Goal: Task Accomplishment & Management: Manage account settings

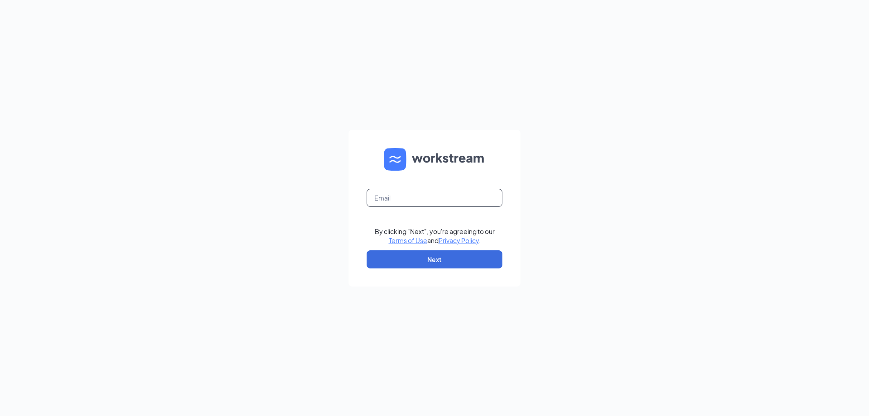
click at [427, 200] on input "text" at bounding box center [435, 198] width 136 height 18
type input "sebastian.bunster@cfafranchisee.com"
click at [458, 263] on button "Next" at bounding box center [435, 259] width 136 height 18
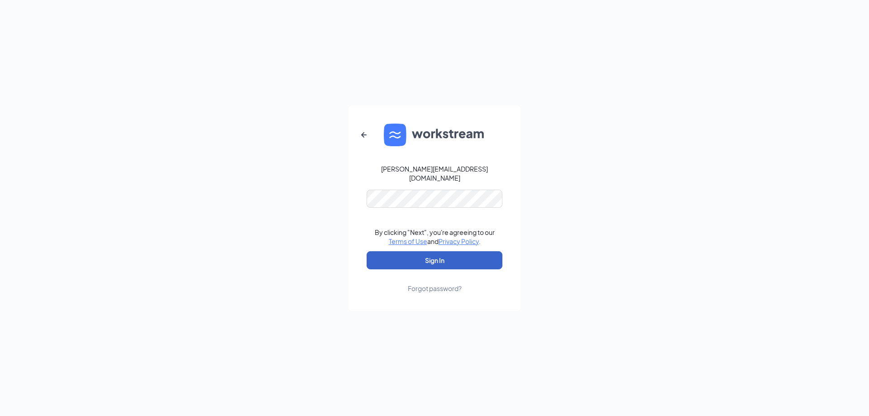
click at [467, 261] on button "Sign In" at bounding box center [435, 260] width 136 height 18
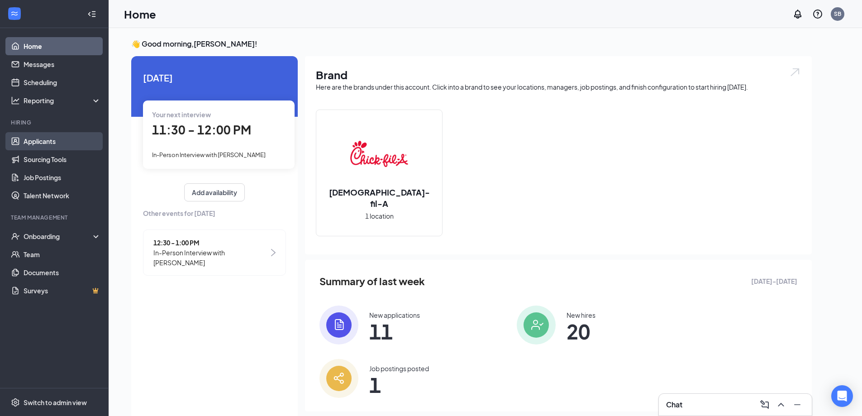
click at [68, 144] on link "Applicants" at bounding box center [62, 141] width 77 height 18
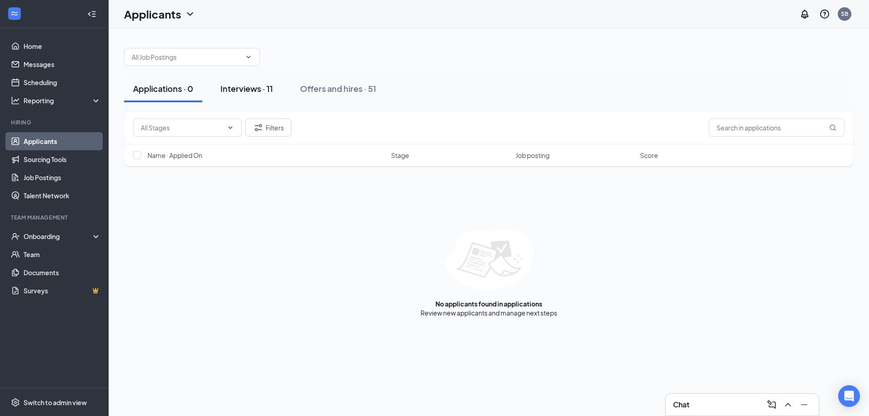
click at [239, 93] on div "Interviews · 11" at bounding box center [246, 88] width 53 height 11
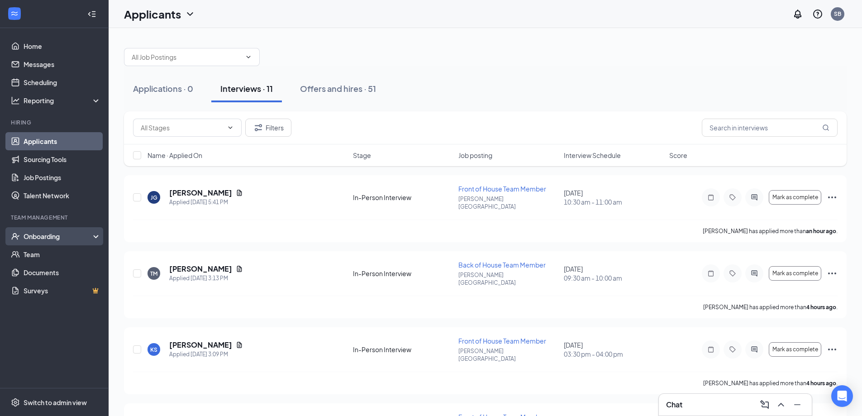
click at [62, 244] on div "Onboarding" at bounding box center [54, 236] width 109 height 18
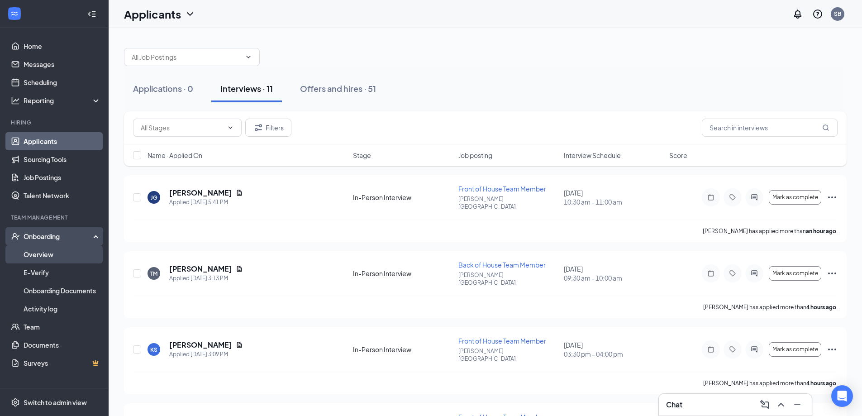
click at [51, 255] on link "Overview" at bounding box center [62, 254] width 77 height 18
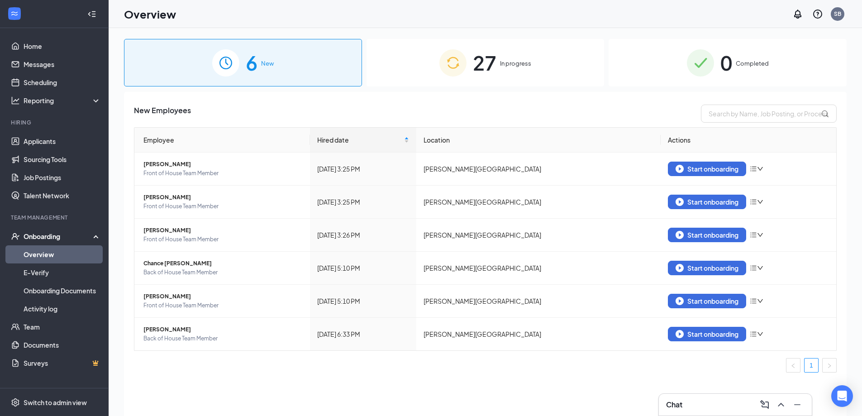
click at [501, 67] on span "In progress" at bounding box center [515, 63] width 31 height 9
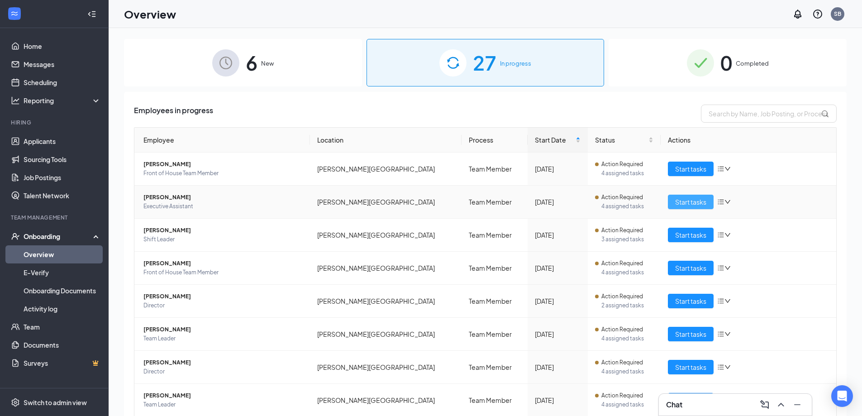
click at [689, 201] on span "Start tasks" at bounding box center [690, 202] width 31 height 10
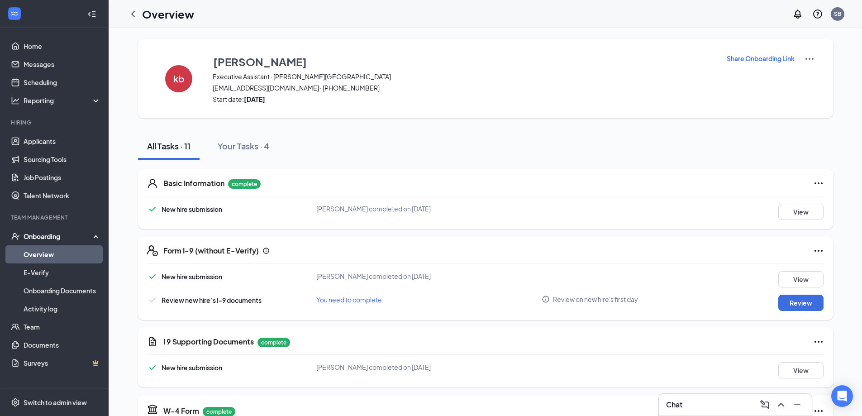
scroll to position [45, 0]
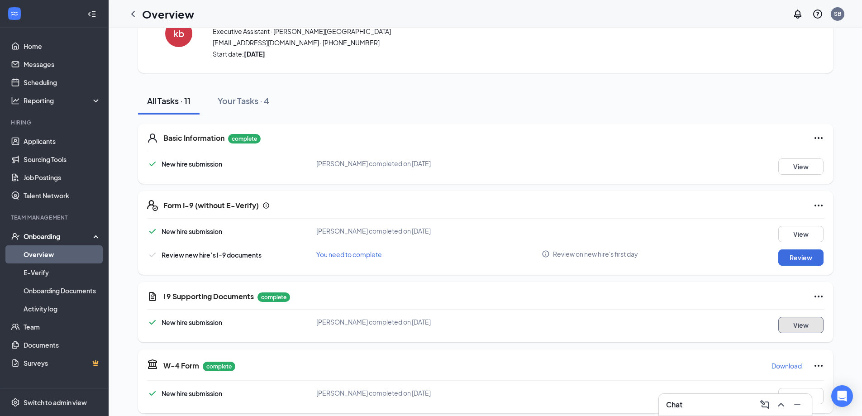
drag, startPoint x: 805, startPoint y: 327, endPoint x: 814, endPoint y: 330, distance: 9.9
click at [814, 330] on button "View" at bounding box center [801, 325] width 45 height 16
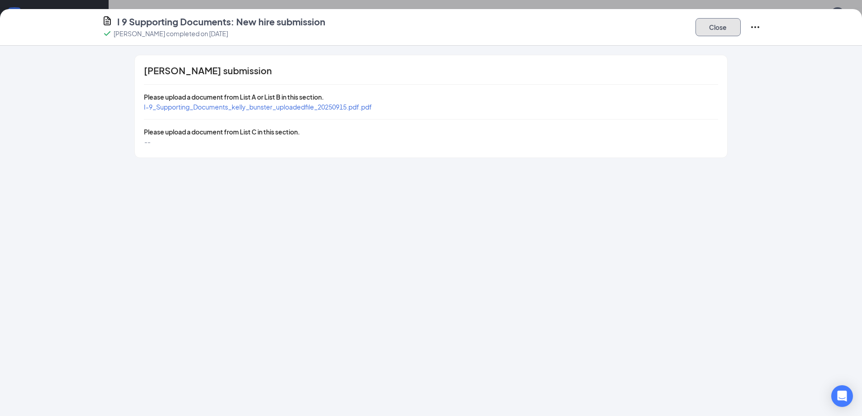
click at [730, 28] on button "Close" at bounding box center [718, 27] width 45 height 18
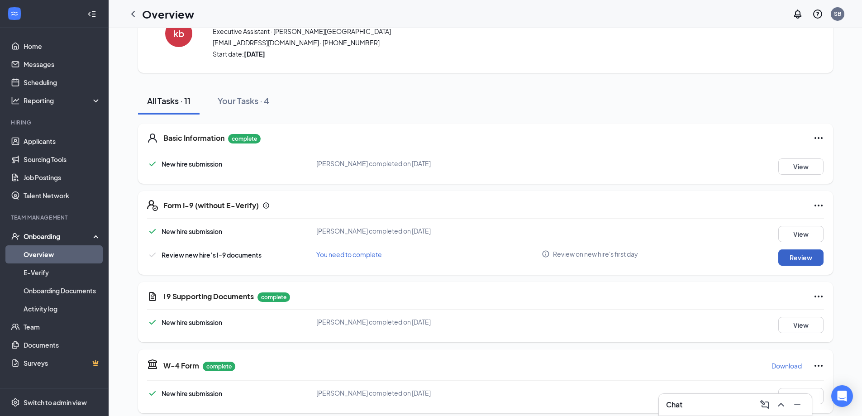
click at [793, 256] on button "Review" at bounding box center [801, 257] width 45 height 16
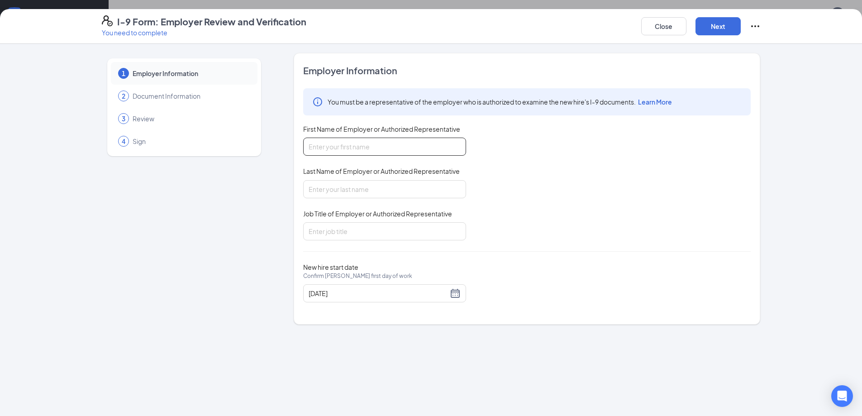
click at [348, 148] on input "First Name of Employer or Authorized Representative" at bounding box center [384, 147] width 163 height 18
type input "[PERSON_NAME]"
type input "Bunster"
type input "Owner"
click at [723, 27] on button "Next" at bounding box center [718, 26] width 45 height 18
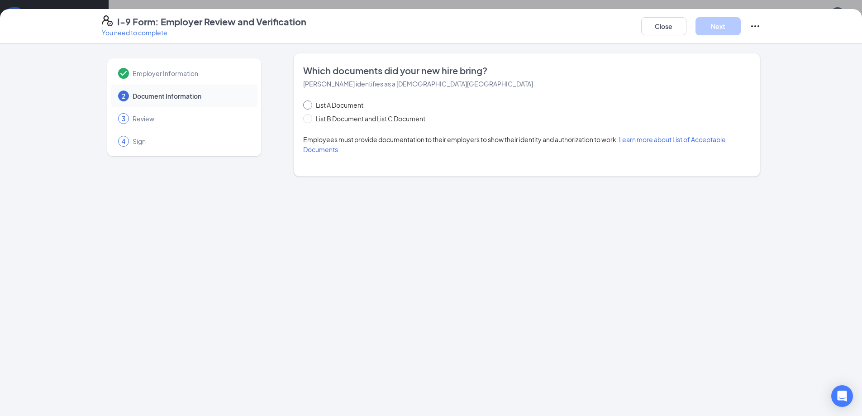
click at [310, 106] on input "List A Document" at bounding box center [306, 104] width 6 height 6
radio input "true"
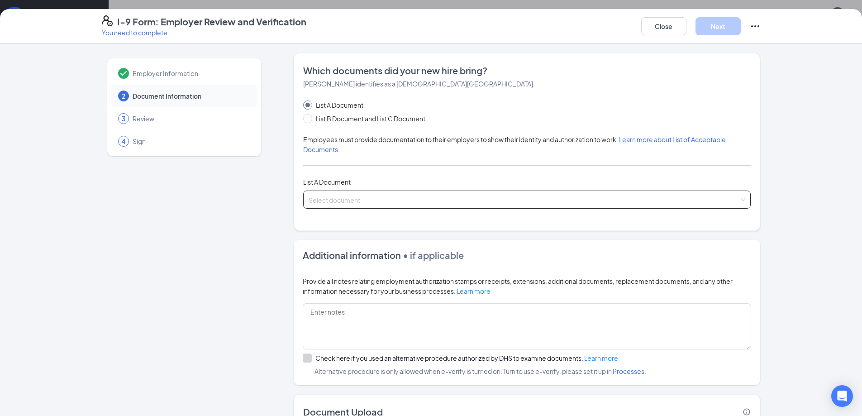
click at [353, 204] on input "search" at bounding box center [524, 198] width 431 height 14
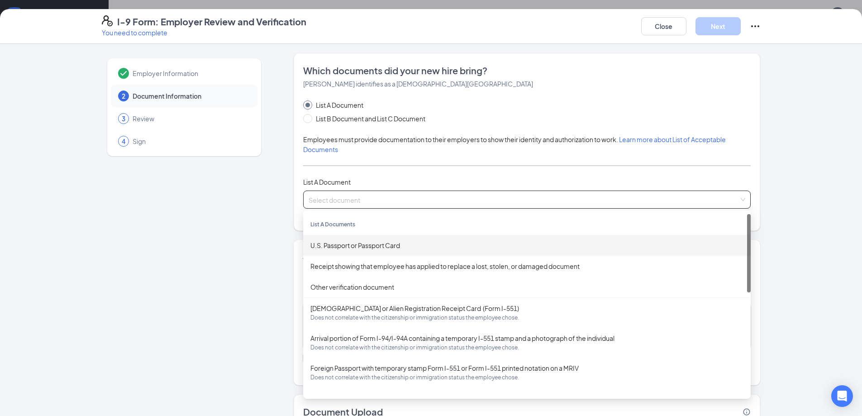
click at [363, 248] on div "U.S. Passport or Passport Card" at bounding box center [527, 245] width 433 height 10
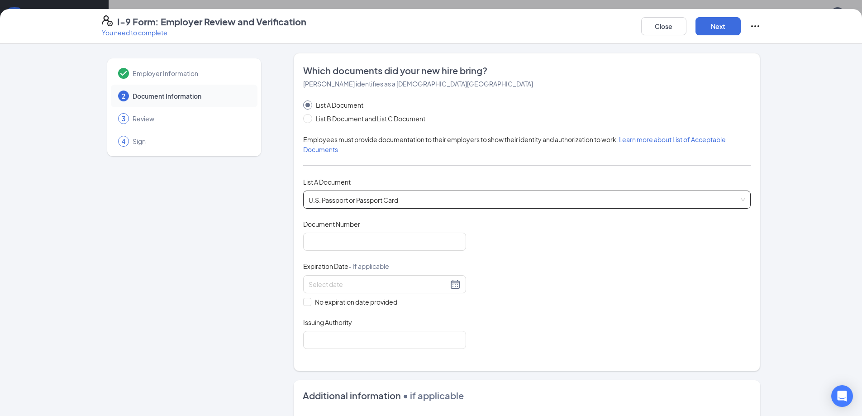
click at [348, 201] on span "U.S. Passport or Passport Card" at bounding box center [527, 199] width 437 height 17
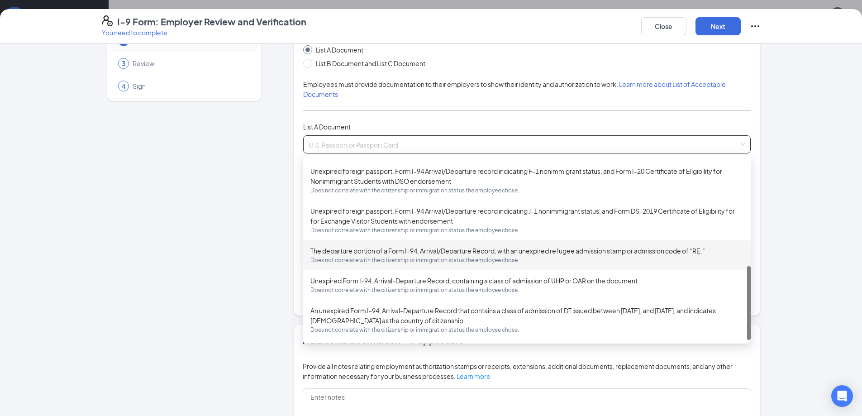
scroll to position [0, 0]
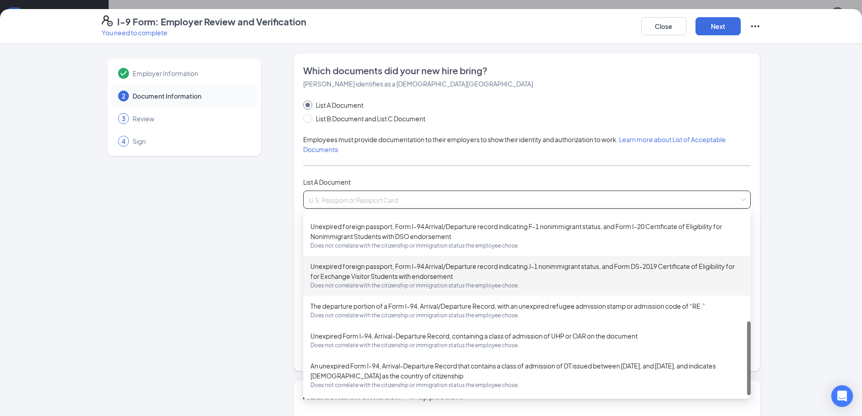
click at [251, 259] on div "Employer Information 2 Document Information 3 Review 4 Sign" at bounding box center [184, 332] width 165 height 559
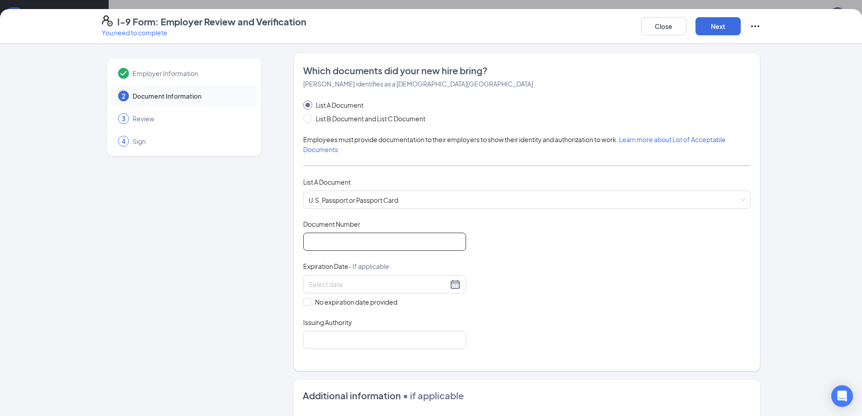
click at [345, 241] on input "Document Number" at bounding box center [384, 242] width 163 height 18
type input "581458142"
click at [345, 282] on input at bounding box center [378, 284] width 139 height 10
click at [347, 379] on div "20" at bounding box center [345, 378] width 11 height 11
type input "[DATE]"
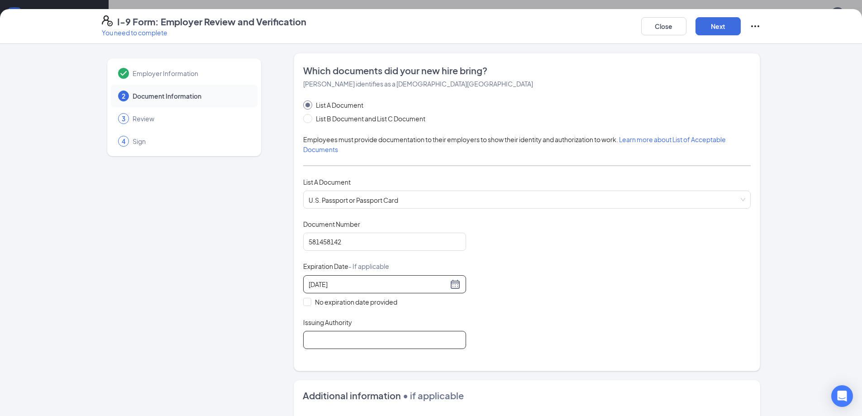
click at [345, 336] on input "Issuing Authority" at bounding box center [384, 340] width 163 height 18
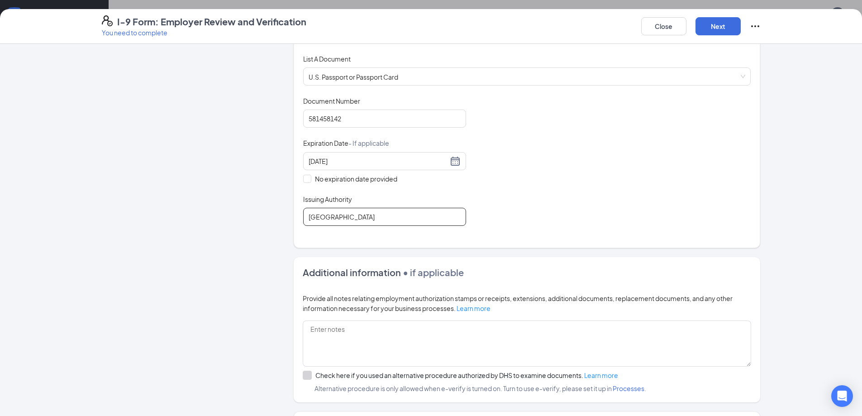
scroll to position [136, 0]
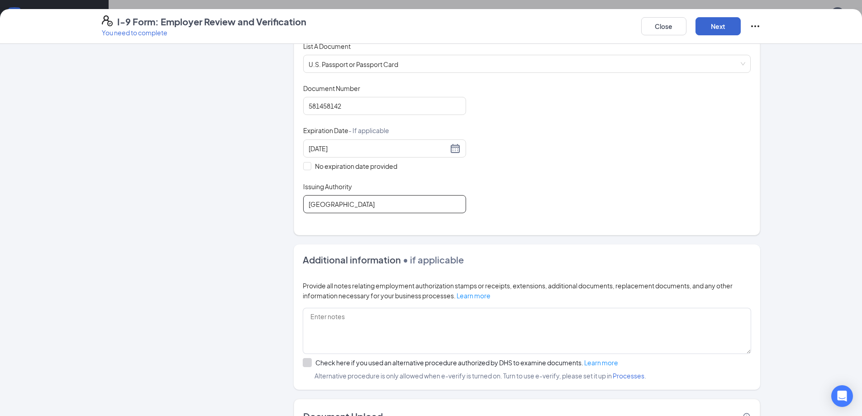
type input "[GEOGRAPHIC_DATA]"
click at [721, 30] on button "Next" at bounding box center [718, 26] width 45 height 18
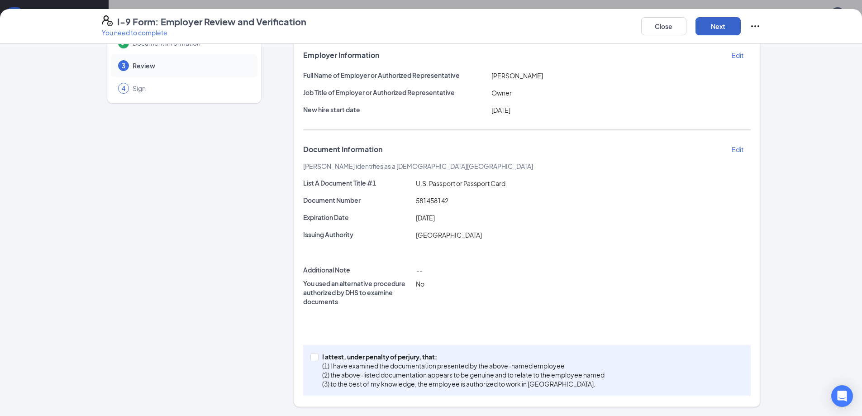
click at [723, 28] on button "Next" at bounding box center [718, 26] width 45 height 18
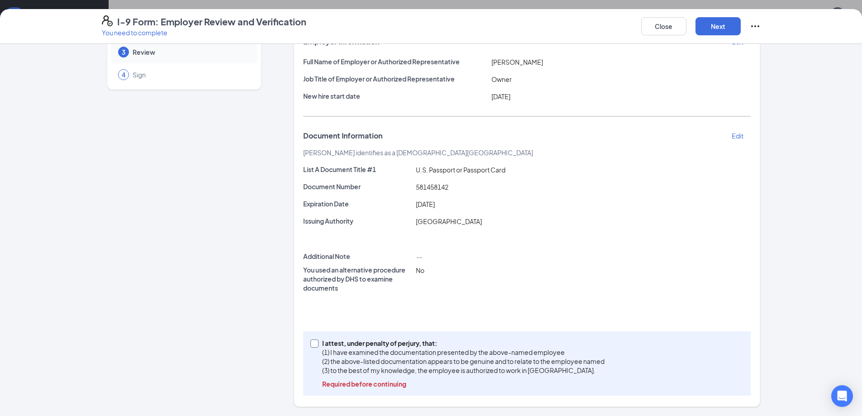
click at [311, 343] on input "I attest, under penalty of [PERSON_NAME], that: (1) I have examined the documen…" at bounding box center [314, 343] width 6 height 6
checkbox input "true"
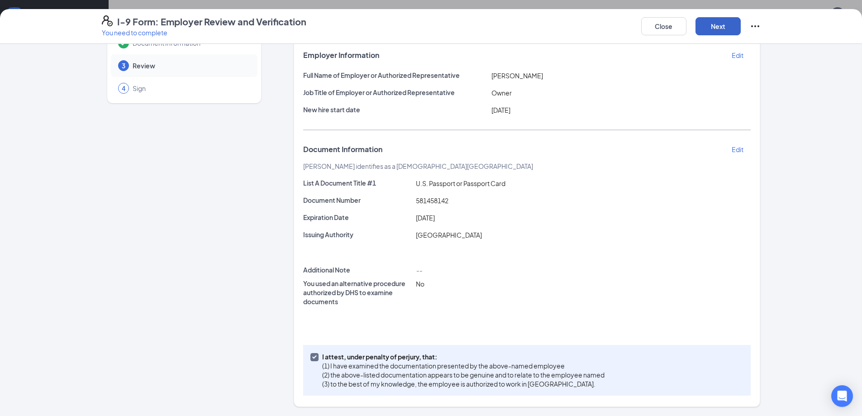
click at [723, 27] on button "Next" at bounding box center [718, 26] width 45 height 18
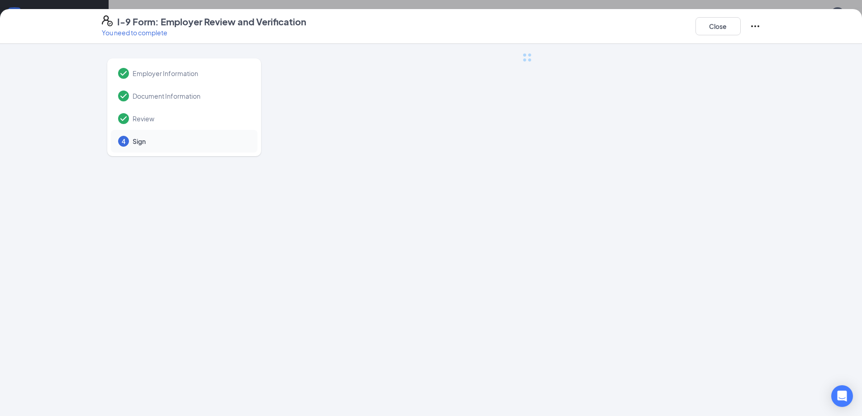
scroll to position [0, 0]
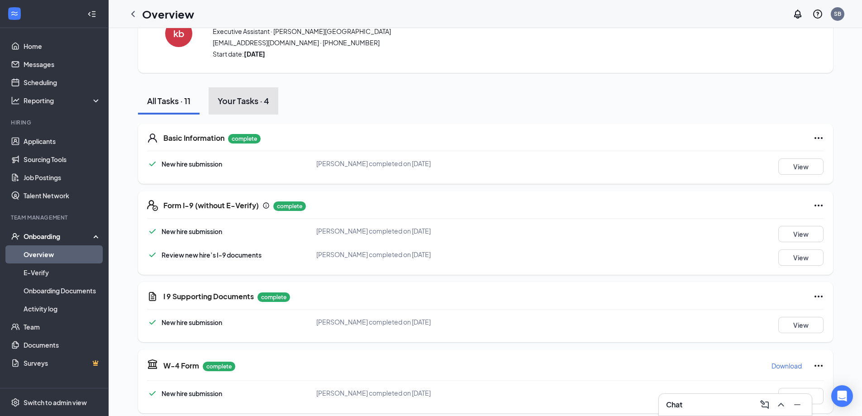
click at [244, 100] on div "Your Tasks · 4" at bounding box center [244, 100] width 52 height 11
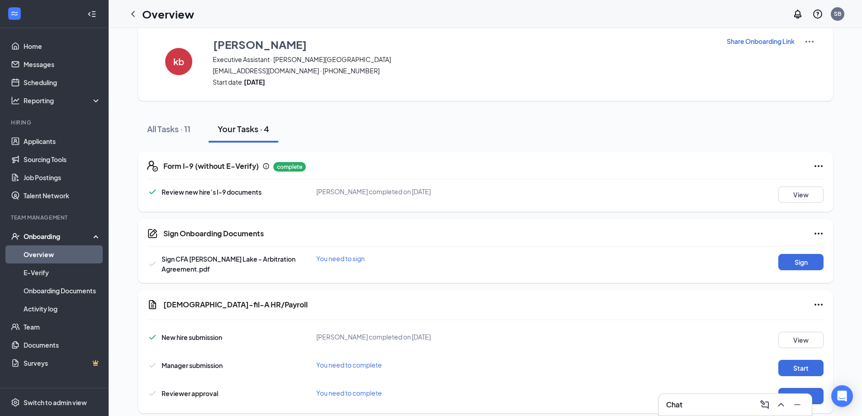
scroll to position [33, 0]
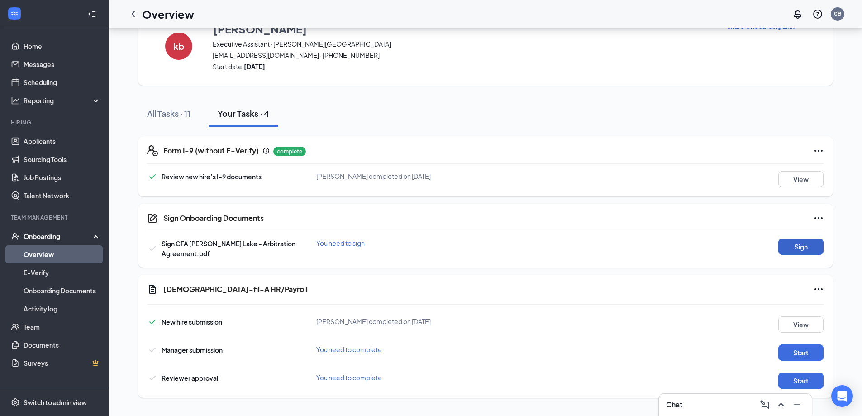
click at [797, 246] on button "Sign" at bounding box center [801, 247] width 45 height 16
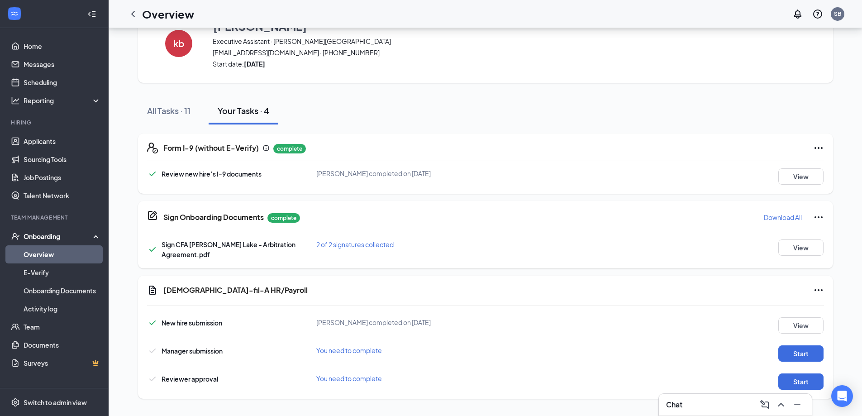
scroll to position [36, 0]
click at [796, 355] on button "Start" at bounding box center [801, 353] width 45 height 16
click at [386, 100] on div "All Tasks · 11 Your Tasks · 4" at bounding box center [485, 109] width 695 height 27
click at [173, 111] on div "All Tasks · 11" at bounding box center [168, 109] width 43 height 11
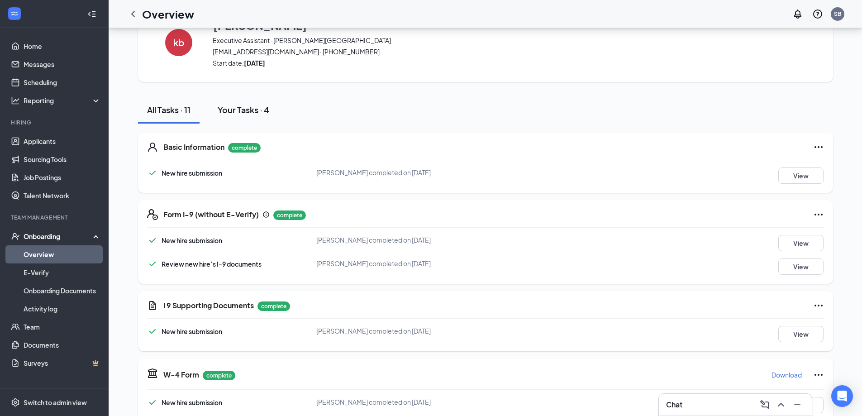
click at [255, 106] on div "Your Tasks · 4" at bounding box center [244, 109] width 52 height 11
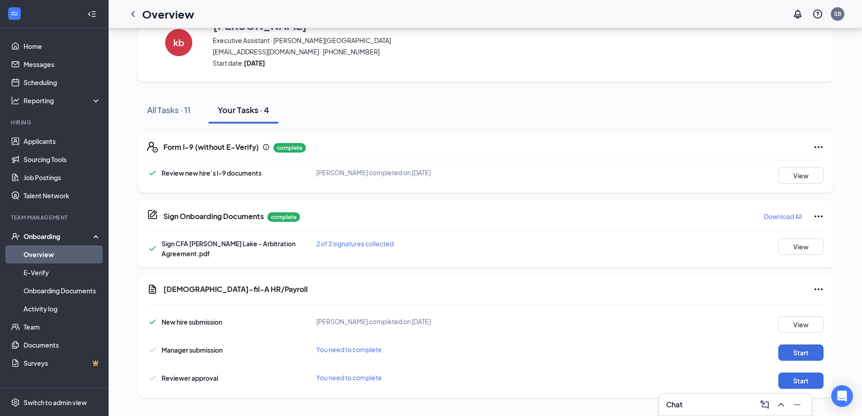
click at [76, 258] on link "Overview" at bounding box center [62, 254] width 77 height 18
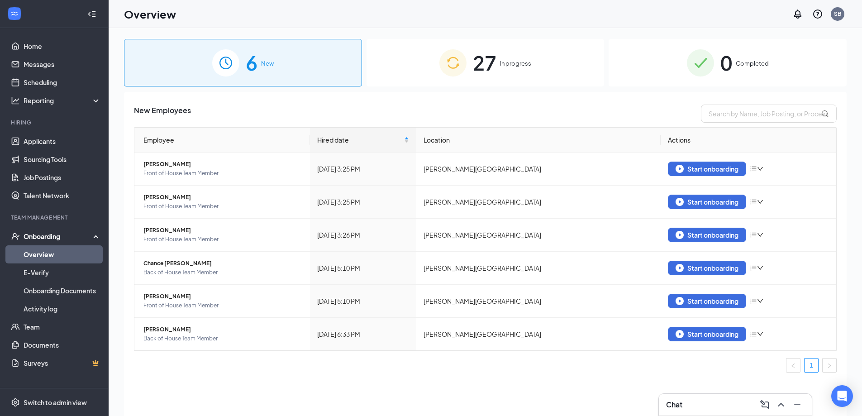
click at [502, 62] on span "In progress" at bounding box center [515, 63] width 31 height 9
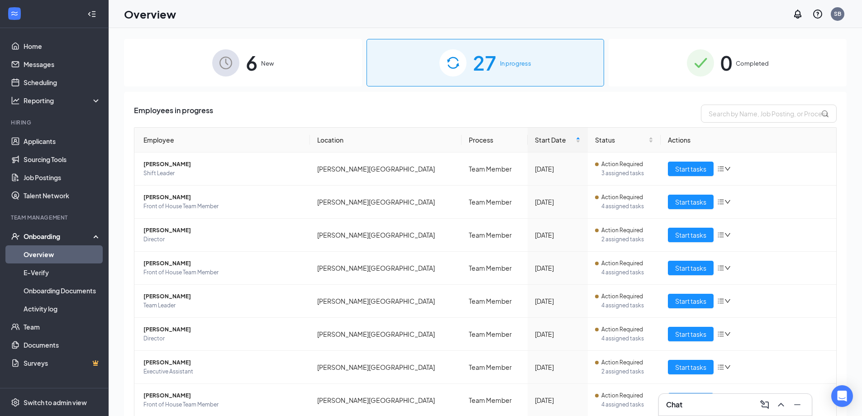
click at [462, 138] on th "Process" at bounding box center [495, 140] width 66 height 25
click at [462, 140] on th "Process" at bounding box center [495, 140] width 66 height 25
click at [730, 117] on input "text" at bounding box center [769, 114] width 136 height 18
type input "DIREC"
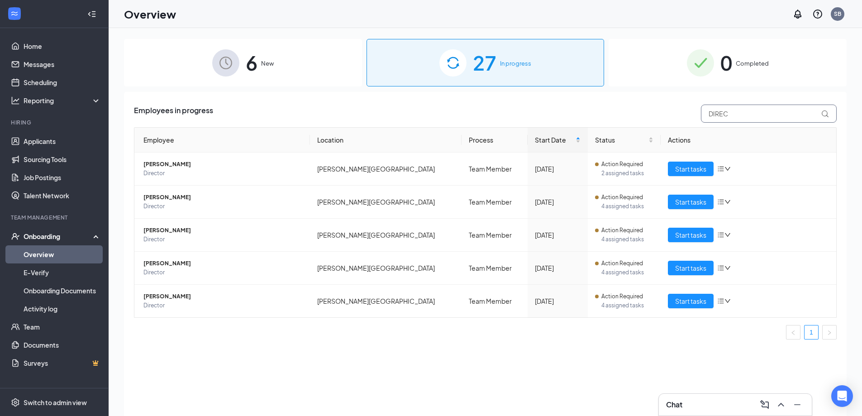
drag, startPoint x: 748, startPoint y: 114, endPoint x: 658, endPoint y: 114, distance: 89.6
click at [658, 114] on div "Employees in progress DIREC" at bounding box center [485, 114] width 703 height 18
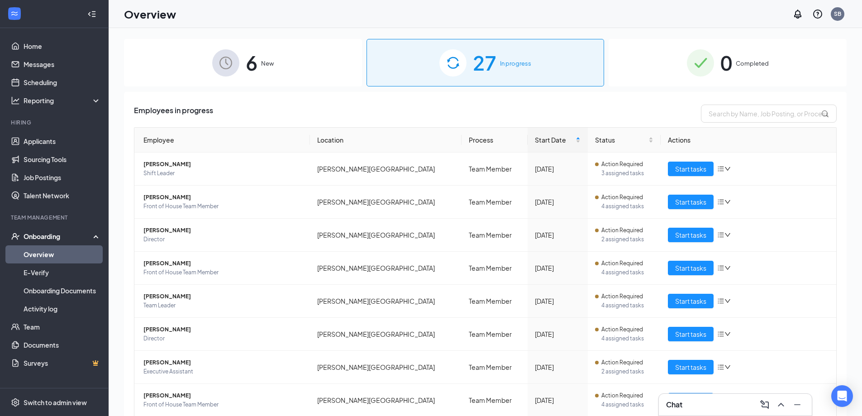
click at [351, 346] on div "Employee Location Process Start Date Status Actions [PERSON_NAME] Shift Leader …" at bounding box center [485, 316] width 703 height 378
click at [742, 118] on input "text" at bounding box center [769, 114] width 136 height 18
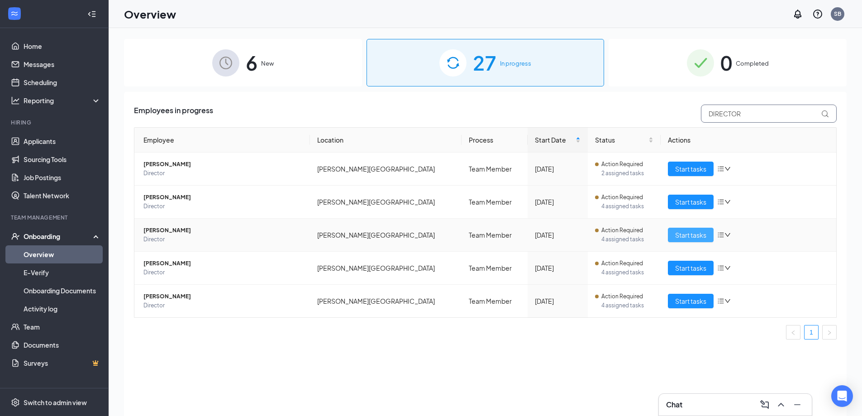
type input "DIRECTOR"
click at [686, 236] on span "Start tasks" at bounding box center [690, 235] width 31 height 10
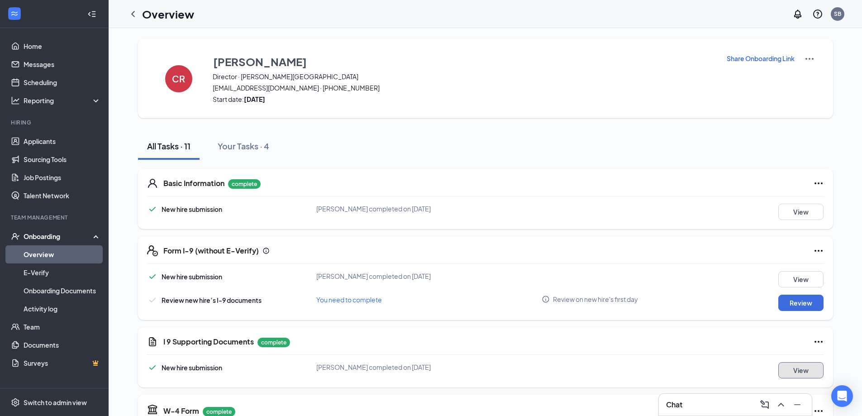
click at [797, 372] on button "View" at bounding box center [801, 370] width 45 height 16
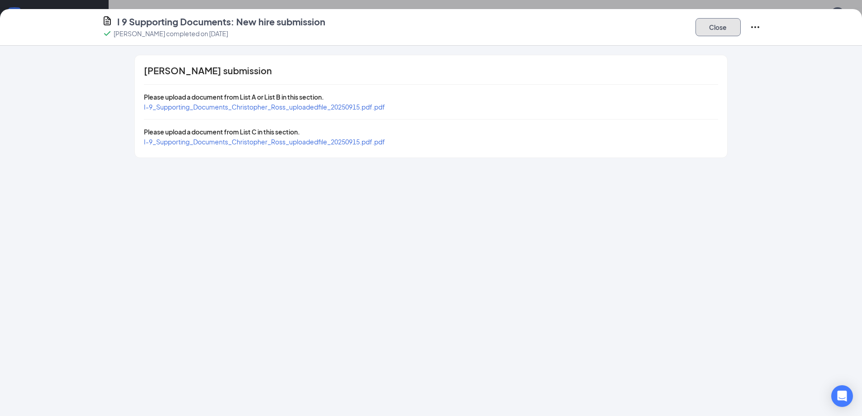
click at [718, 24] on button "Close" at bounding box center [718, 27] width 45 height 18
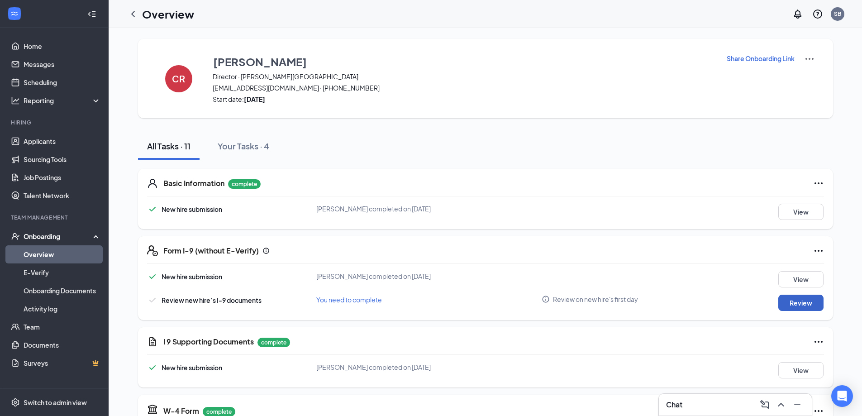
click at [798, 303] on button "Review" at bounding box center [801, 303] width 45 height 16
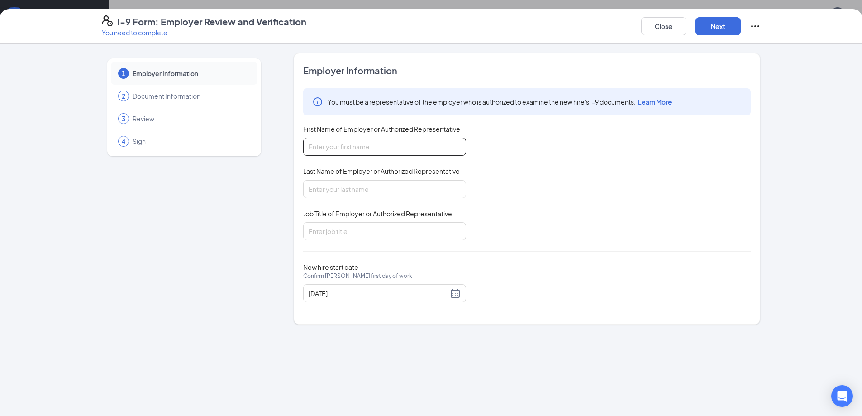
click at [347, 153] on input "First Name of Employer or Authorized Representative" at bounding box center [384, 147] width 163 height 18
type input "s"
type input "[PERSON_NAME]"
type input "Bunster"
type input "Owner"
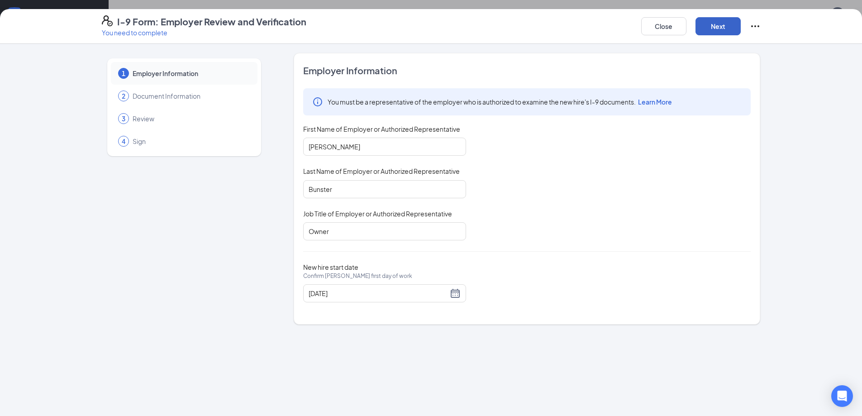
click at [716, 29] on button "Next" at bounding box center [718, 26] width 45 height 18
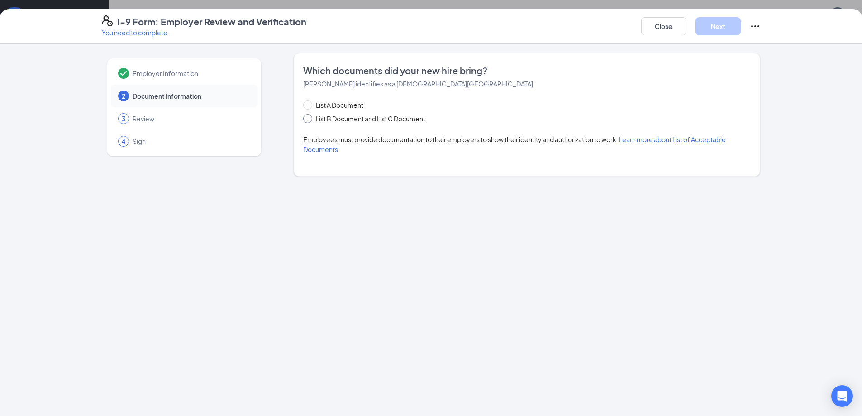
click at [320, 119] on span "List B Document and List C Document" at bounding box center [370, 119] width 117 height 10
click at [310, 119] on input "List B Document and List C Document" at bounding box center [306, 117] width 6 height 6
radio input "true"
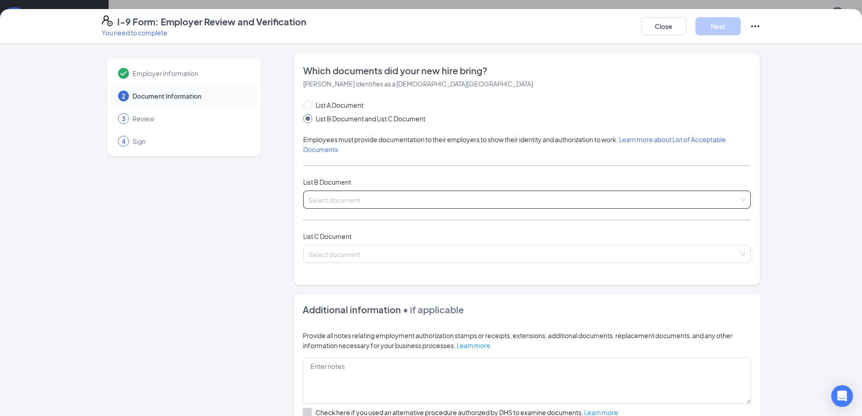
click at [340, 192] on input "search" at bounding box center [524, 198] width 431 height 14
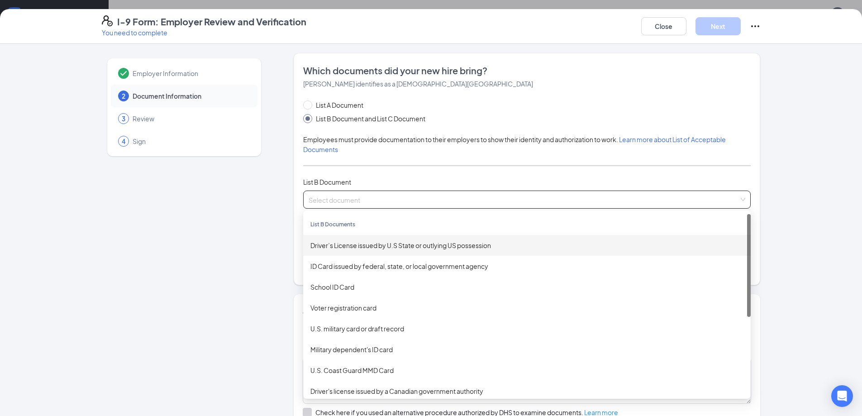
click at [354, 245] on div "Driver’s License issued by U.S State or outlying US possession" at bounding box center [527, 245] width 433 height 10
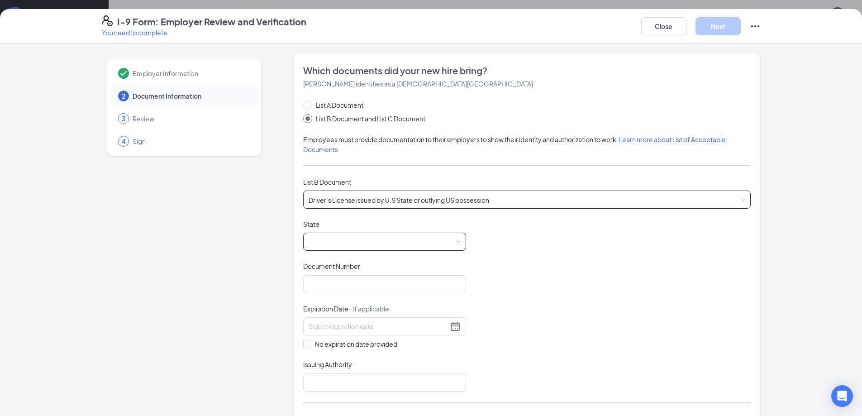
click at [336, 241] on span at bounding box center [385, 241] width 152 height 17
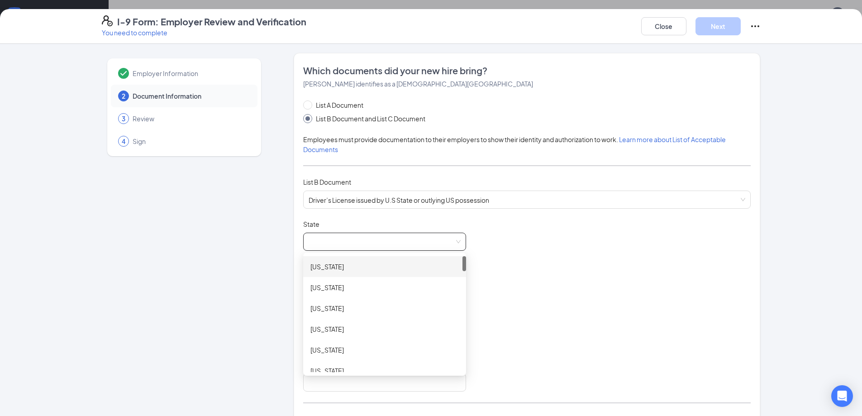
click at [335, 246] on span at bounding box center [385, 241] width 152 height 17
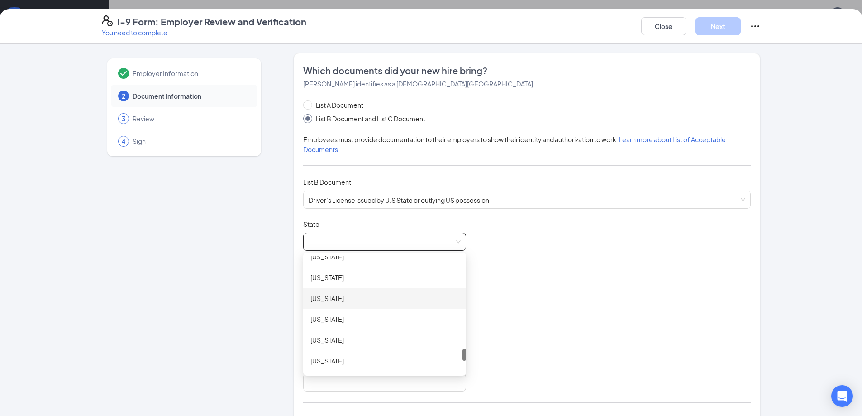
scroll to position [996, 0]
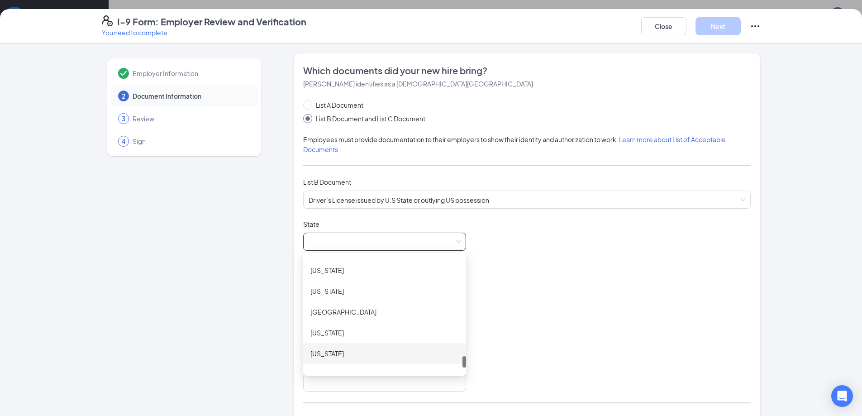
click at [339, 354] on div "[US_STATE]" at bounding box center [385, 354] width 148 height 10
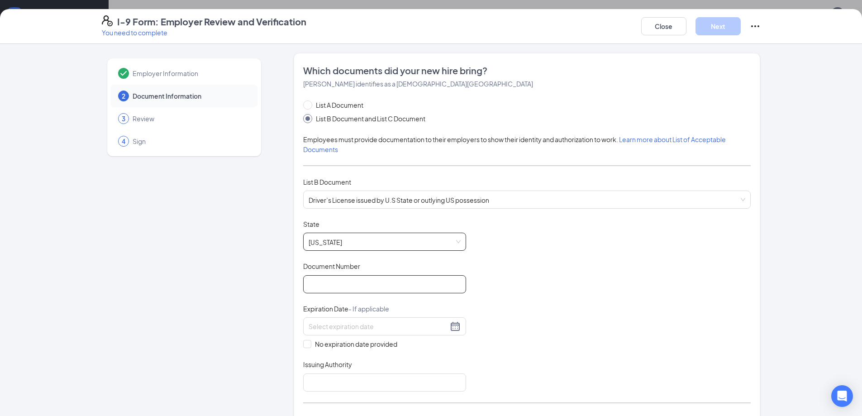
click at [337, 287] on input "Document Number" at bounding box center [384, 284] width 163 height 18
type input "w"
type input "WDL4S134C33B"
click at [360, 327] on input at bounding box center [378, 326] width 139 height 10
click at [393, 395] on div "12" at bounding box center [394, 393] width 11 height 11
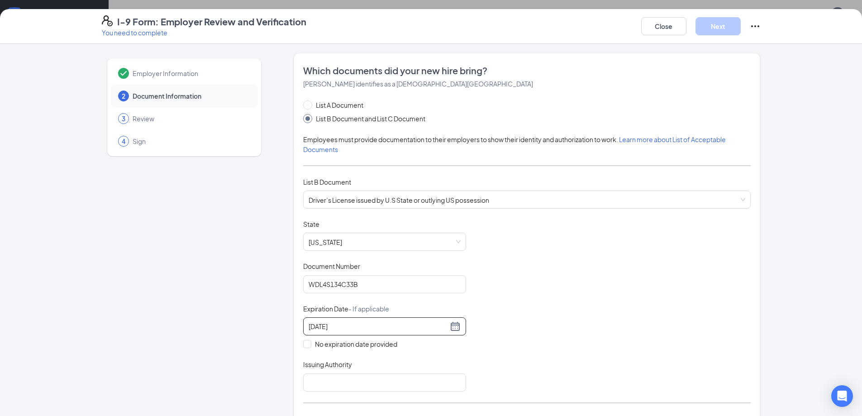
type input "[DATE]"
click at [559, 354] on div "Document Title Driver’s License issued by U.S State or outlying US possession S…" at bounding box center [527, 306] width 448 height 172
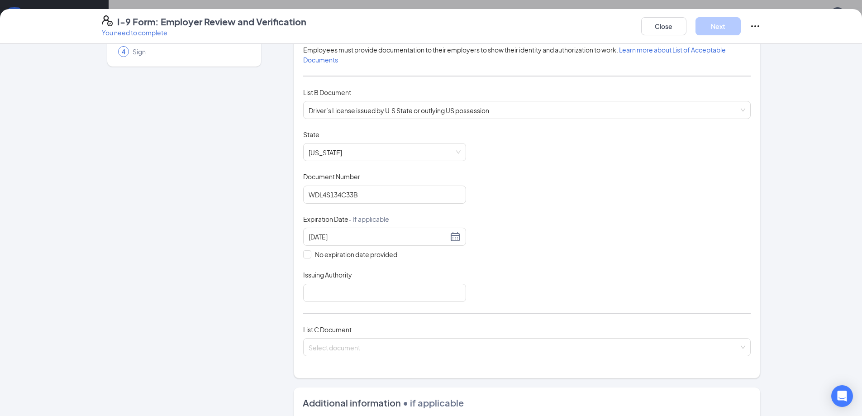
scroll to position [91, 0]
click at [351, 287] on input "Issuing Authority" at bounding box center [384, 292] width 163 height 18
click at [506, 292] on div "Document Title Driver’s License issued by U.S State or outlying US possession S…" at bounding box center [527, 215] width 448 height 172
click at [369, 296] on input "WA" at bounding box center [384, 292] width 163 height 18
type input "WA STATE"
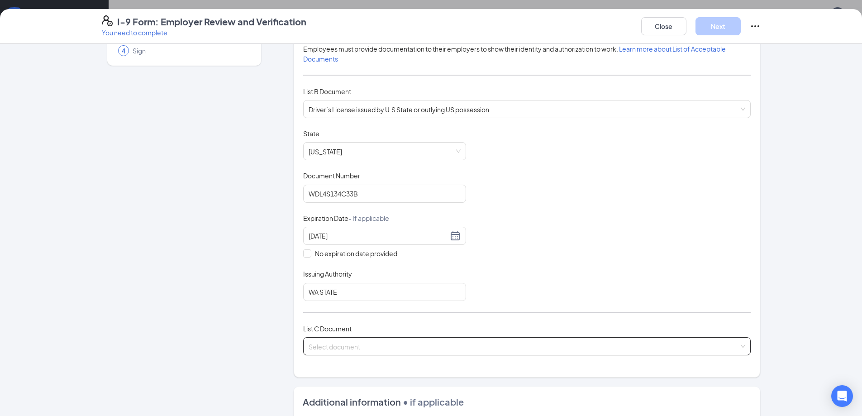
click at [362, 348] on input "search" at bounding box center [524, 345] width 431 height 14
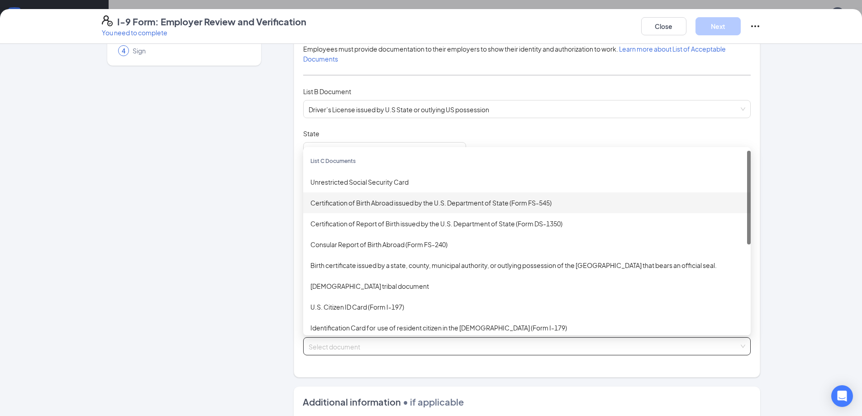
click at [362, 203] on div "Certification of Birth Abroad issued by the U.S. Department of State (Form FS-5…" at bounding box center [527, 203] width 433 height 10
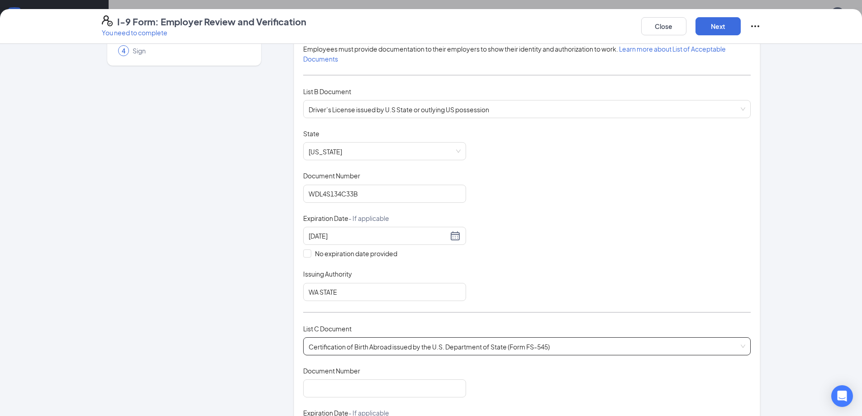
click at [367, 349] on span "Certification of Birth Abroad issued by the U.S. Department of State (Form FS-5…" at bounding box center [527, 346] width 437 height 17
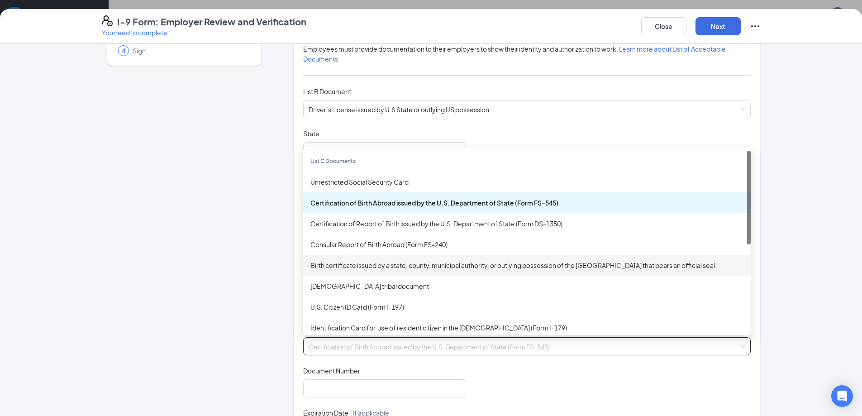
click at [365, 265] on div "Birth certificate issued by a state, county, municipal authority, or outlying p…" at bounding box center [527, 265] width 433 height 10
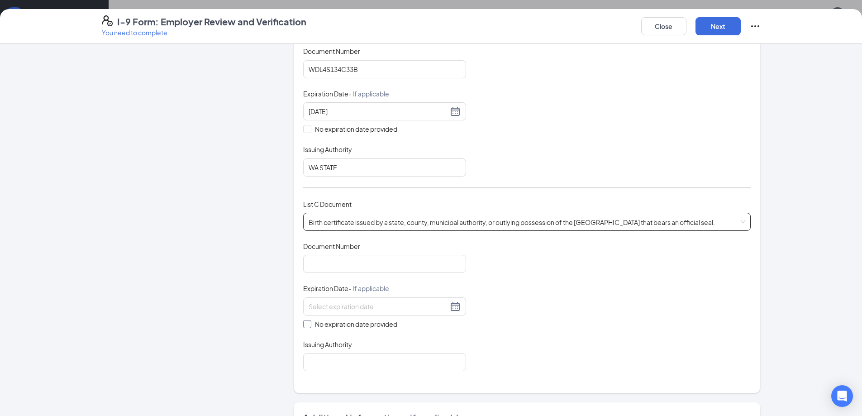
scroll to position [226, 0]
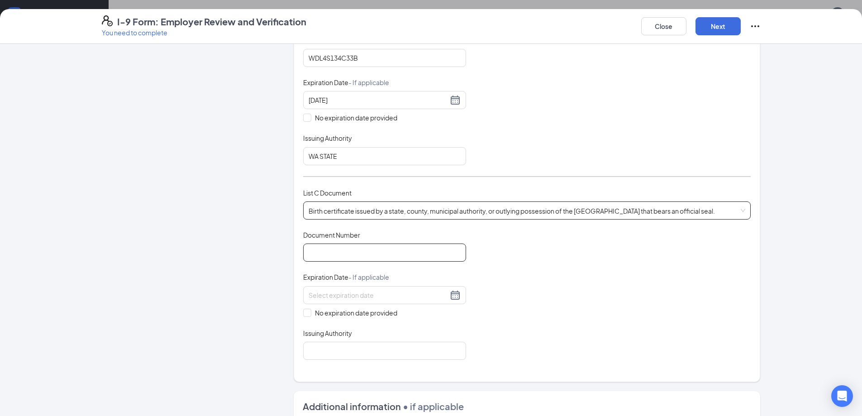
click at [339, 254] on input "Document Number" at bounding box center [384, 253] width 163 height 18
type input "82-044997"
click at [340, 316] on span "No expiration date provided" at bounding box center [356, 313] width 90 height 10
click at [310, 315] on input "No expiration date provided" at bounding box center [306, 312] width 6 height 6
checkbox input "true"
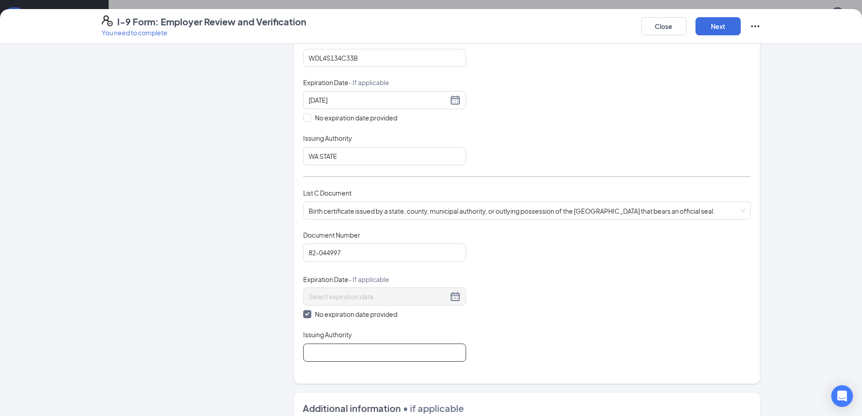
click at [340, 349] on input "Issuing Authority" at bounding box center [384, 353] width 163 height 18
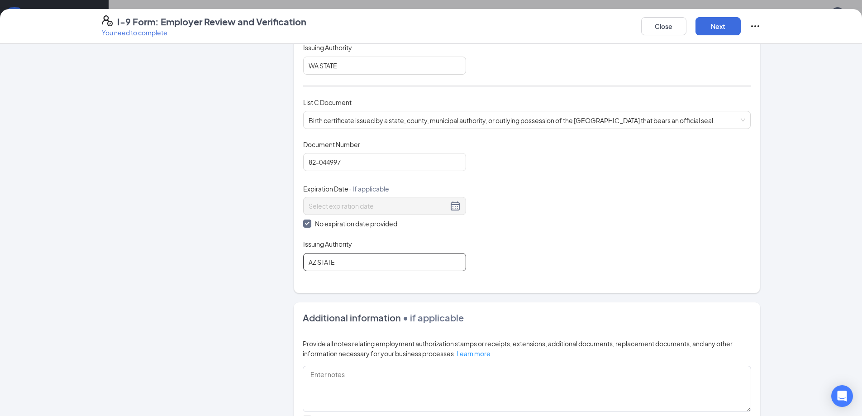
scroll to position [407, 0]
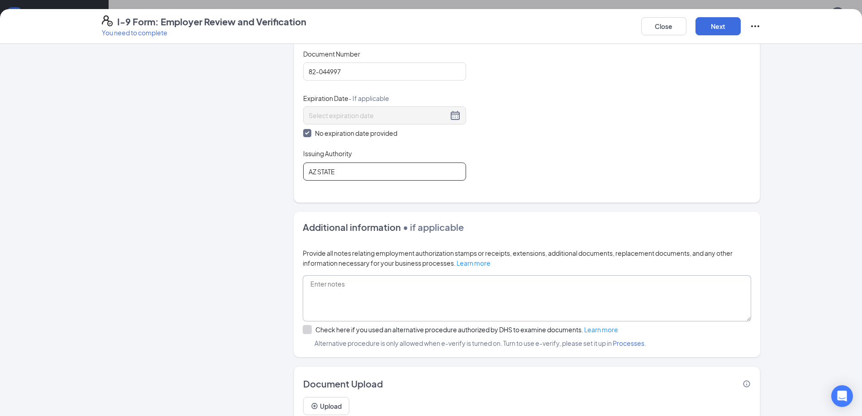
type input "AZ STATE"
click at [347, 286] on textarea at bounding box center [527, 298] width 449 height 46
type textarea "C"
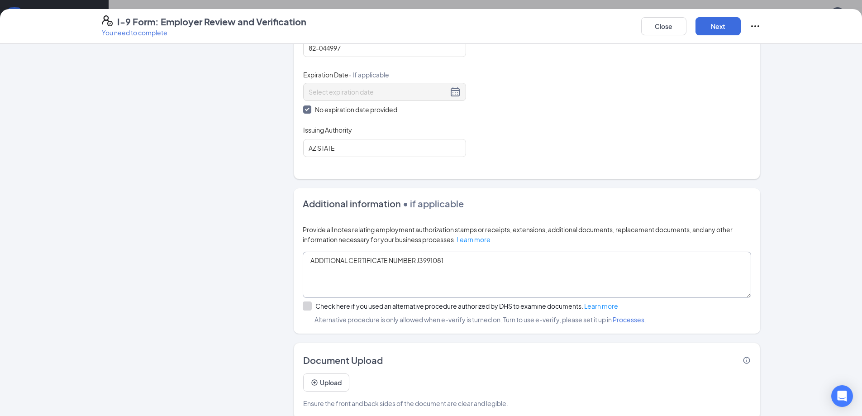
scroll to position [444, 0]
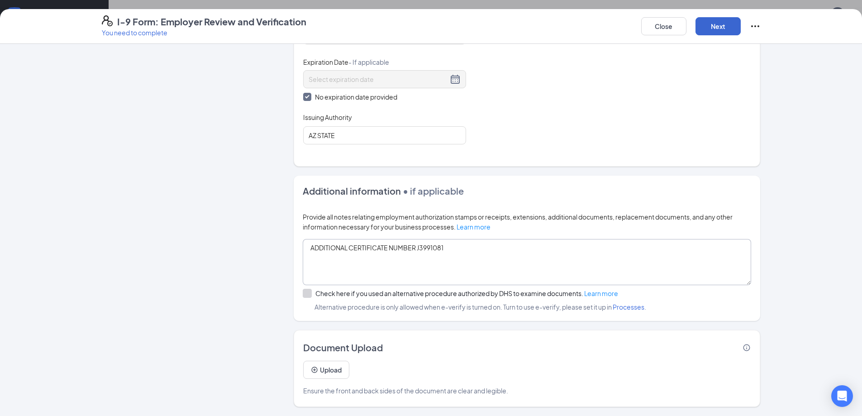
type textarea "ADDITIONAL CERTIFICATE NUMBER J3991081"
click at [715, 21] on button "Next" at bounding box center [718, 26] width 45 height 18
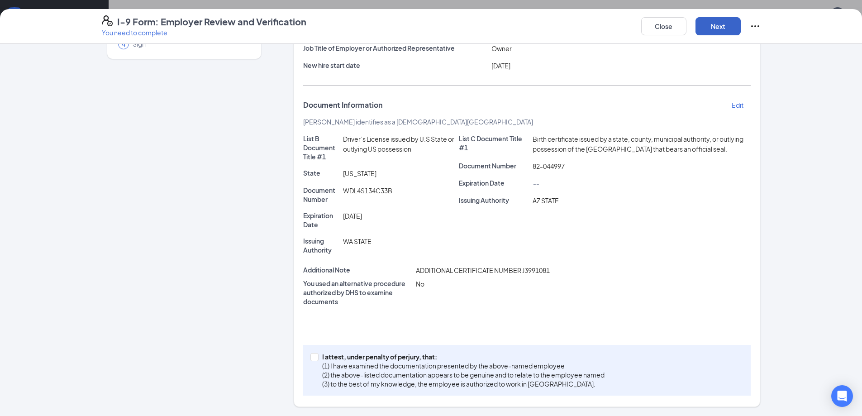
scroll to position [74, 0]
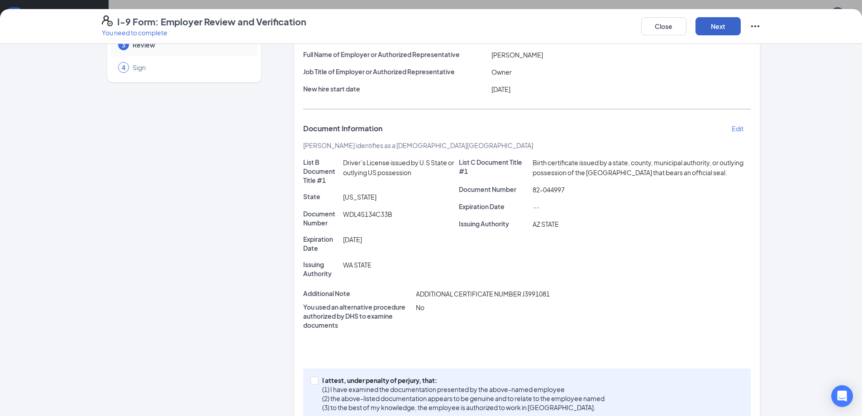
click at [714, 24] on button "Next" at bounding box center [718, 26] width 45 height 18
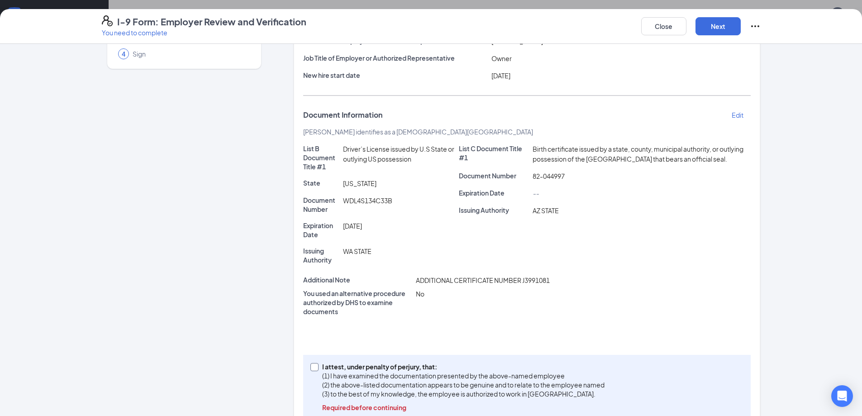
click at [311, 363] on input "I attest, under penalty of [PERSON_NAME], that: (1) I have examined the documen…" at bounding box center [314, 366] width 6 height 6
checkbox input "true"
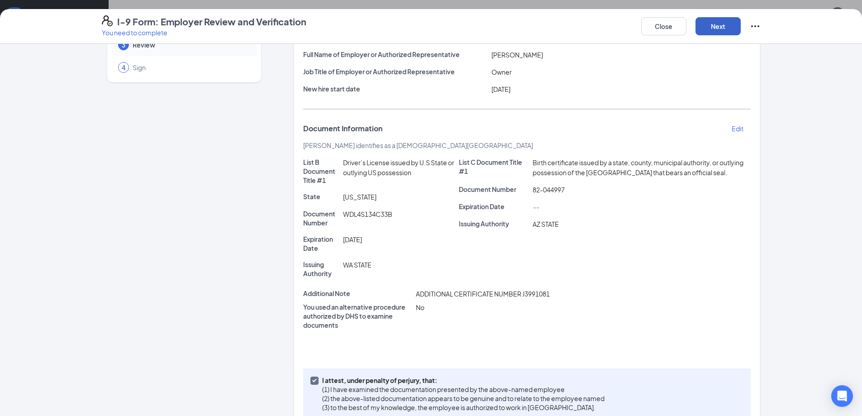
click at [724, 19] on button "Next" at bounding box center [718, 26] width 45 height 18
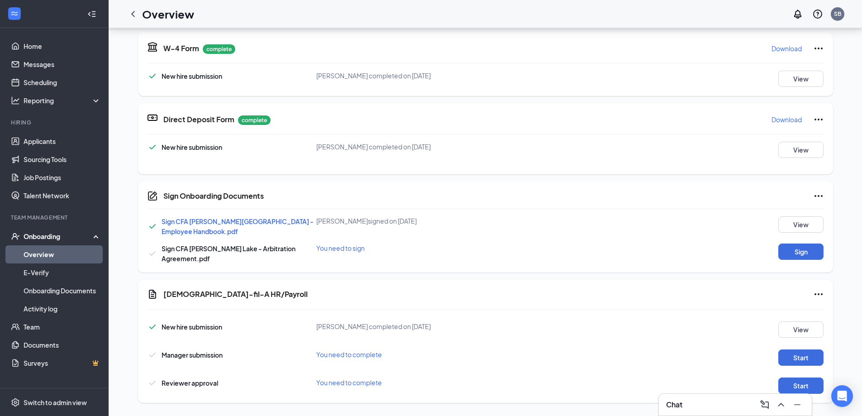
scroll to position [136, 0]
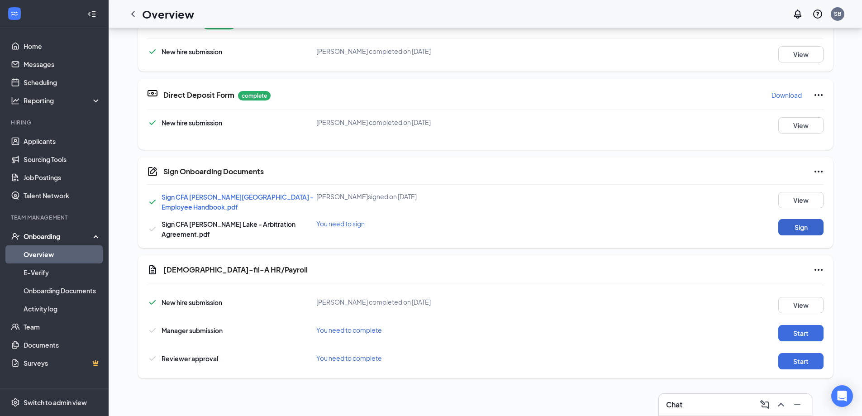
click at [800, 220] on button "Sign" at bounding box center [801, 227] width 45 height 16
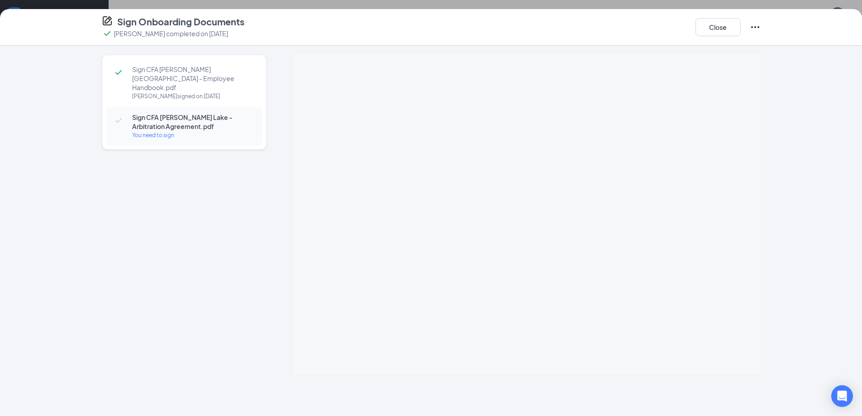
scroll to position [251, 0]
click at [528, 164] on div "Sign Onboarding Documents [PERSON_NAME] completed on [DATE] Close Sign CFA [PER…" at bounding box center [431, 208] width 862 height 416
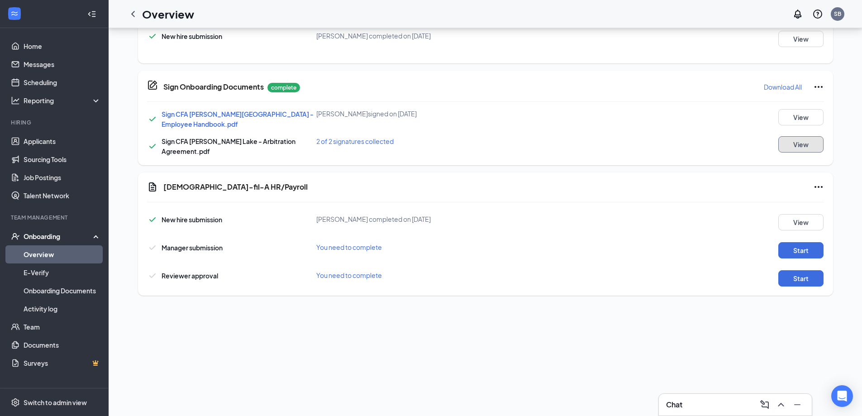
scroll to position [115, 0]
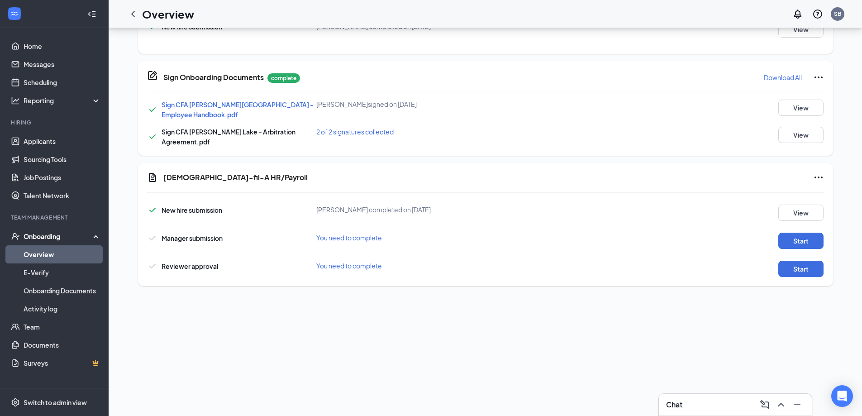
click at [822, 238] on div "[DEMOGRAPHIC_DATA]-fil-A HR/Payroll New hire submission [PERSON_NAME] completed…" at bounding box center [485, 224] width 695 height 123
click at [794, 238] on button "Start" at bounding box center [801, 241] width 45 height 16
click at [806, 233] on button "Start" at bounding box center [801, 241] width 45 height 16
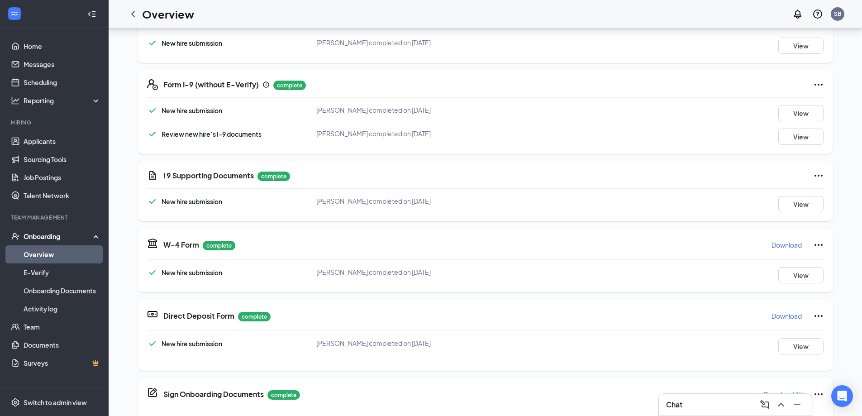
scroll to position [368, 0]
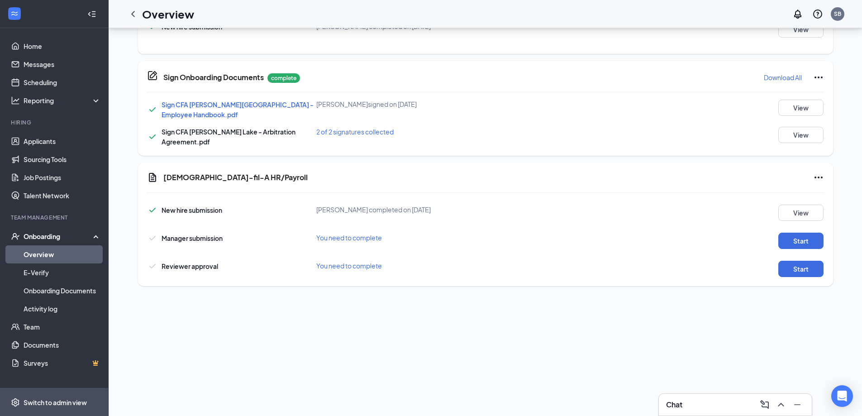
click at [62, 401] on div "Switch to admin view" at bounding box center [55, 402] width 63 height 9
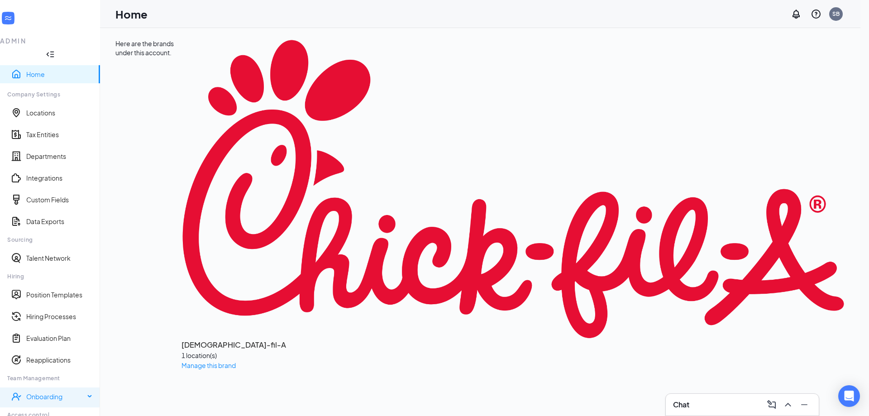
click at [64, 388] on div "Onboarding" at bounding box center [50, 397] width 100 height 18
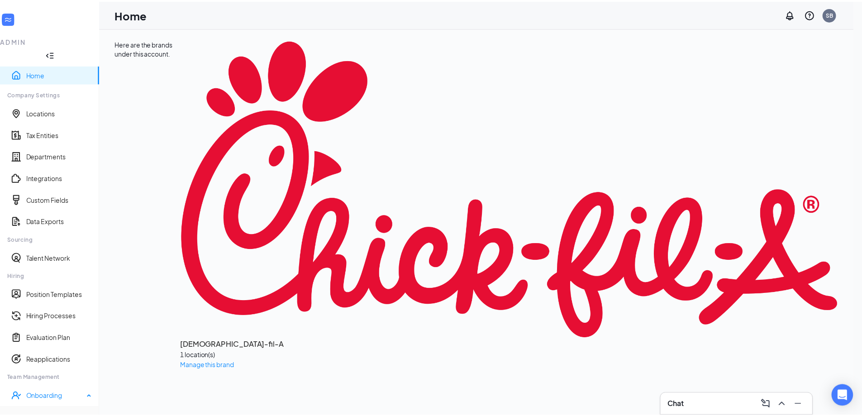
scroll to position [56, 0]
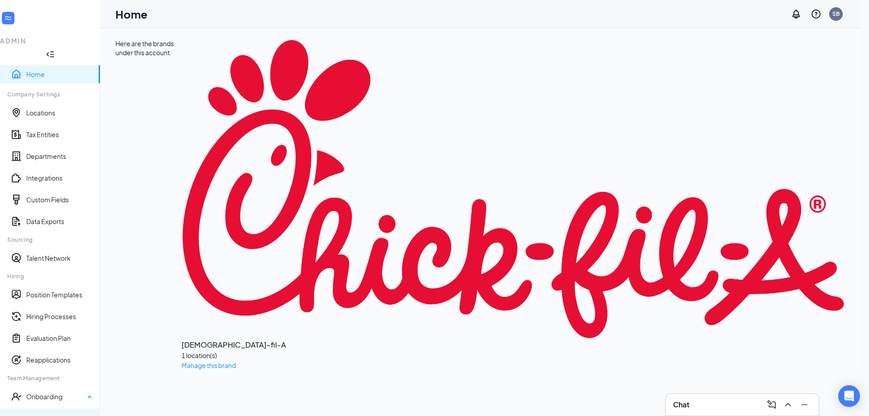
click at [68, 414] on link "Onboarding Processes" at bounding box center [57, 418] width 71 height 9
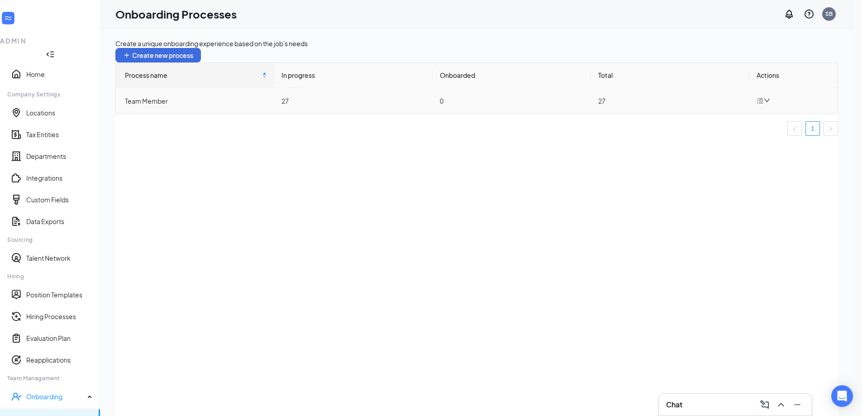
click at [168, 106] on div "Team Member" at bounding box center [196, 101] width 142 height 10
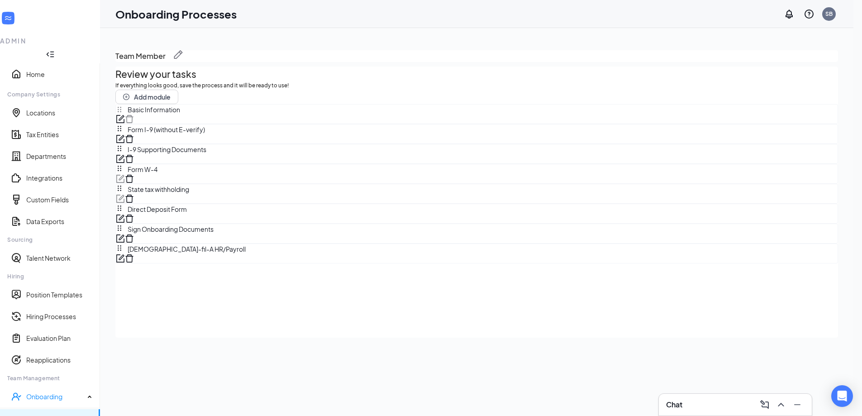
click at [125, 124] on icon "form" at bounding box center [120, 119] width 9 height 9
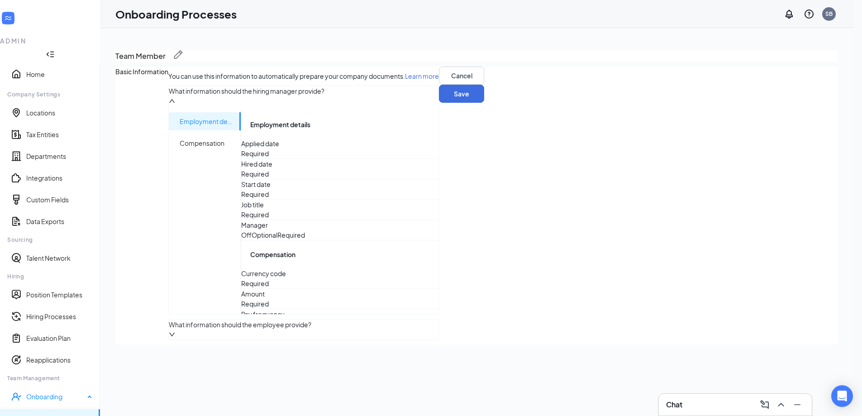
click at [60, 414] on link "Onboarding Processes" at bounding box center [57, 418] width 71 height 9
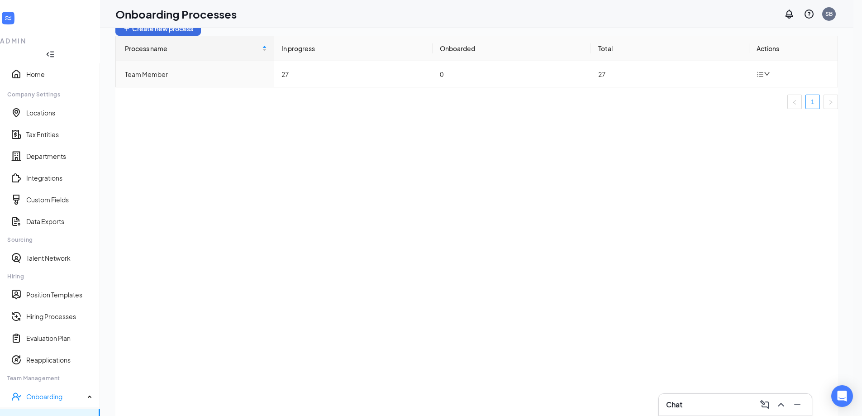
scroll to position [41, 0]
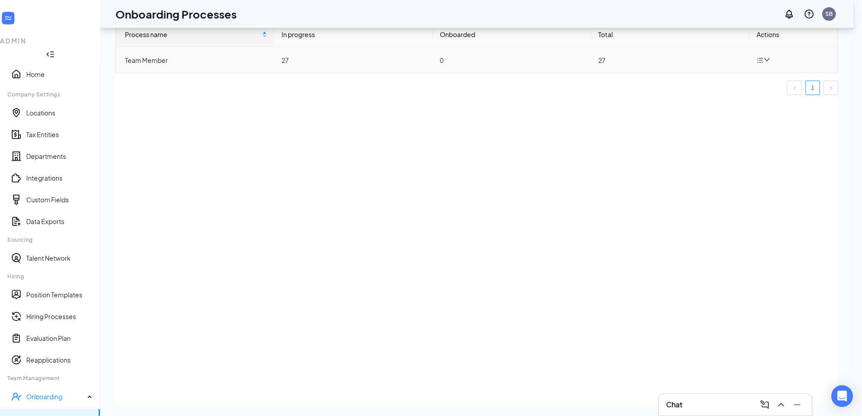
click at [177, 65] on div "Team Member" at bounding box center [196, 60] width 142 height 10
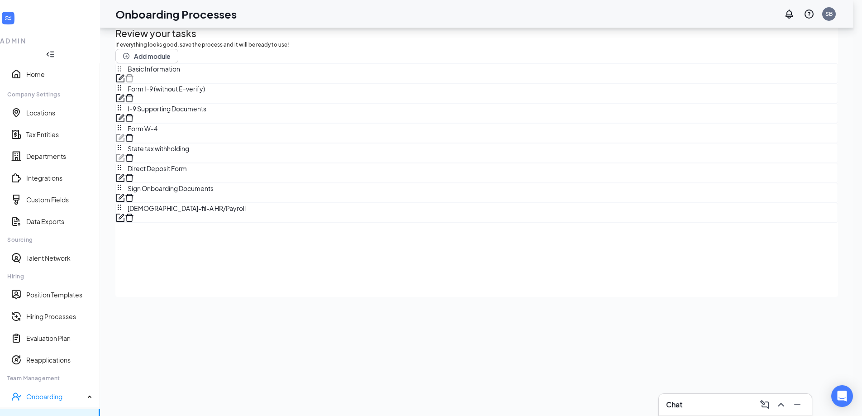
scroll to position [8, 0]
click at [125, 182] on icon "form" at bounding box center [120, 177] width 9 height 9
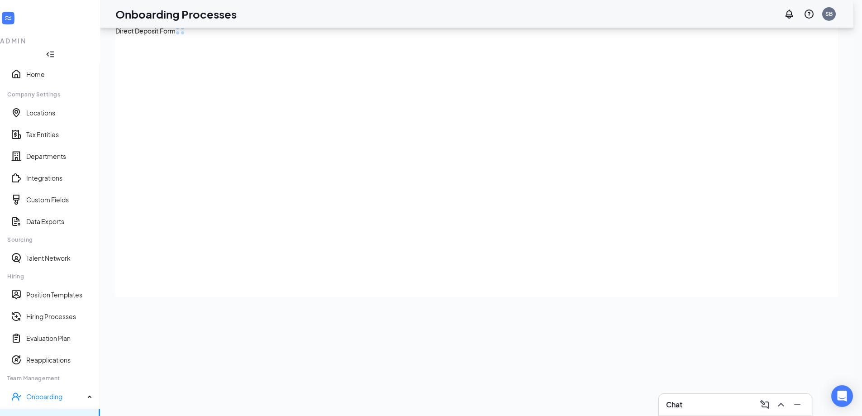
scroll to position [0, 0]
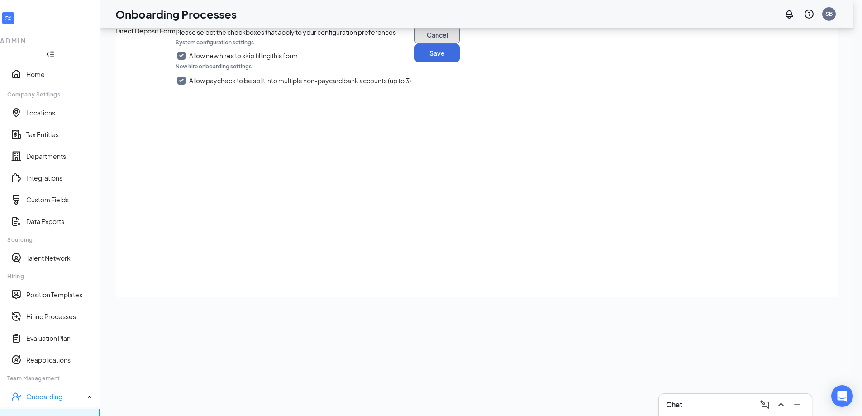
click at [415, 44] on button "Cancel" at bounding box center [437, 35] width 45 height 18
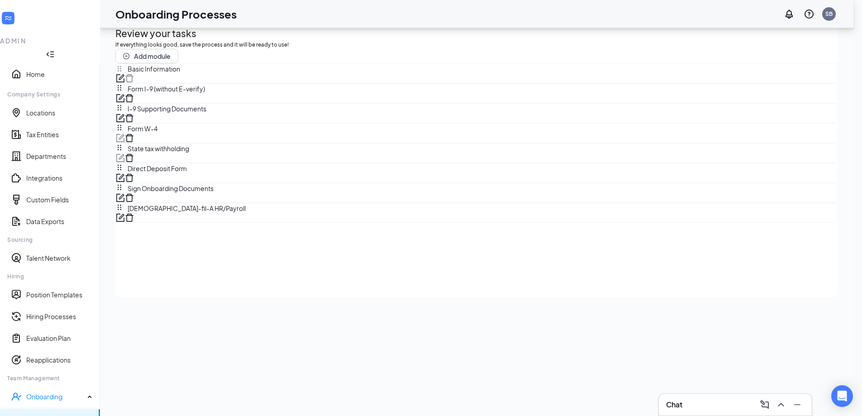
scroll to position [8, 0]
click at [125, 222] on icon "form" at bounding box center [120, 217] width 9 height 9
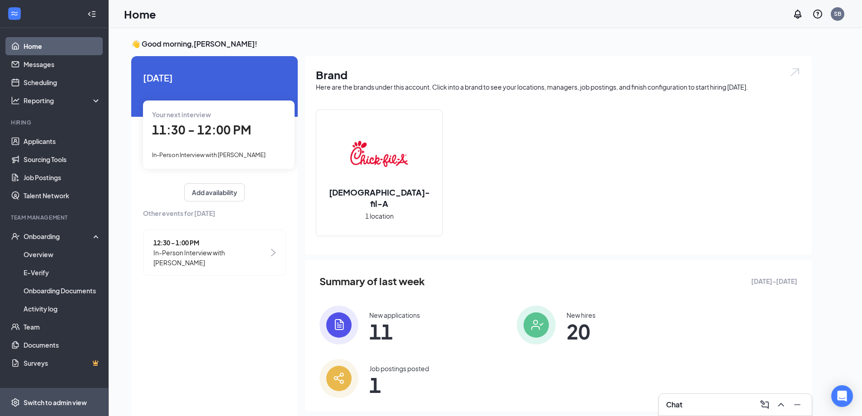
click at [66, 399] on div "Switch to admin view" at bounding box center [55, 402] width 63 height 9
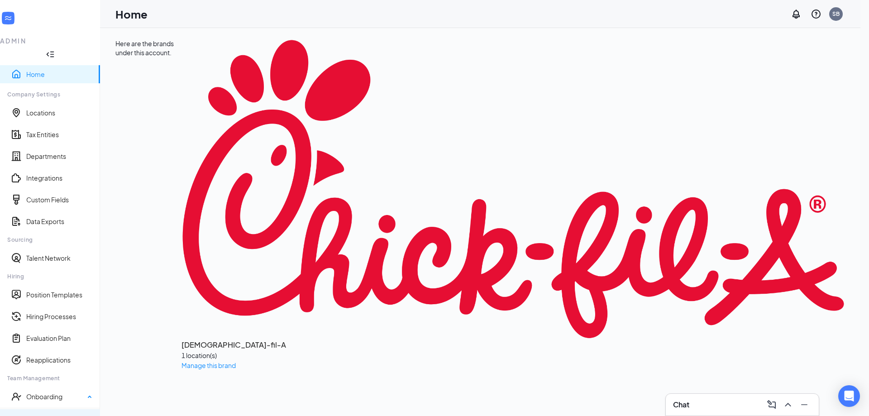
click at [52, 414] on link "Onboarding Processes" at bounding box center [57, 418] width 71 height 9
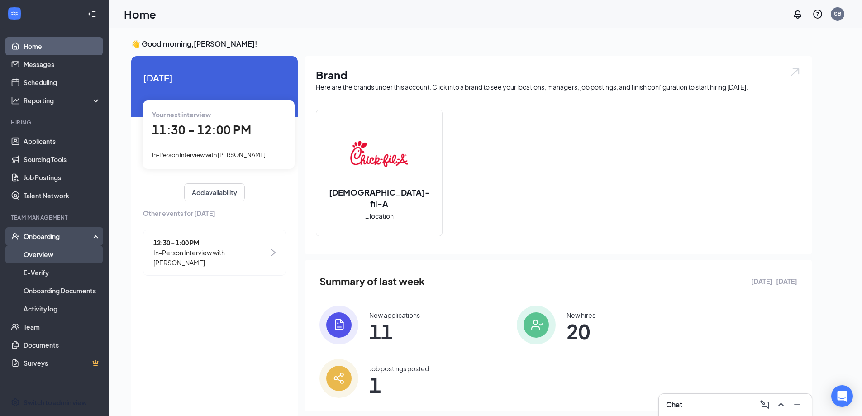
click at [52, 255] on link "Overview" at bounding box center [62, 254] width 77 height 18
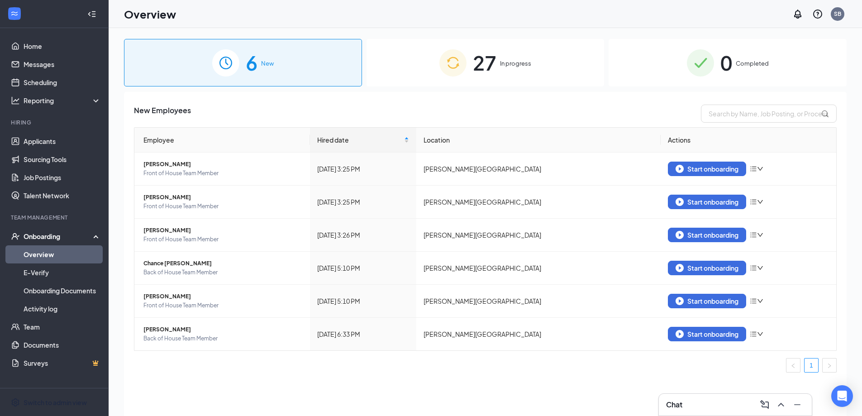
click at [490, 64] on span "27" at bounding box center [485, 62] width 24 height 31
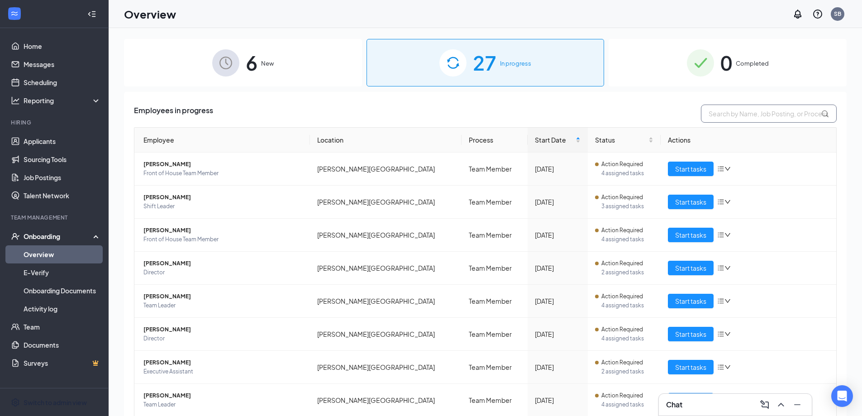
click at [747, 111] on input "text" at bounding box center [769, 114] width 136 height 18
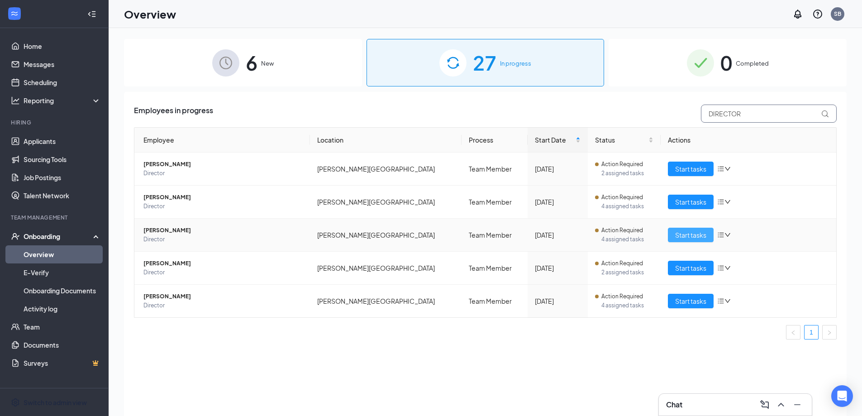
type input "DIRECTOR"
click at [691, 237] on span "Start tasks" at bounding box center [690, 235] width 31 height 10
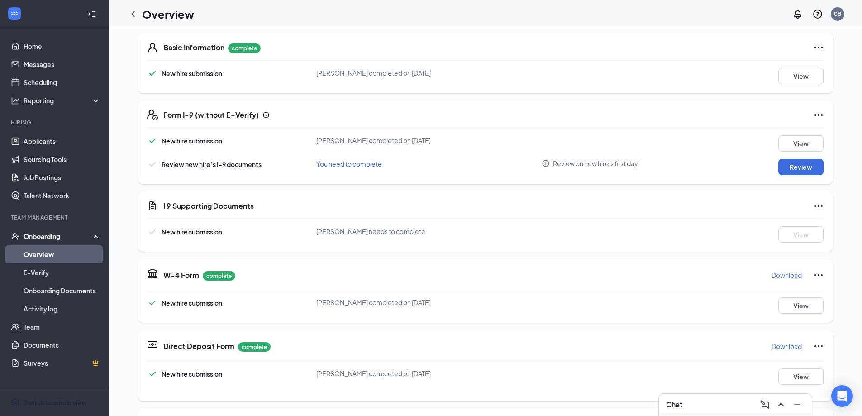
scroll to position [306, 0]
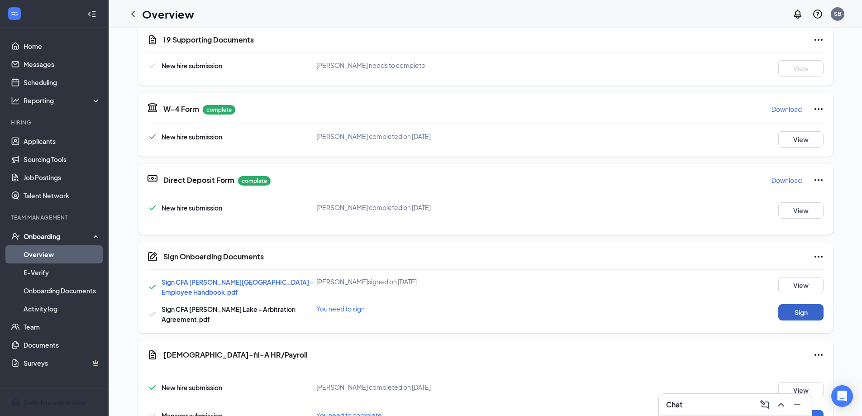
click at [803, 304] on button "Sign" at bounding box center [801, 312] width 45 height 16
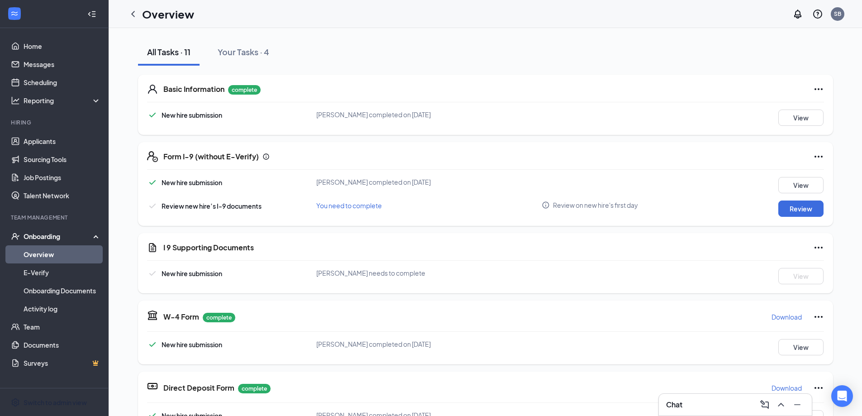
scroll to position [76, 0]
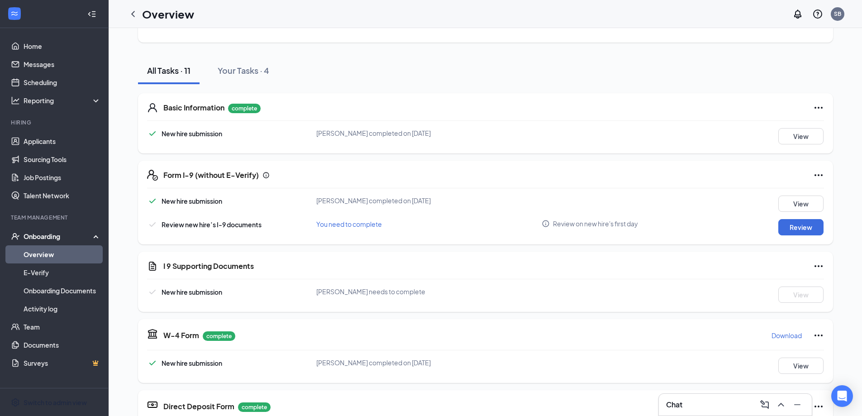
click at [387, 296] on div "[PERSON_NAME] needs to complete" at bounding box center [429, 292] width 226 height 10
click at [383, 291] on span "[PERSON_NAME] needs to complete" at bounding box center [370, 291] width 109 height 8
click at [484, 291] on div "[PERSON_NAME] needs to complete" at bounding box center [429, 292] width 226 height 10
drag, startPoint x: 509, startPoint y: 291, endPoint x: 459, endPoint y: 259, distance: 59.7
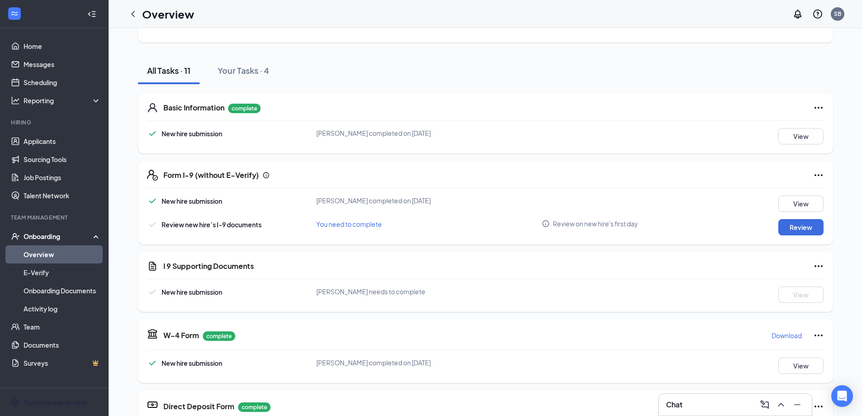
click at [510, 291] on div "[PERSON_NAME] needs to complete" at bounding box center [429, 292] width 226 height 10
click at [476, 296] on div "[PERSON_NAME] needs to complete" at bounding box center [429, 292] width 226 height 10
drag, startPoint x: 312, startPoint y: 292, endPoint x: 433, endPoint y: 292, distance: 120.4
click at [424, 292] on div "New hire submission [PERSON_NAME] needs to complete View" at bounding box center [485, 295] width 677 height 16
drag, startPoint x: 448, startPoint y: 292, endPoint x: 468, endPoint y: 294, distance: 20.0
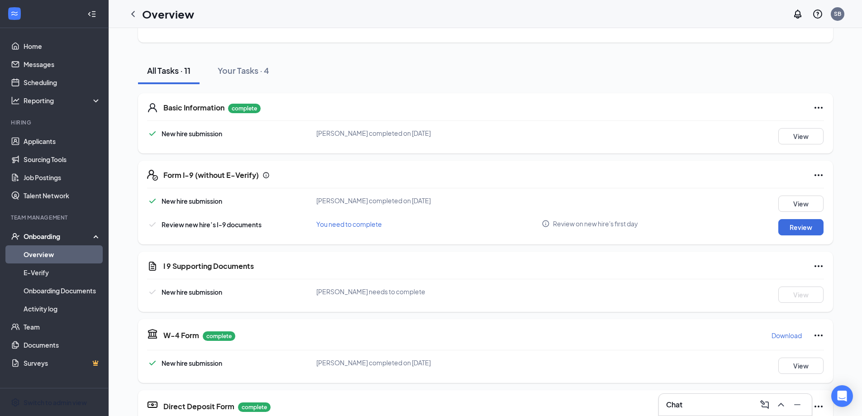
click at [451, 293] on div "[PERSON_NAME] needs to complete" at bounding box center [429, 292] width 226 height 10
click at [473, 294] on div "[PERSON_NAME] needs to complete" at bounding box center [429, 292] width 226 height 10
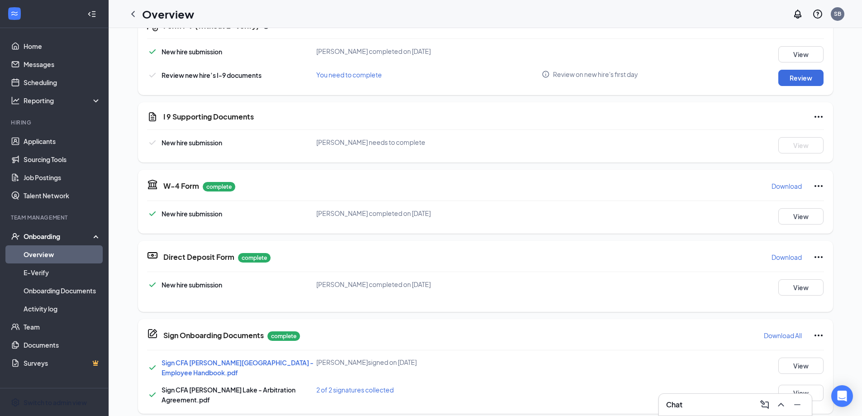
scroll to position [257, 0]
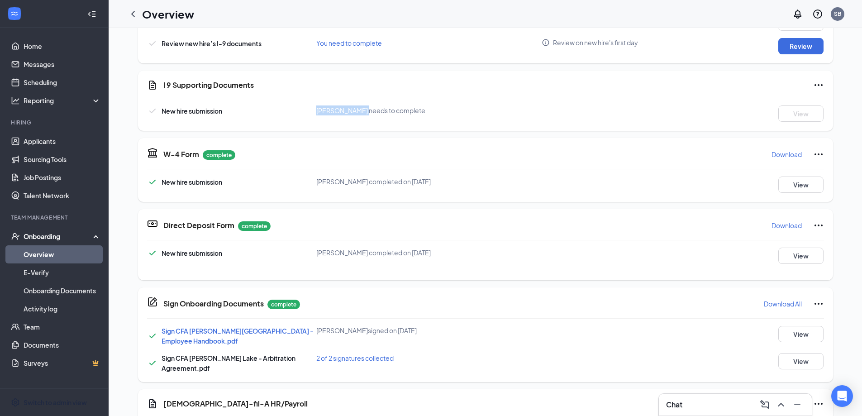
drag, startPoint x: 312, startPoint y: 107, endPoint x: 457, endPoint y: 110, distance: 144.9
click at [457, 110] on div "New hire submission [PERSON_NAME] needs to complete View" at bounding box center [485, 113] width 677 height 16
drag, startPoint x: 567, startPoint y: 110, endPoint x: 724, endPoint y: 112, distance: 157.1
click at [591, 110] on div "New hire submission [PERSON_NAME] needs to complete View" at bounding box center [485, 113] width 677 height 16
click at [690, 106] on div "New hire submission [PERSON_NAME] needs to complete View" at bounding box center [485, 113] width 677 height 16
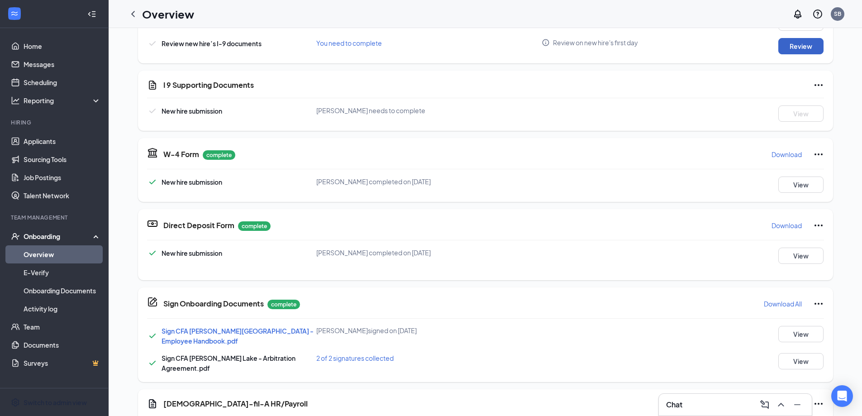
click at [799, 48] on button "Review" at bounding box center [801, 46] width 45 height 16
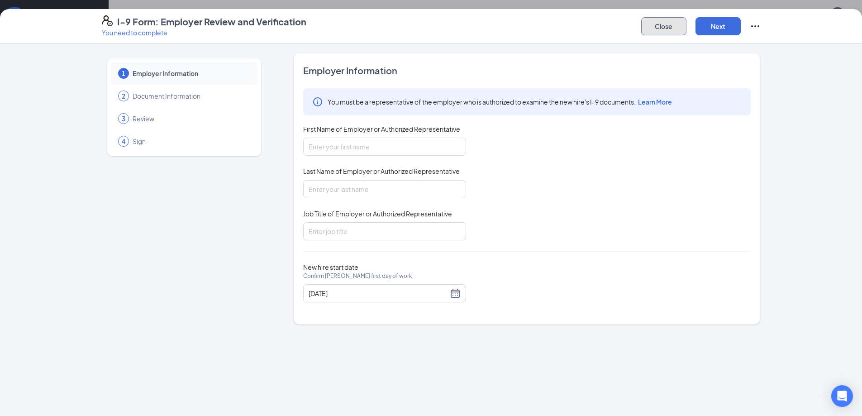
click at [672, 23] on button "Close" at bounding box center [664, 26] width 45 height 18
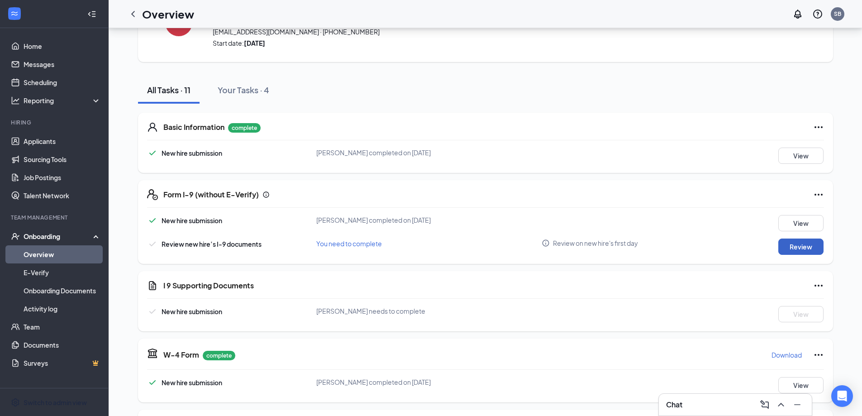
scroll to position [0, 0]
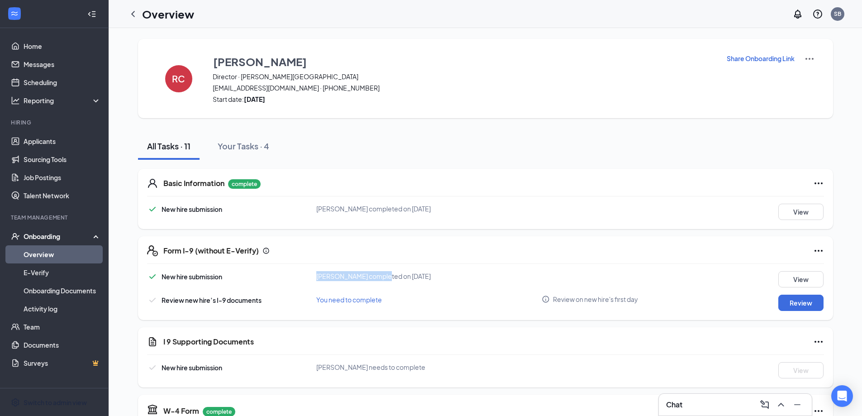
drag, startPoint x: 302, startPoint y: 277, endPoint x: 448, endPoint y: 277, distance: 146.2
click at [440, 277] on div "New hire submission [PERSON_NAME] completed on [DATE] View" at bounding box center [485, 279] width 677 height 16
click at [431, 277] on span "[PERSON_NAME] completed on [DATE]" at bounding box center [373, 276] width 115 height 8
click at [808, 60] on img at bounding box center [810, 58] width 11 height 11
click at [614, 152] on div "All Tasks · 11 Your Tasks · 4" at bounding box center [485, 146] width 695 height 27
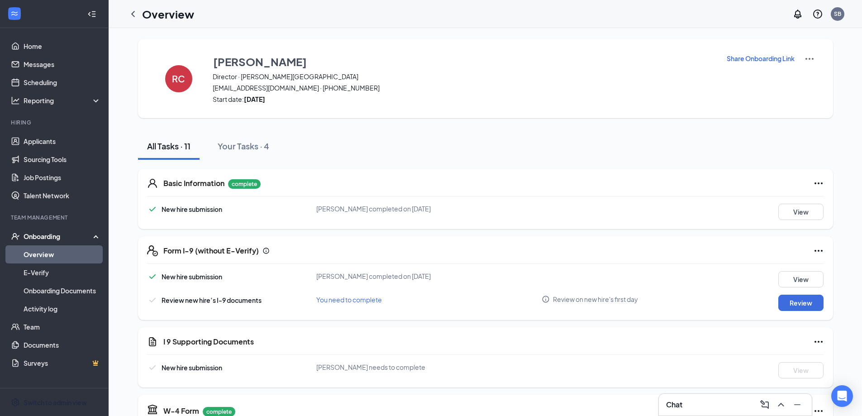
click at [64, 252] on link "Overview" at bounding box center [62, 254] width 77 height 18
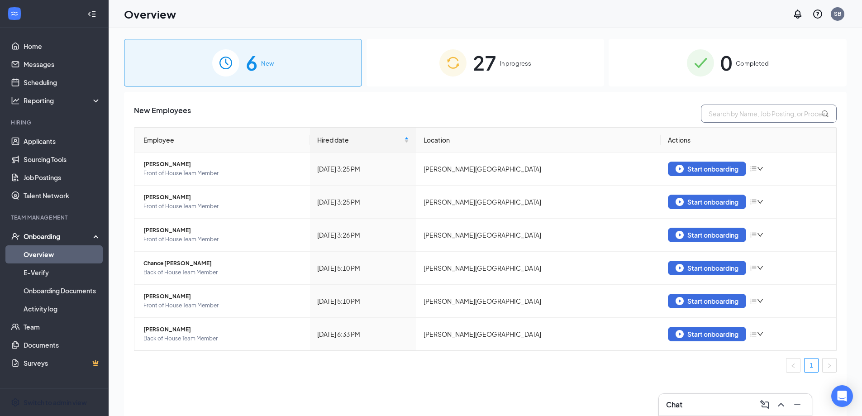
click at [739, 115] on input "text" at bounding box center [769, 114] width 136 height 18
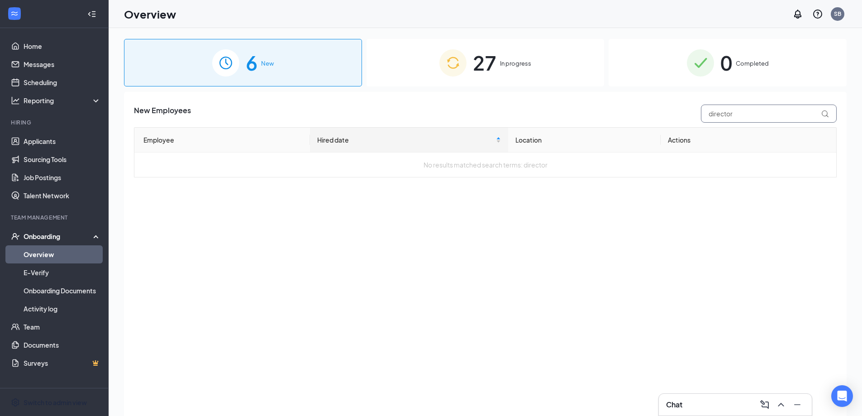
drag, startPoint x: 748, startPoint y: 112, endPoint x: 616, endPoint y: 109, distance: 132.7
click at [621, 109] on div "New Employees director" at bounding box center [485, 114] width 703 height 18
type input "director"
click at [524, 61] on span "In progress" at bounding box center [515, 63] width 31 height 9
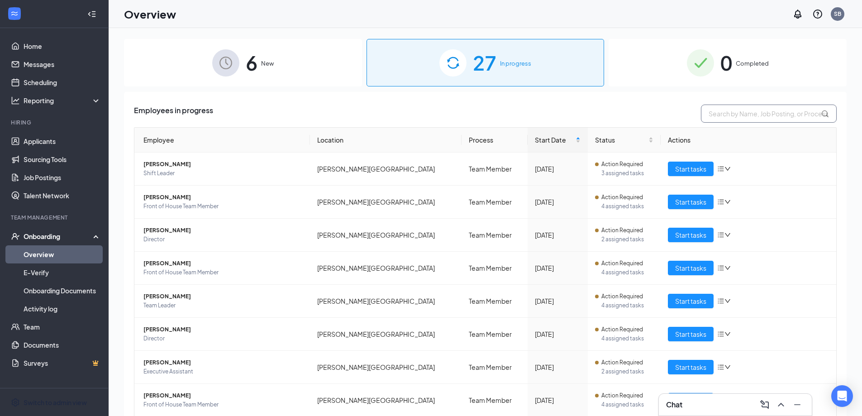
click at [736, 113] on input "text" at bounding box center [769, 114] width 136 height 18
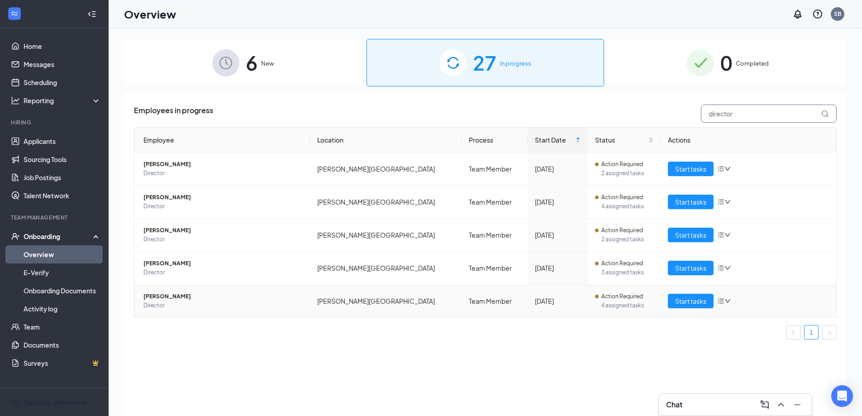
type input "director"
click at [723, 301] on icon "bars" at bounding box center [721, 301] width 6 height 5
click at [693, 297] on span "Start tasks" at bounding box center [690, 301] width 31 height 10
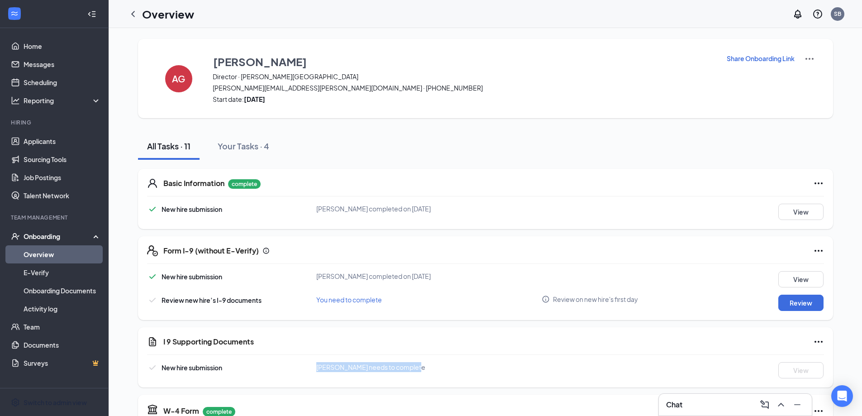
drag, startPoint x: 313, startPoint y: 366, endPoint x: 452, endPoint y: 366, distance: 139.4
click at [439, 366] on div "[PERSON_NAME] needs to complete" at bounding box center [429, 367] width 226 height 10
click at [460, 366] on div "[PERSON_NAME] needs to complete" at bounding box center [429, 367] width 226 height 10
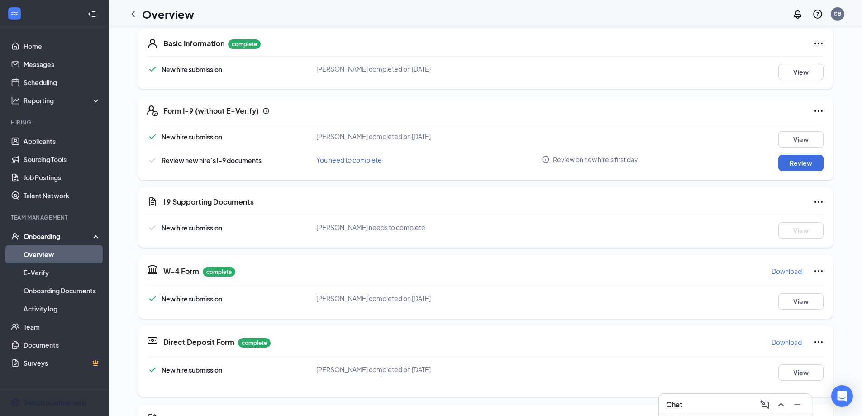
scroll to position [181, 0]
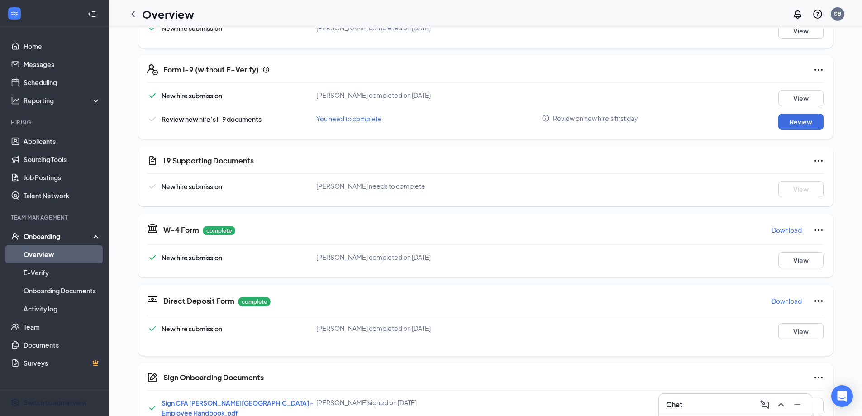
drag, startPoint x: 332, startPoint y: 185, endPoint x: 496, endPoint y: 185, distance: 164.3
click at [489, 185] on div "[PERSON_NAME] needs to complete" at bounding box center [429, 186] width 226 height 10
click at [559, 184] on div "New hire submission [PERSON_NAME] needs to complete View" at bounding box center [485, 189] width 677 height 16
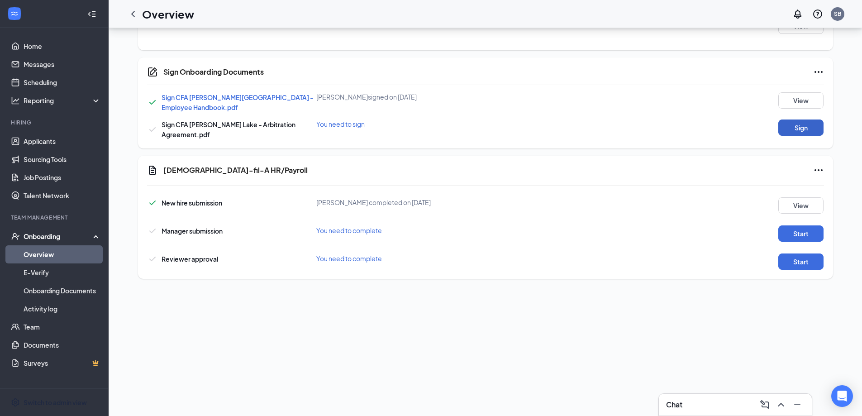
click at [785, 120] on button "Sign" at bounding box center [801, 128] width 45 height 16
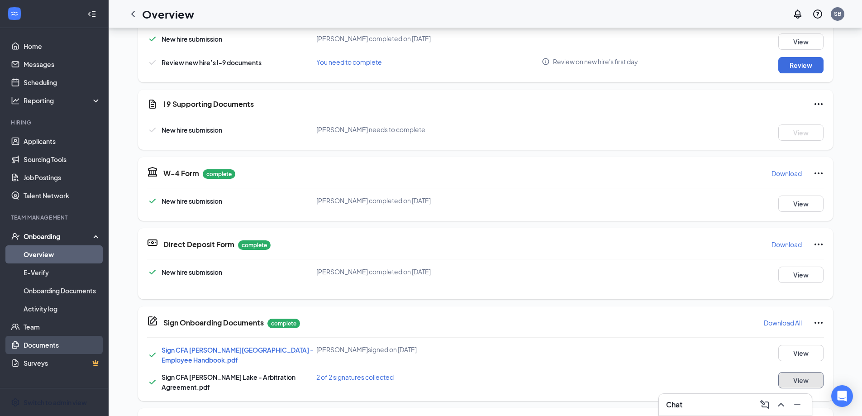
scroll to position [30, 0]
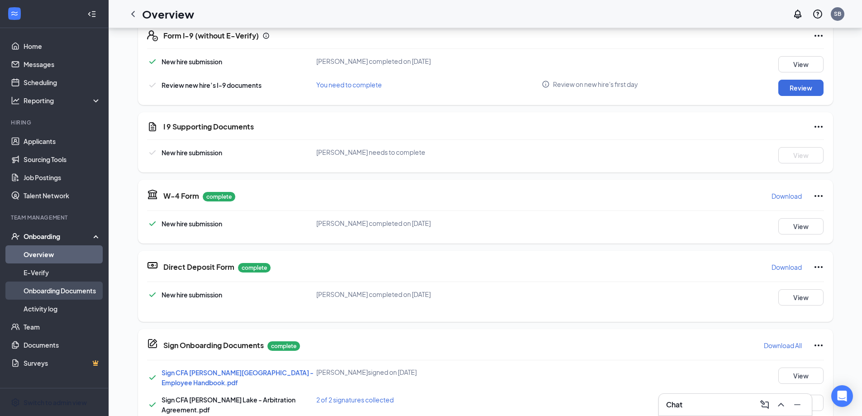
click at [65, 288] on link "Onboarding Documents" at bounding box center [62, 291] width 77 height 18
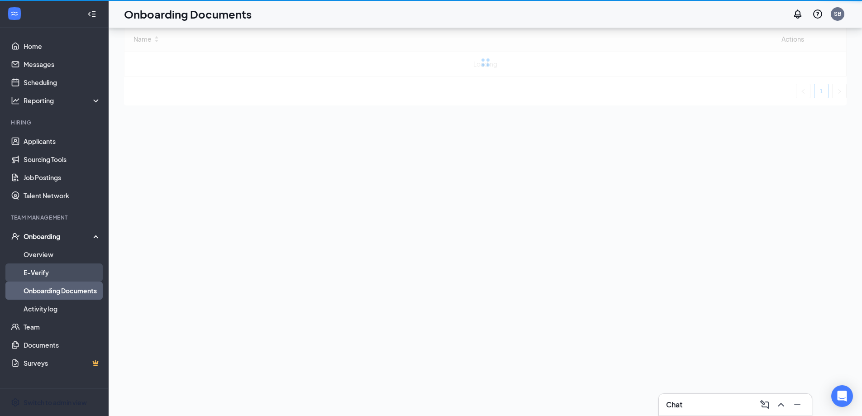
scroll to position [41, 0]
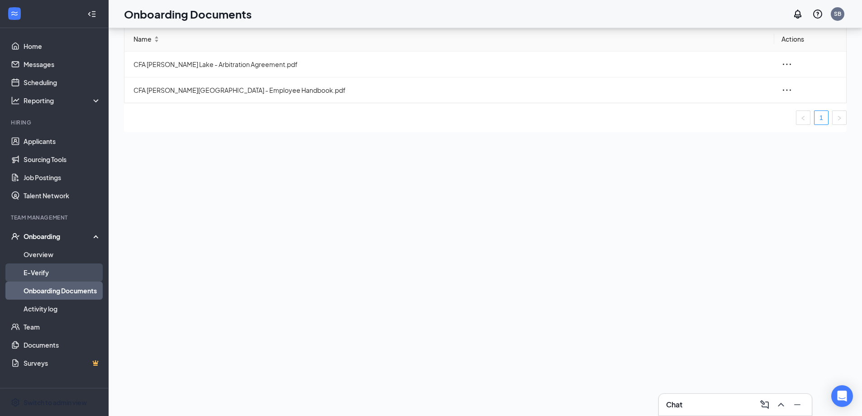
click at [39, 271] on link "E-Verify" at bounding box center [62, 272] width 77 height 18
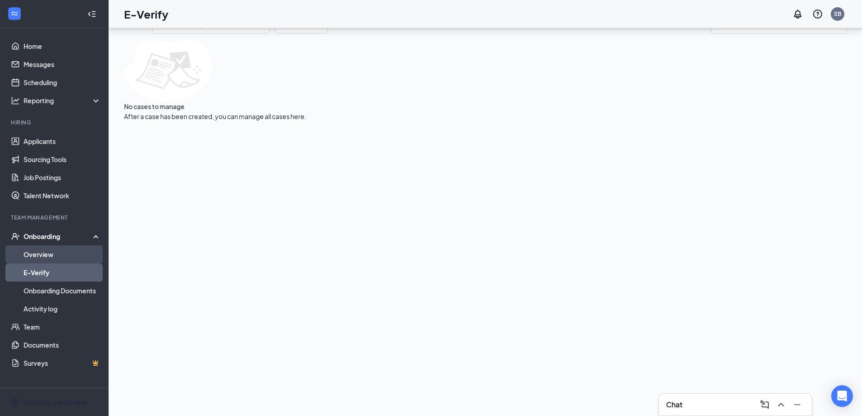
click at [50, 254] on link "Overview" at bounding box center [62, 254] width 77 height 18
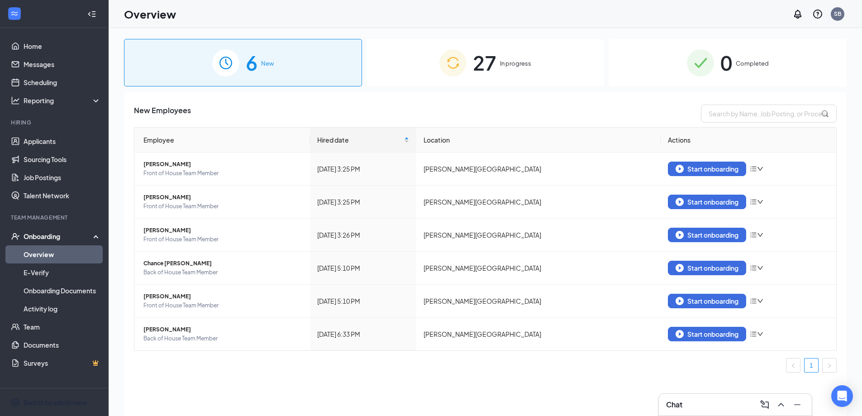
click at [513, 61] on span "In progress" at bounding box center [515, 63] width 31 height 9
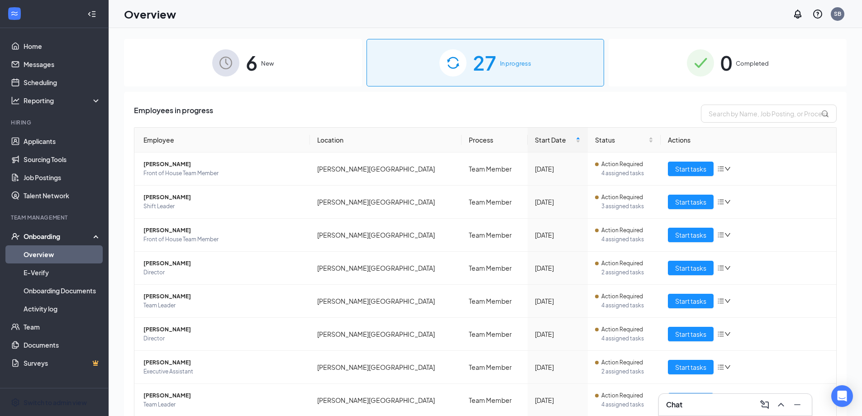
click at [740, 62] on span "Completed" at bounding box center [752, 63] width 33 height 9
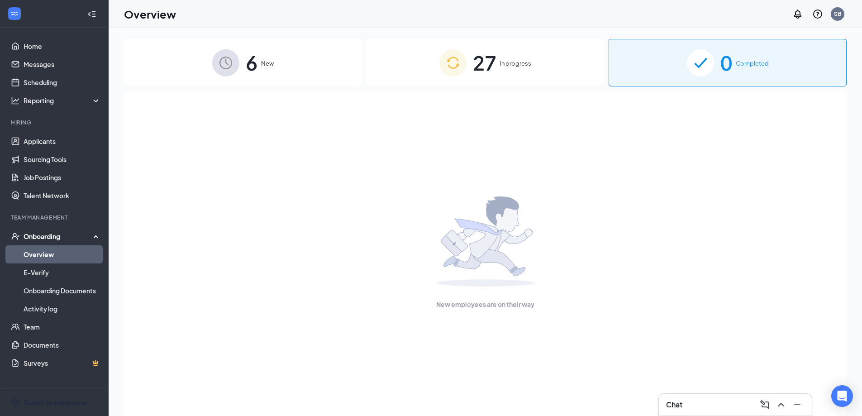
click at [511, 63] on span "In progress" at bounding box center [515, 63] width 31 height 9
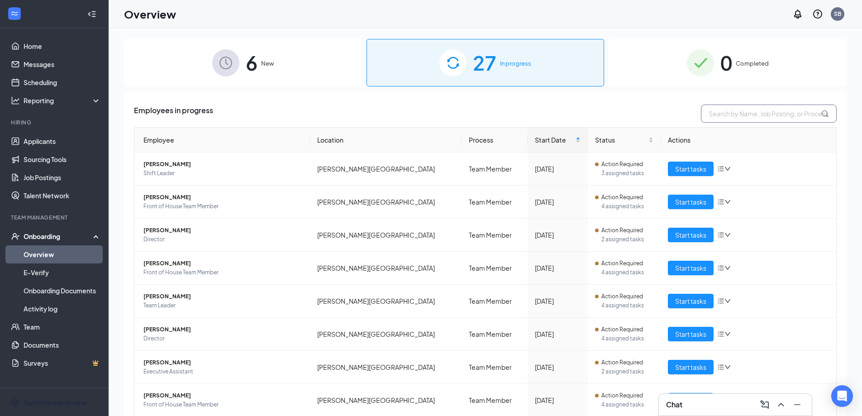
click at [742, 114] on input "text" at bounding box center [769, 114] width 136 height 18
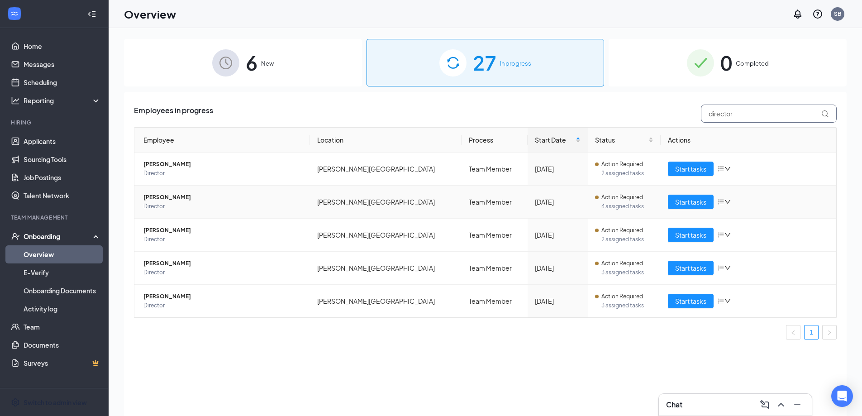
type input "director"
click at [172, 196] on span "[PERSON_NAME]" at bounding box center [223, 197] width 159 height 9
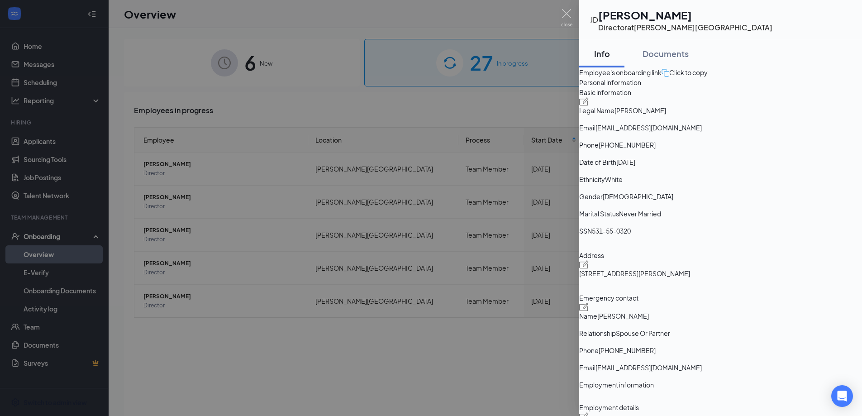
click at [245, 202] on div at bounding box center [431, 208] width 862 height 416
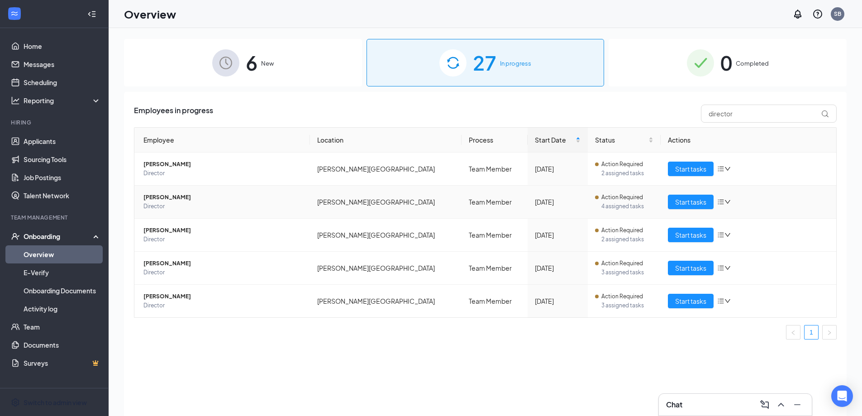
click at [207, 198] on span "[PERSON_NAME]" at bounding box center [223, 197] width 159 height 9
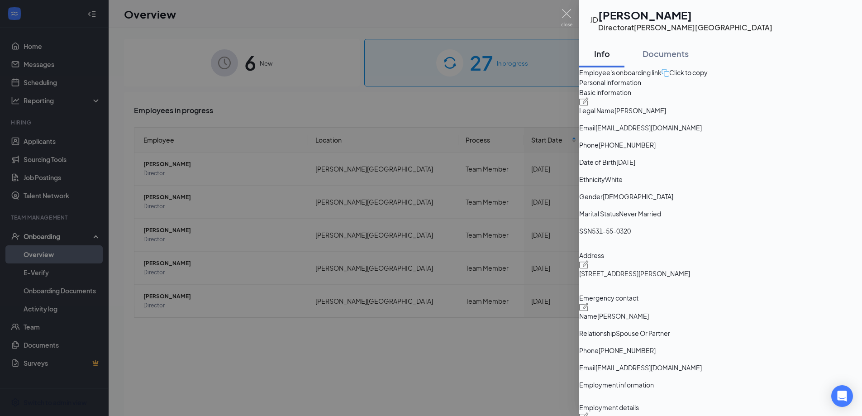
click at [482, 207] on div at bounding box center [431, 208] width 862 height 416
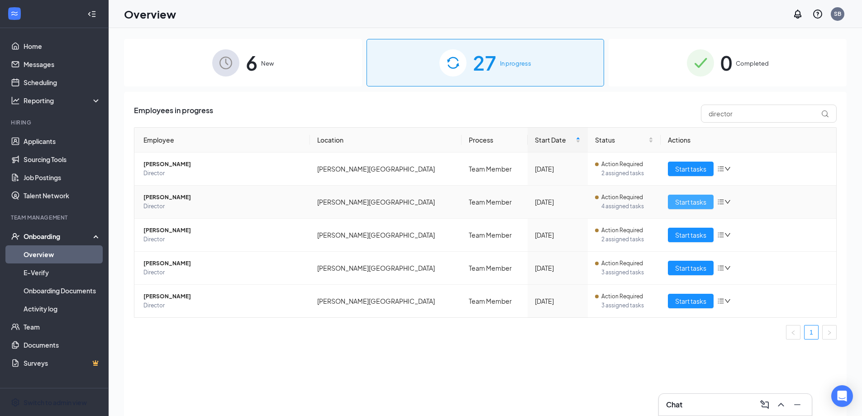
click at [678, 197] on span "Start tasks" at bounding box center [690, 202] width 31 height 10
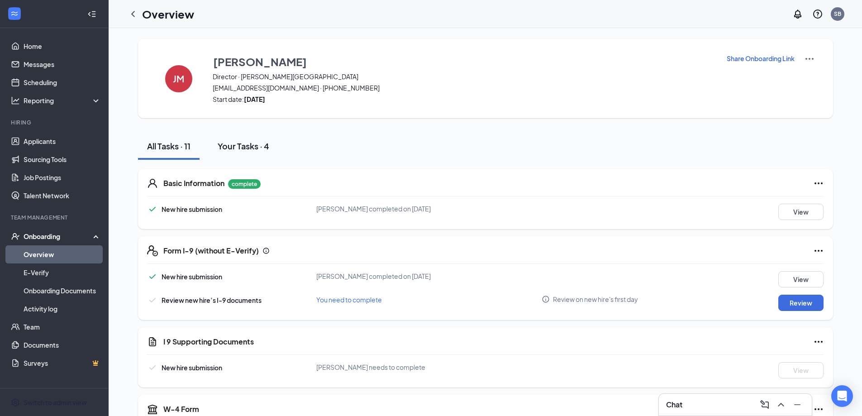
click at [233, 145] on div "Your Tasks · 4" at bounding box center [244, 145] width 52 height 11
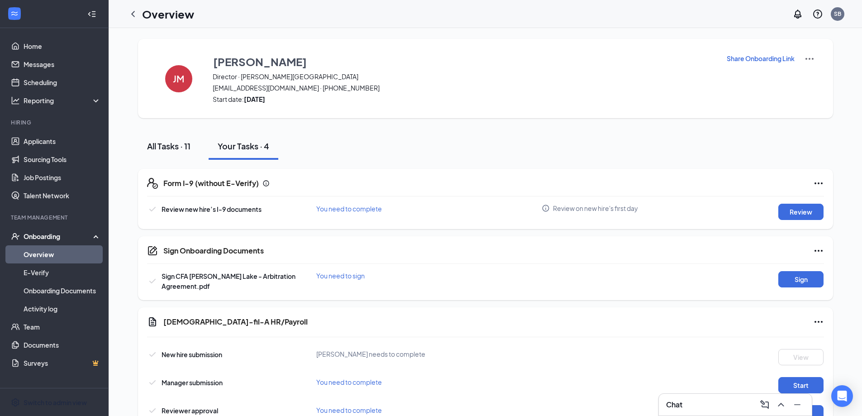
click at [168, 145] on div "All Tasks · 11" at bounding box center [168, 145] width 43 height 11
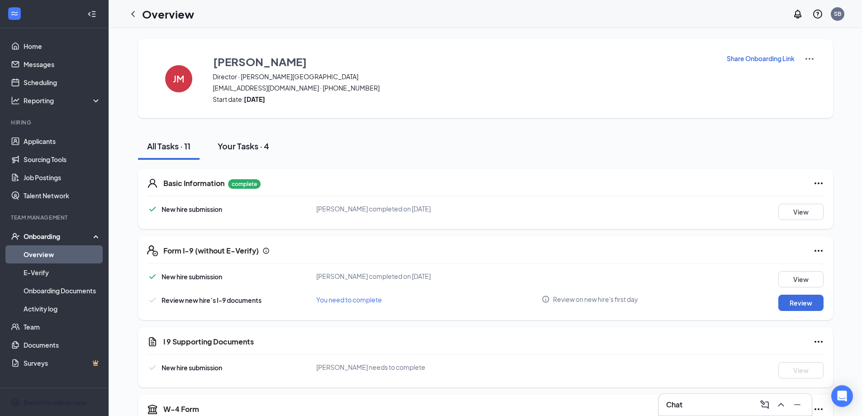
click at [253, 149] on div "Your Tasks · 4" at bounding box center [244, 145] width 52 height 11
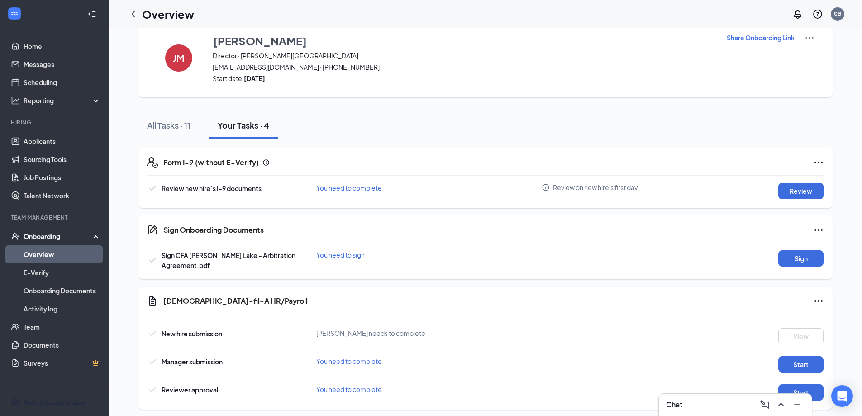
scroll to position [33, 0]
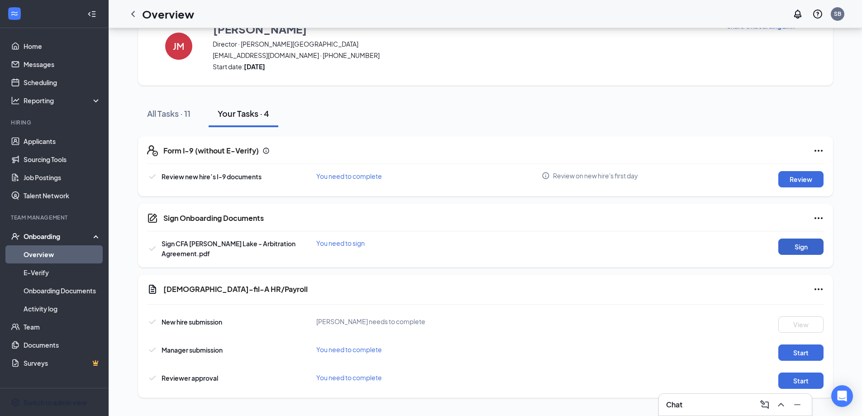
click at [808, 248] on button "Sign" at bounding box center [801, 247] width 45 height 16
click at [137, 13] on icon "ChevronLeft" at bounding box center [133, 14] width 11 height 11
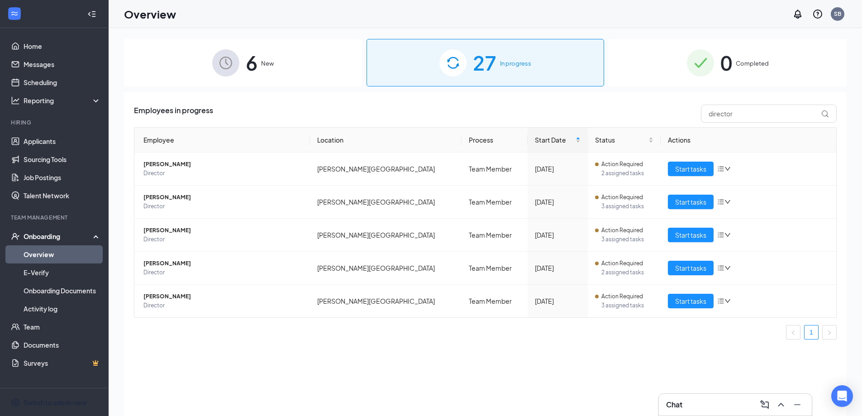
click at [463, 67] on img at bounding box center [453, 62] width 27 height 27
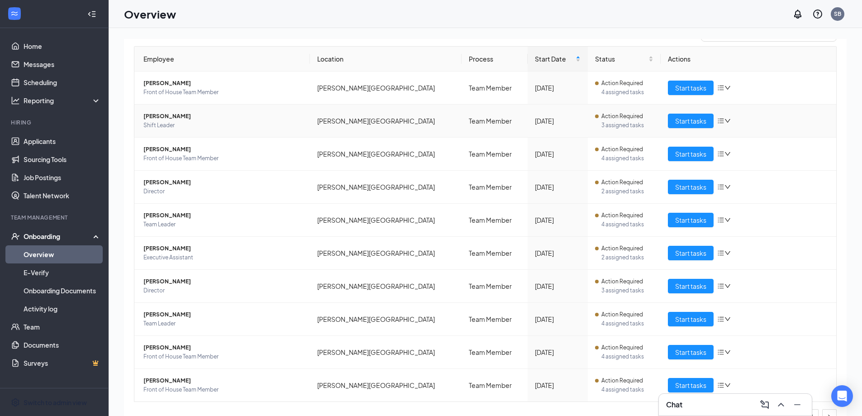
scroll to position [98, 0]
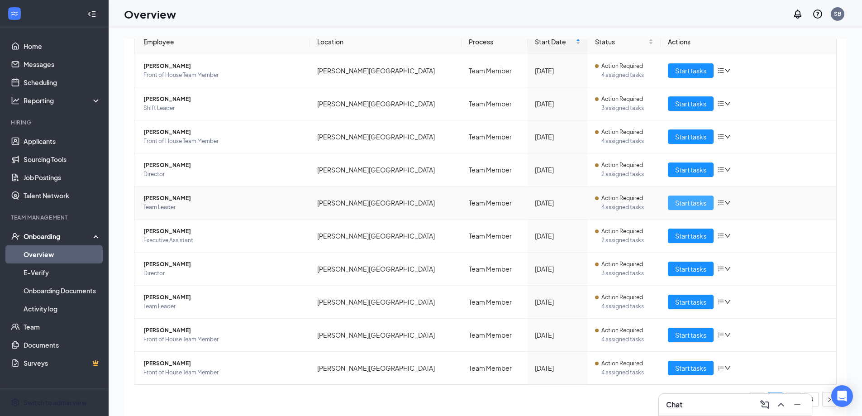
click at [684, 205] on span "Start tasks" at bounding box center [690, 203] width 31 height 10
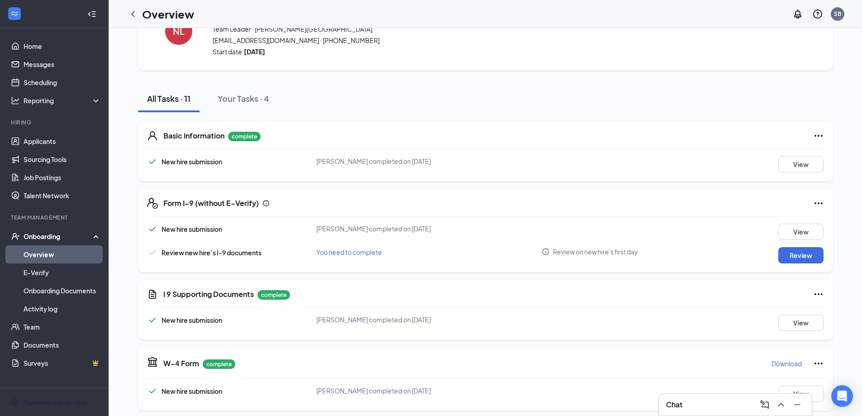
scroll to position [136, 0]
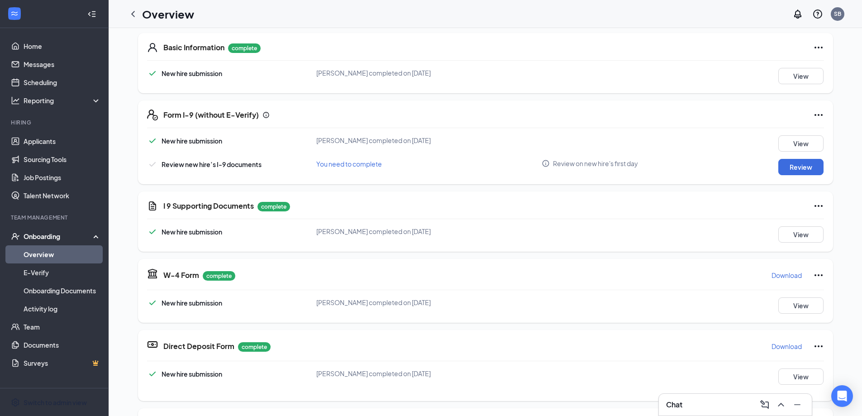
drag, startPoint x: 316, startPoint y: 226, endPoint x: 478, endPoint y: 233, distance: 161.8
click at [449, 230] on div "I 9 Supporting Documents complete New hire submission [PERSON_NAME] completed o…" at bounding box center [485, 222] width 695 height 60
click at [484, 233] on div "[PERSON_NAME] completed on [DATE]" at bounding box center [429, 231] width 226 height 10
click at [792, 237] on button "View" at bounding box center [801, 234] width 45 height 16
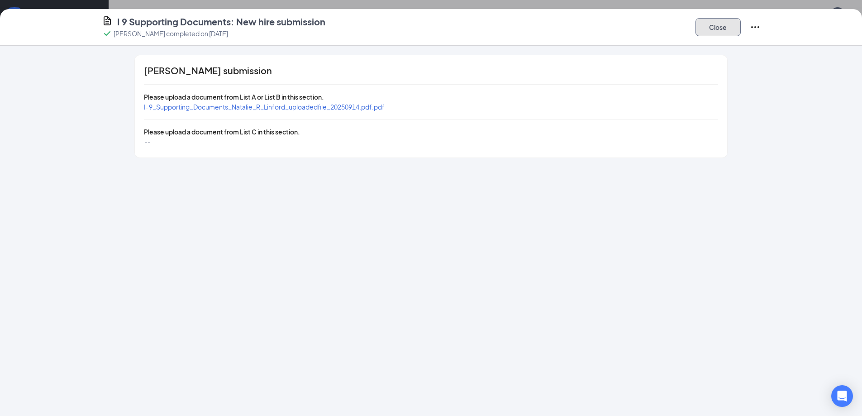
click at [711, 28] on button "Close" at bounding box center [718, 27] width 45 height 18
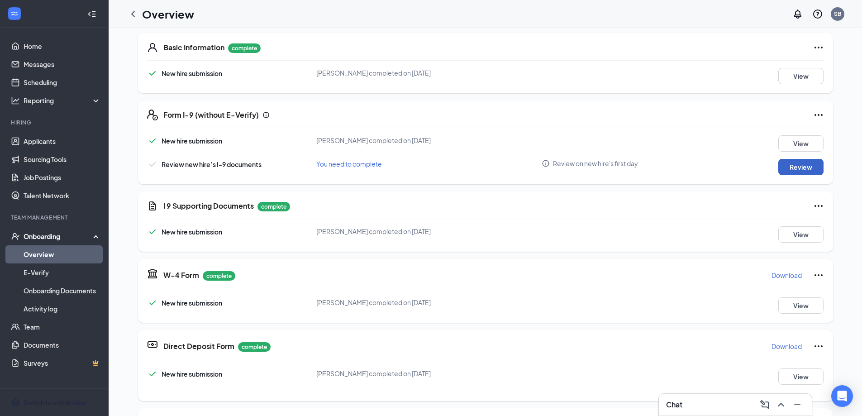
click at [789, 170] on button "Review" at bounding box center [801, 167] width 45 height 16
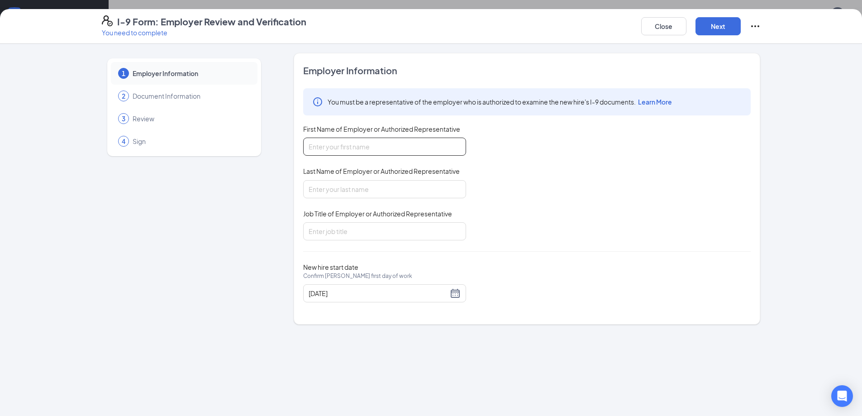
click at [334, 148] on input "First Name of Employer or Authorized Representative" at bounding box center [384, 147] width 163 height 18
type input "[PERSON_NAME]"
type input "Bunster"
type input "Owner"
click at [719, 29] on button "Next" at bounding box center [718, 26] width 45 height 18
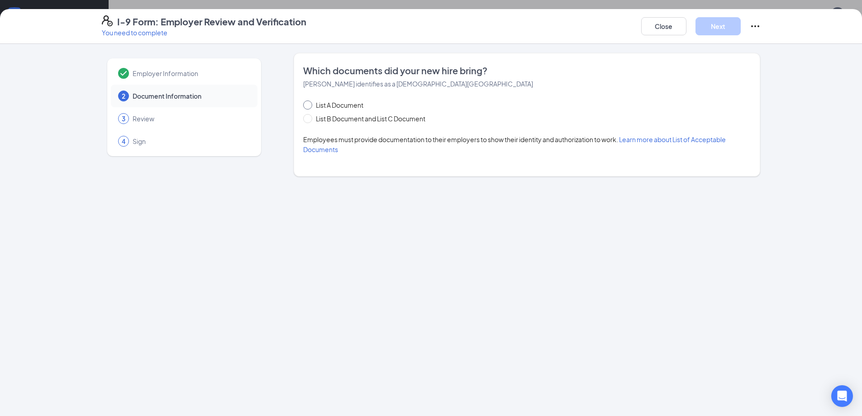
click at [340, 103] on span "List A Document" at bounding box center [339, 105] width 55 height 10
click at [310, 103] on input "List A Document" at bounding box center [306, 104] width 6 height 6
radio input "true"
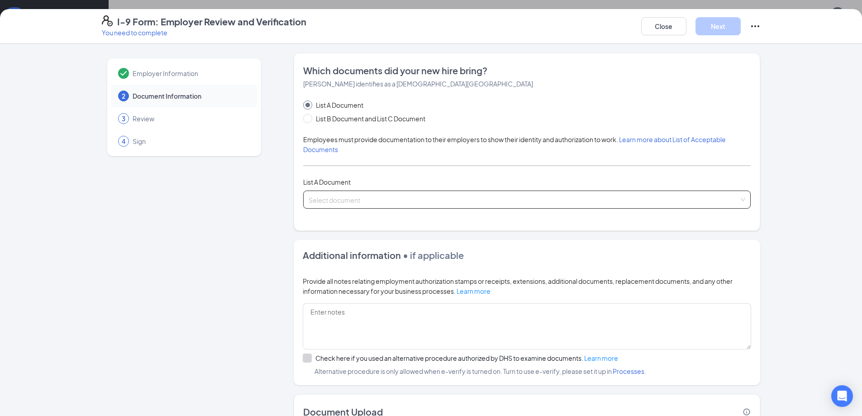
click at [370, 199] on input "search" at bounding box center [524, 198] width 431 height 14
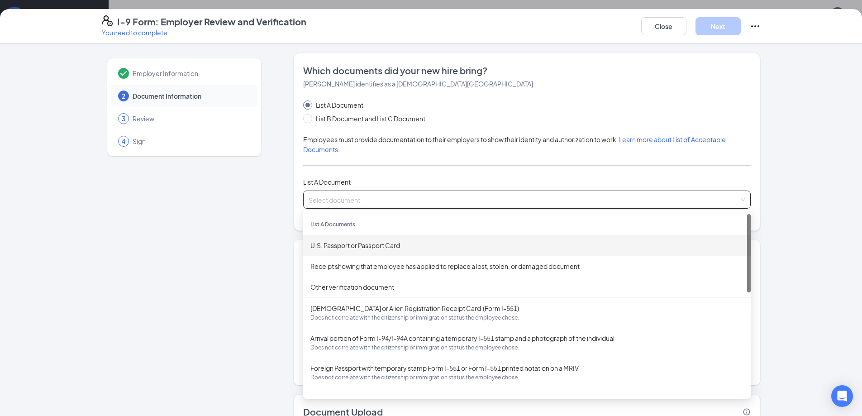
click at [356, 244] on div "U.S. Passport or Passport Card" at bounding box center [527, 245] width 433 height 10
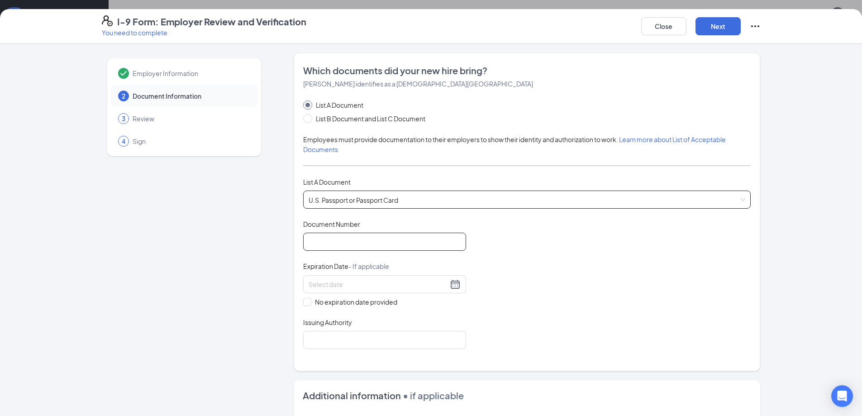
click at [357, 241] on input "Document Number" at bounding box center [384, 242] width 163 height 18
type input "A51919911"
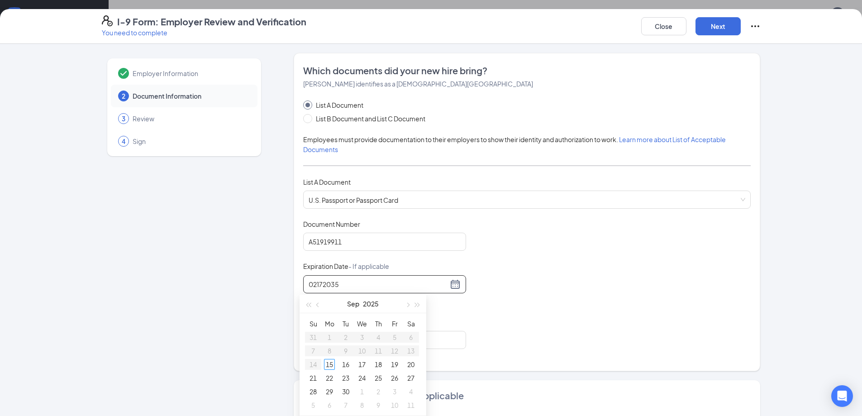
drag, startPoint x: 351, startPoint y: 287, endPoint x: 258, endPoint y: 285, distance: 92.8
click at [259, 285] on div "Employer Information 2 Document Information 3 Review 4 Sign Which documents did…" at bounding box center [431, 332] width 659 height 559
click at [409, 364] on div "17" at bounding box center [411, 364] width 11 height 11
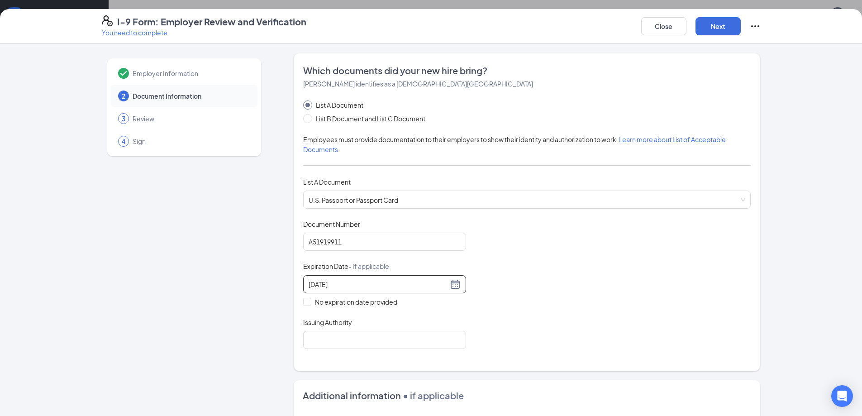
type input "[DATE]"
click at [542, 330] on div "Document Title U.S. Passport or Passport Card Document Number [PASSPORT] Expira…" at bounding box center [527, 284] width 448 height 129
click at [339, 343] on input "Issuing Authority" at bounding box center [384, 340] width 163 height 18
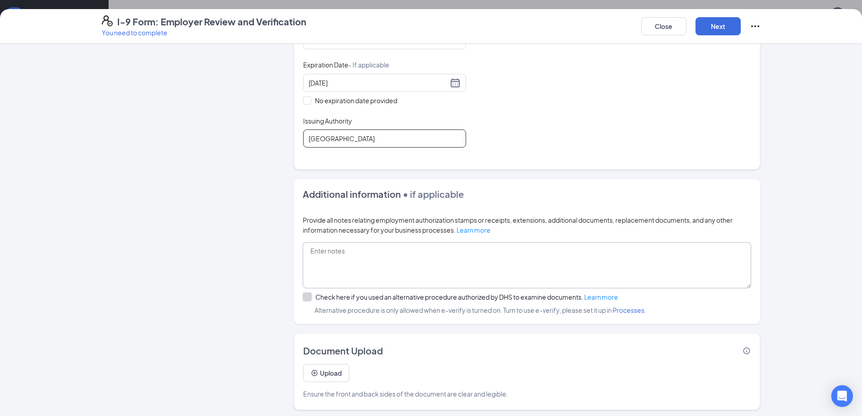
scroll to position [205, 0]
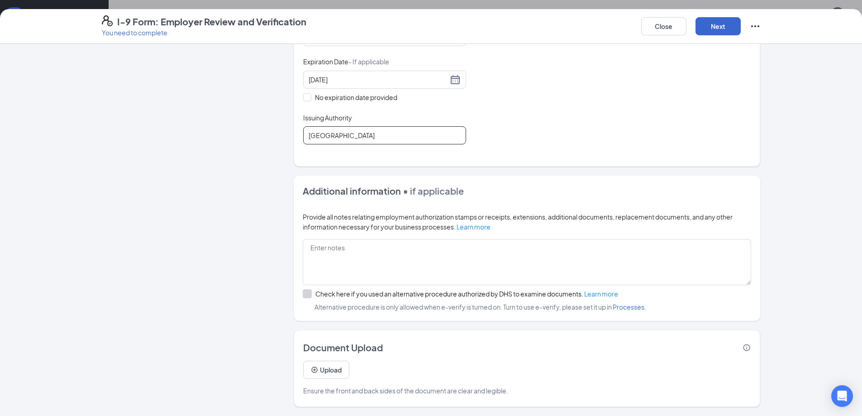
type input "[GEOGRAPHIC_DATA]"
click at [724, 20] on button "Next" at bounding box center [718, 26] width 45 height 18
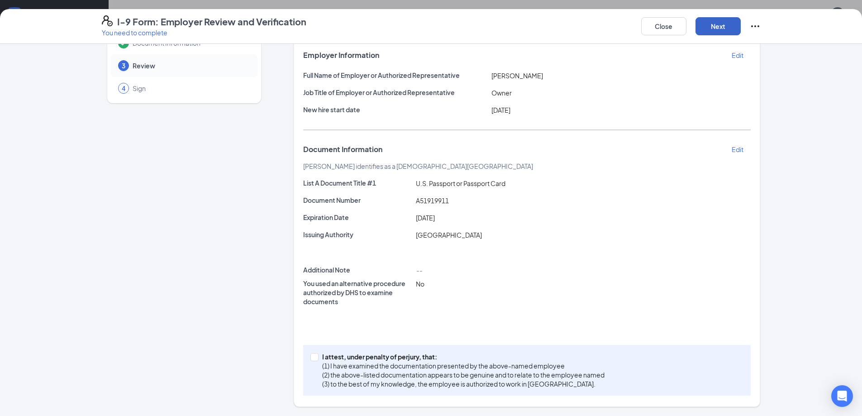
click at [715, 27] on button "Next" at bounding box center [718, 26] width 45 height 18
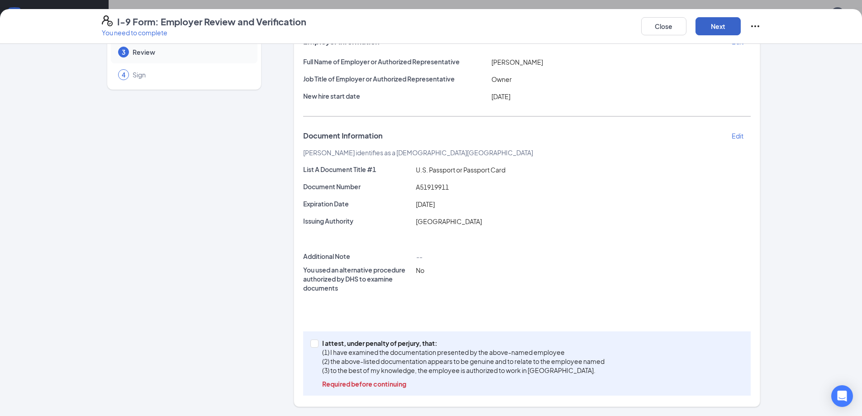
click at [726, 27] on button "Next" at bounding box center [718, 26] width 45 height 18
click at [311, 342] on input "I attest, under penalty of [PERSON_NAME], that: (1) I have examined the documen…" at bounding box center [314, 343] width 6 height 6
checkbox input "true"
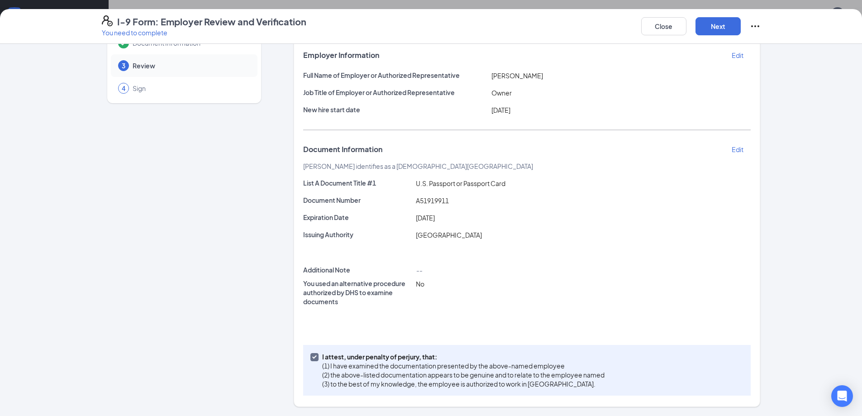
scroll to position [53, 0]
click at [718, 23] on button "Next" at bounding box center [718, 26] width 45 height 18
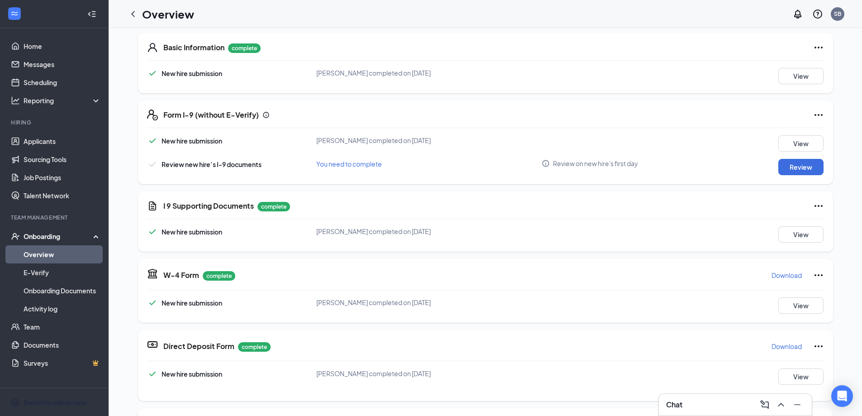
click at [429, 131] on div "I-9 Form: Employer Review and Verification You need to complete Close Employer …" at bounding box center [431, 208] width 862 height 416
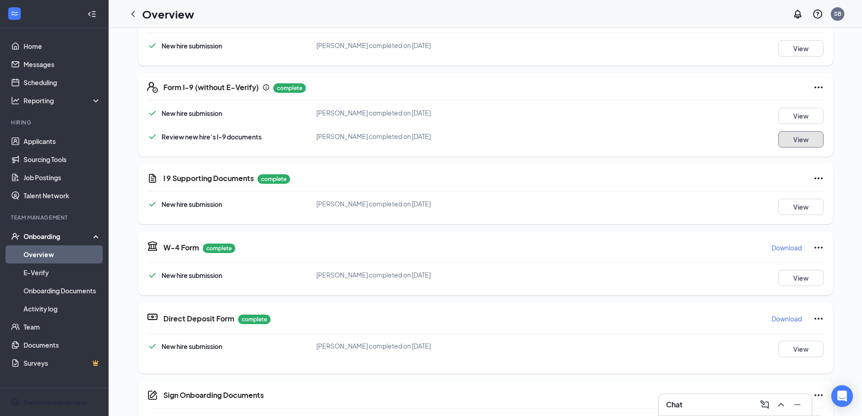
scroll to position [306, 0]
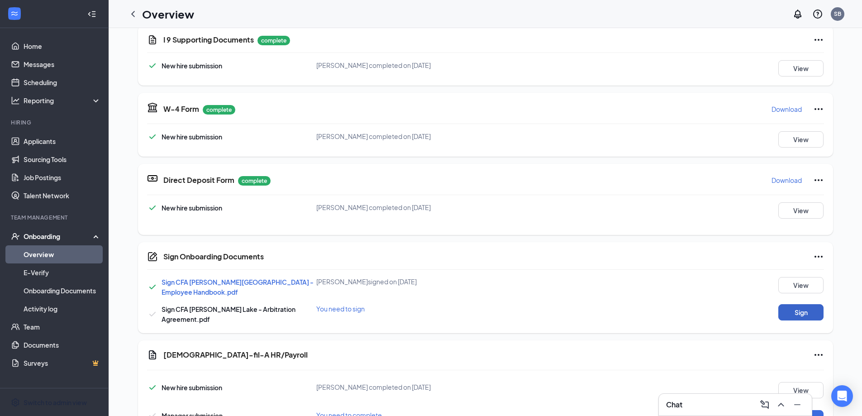
click at [791, 307] on button "Sign" at bounding box center [801, 312] width 45 height 16
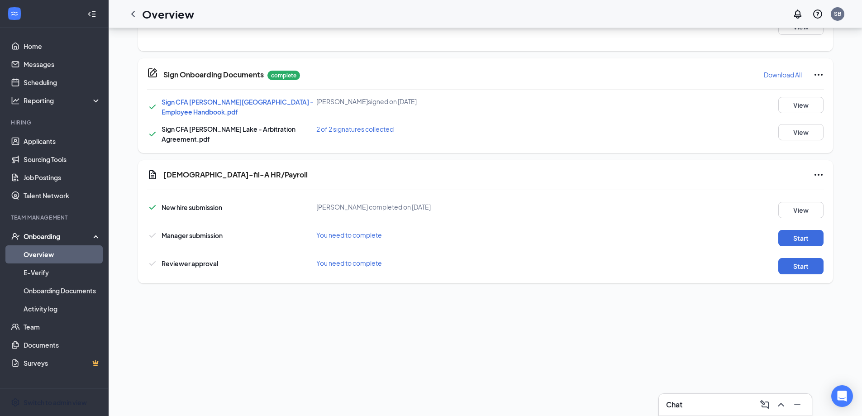
scroll to position [166, 0]
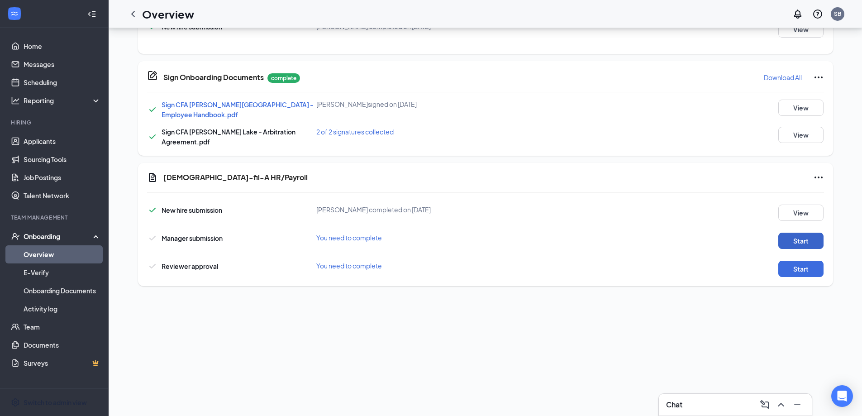
click at [799, 235] on button "Start" at bounding box center [801, 241] width 45 height 16
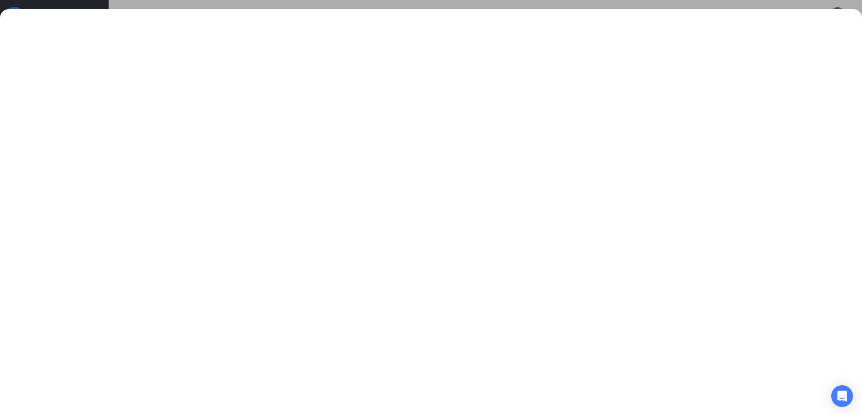
scroll to position [368, 0]
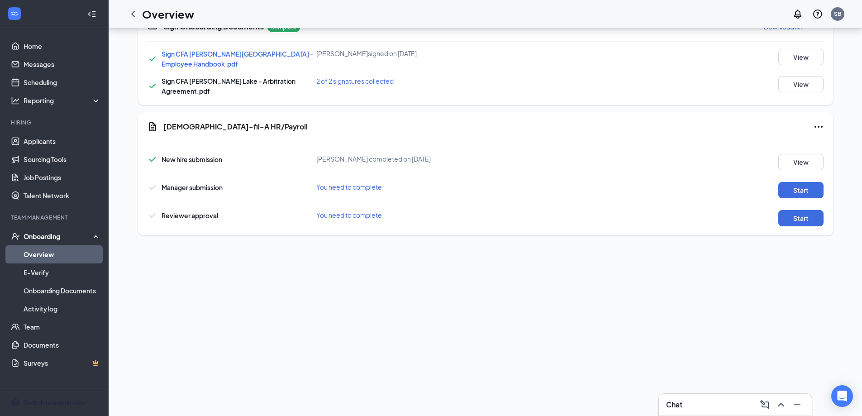
click at [478, 327] on div "Chat NL [PERSON_NAME] Team Leader · [PERSON_NAME][GEOGRAPHIC_DATA] [EMAIL_ADDRE…" at bounding box center [486, 39] width 754 height 759
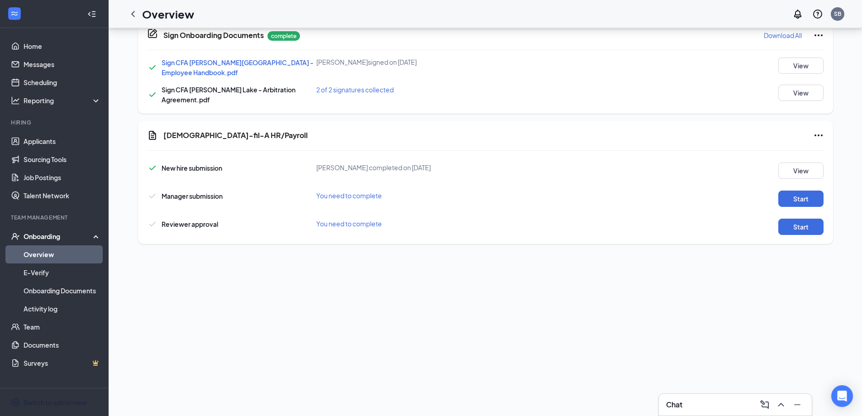
scroll to position [181, 0]
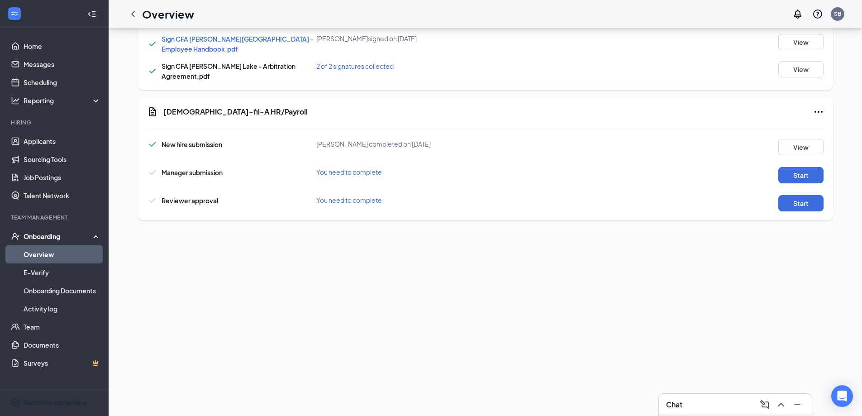
click at [59, 251] on link "Overview" at bounding box center [62, 254] width 77 height 18
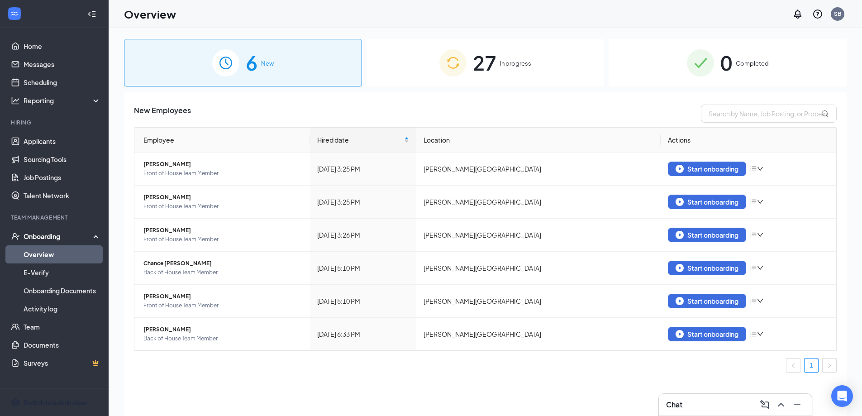
click at [490, 57] on span "27" at bounding box center [485, 62] width 24 height 31
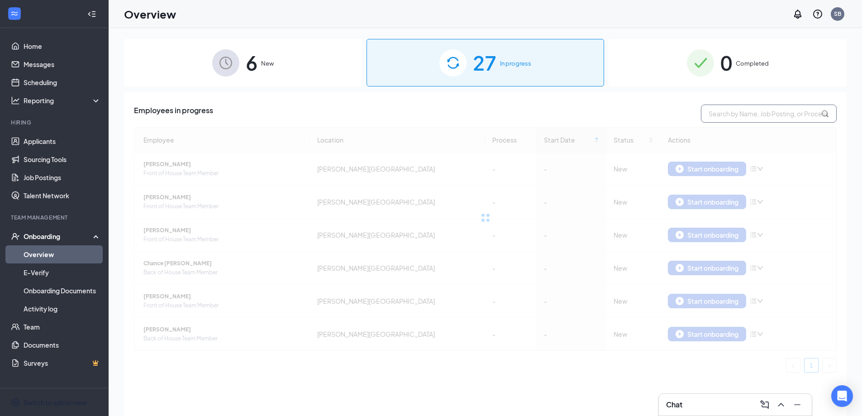
click at [770, 115] on input "text" at bounding box center [769, 114] width 136 height 18
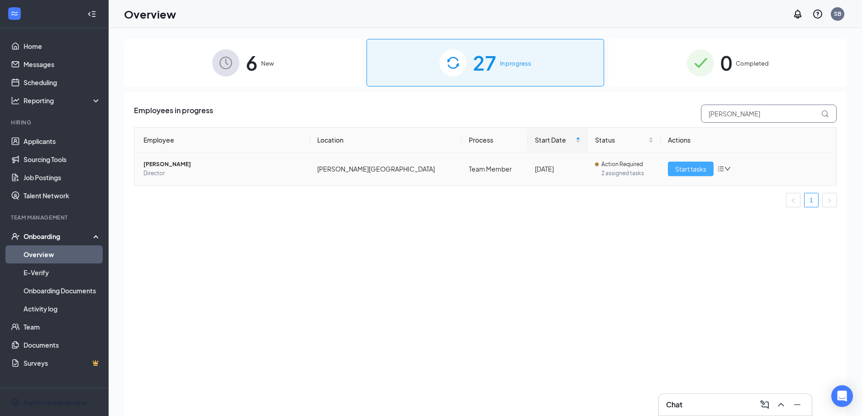
type input "[PERSON_NAME]"
click at [693, 172] on span "Start tasks" at bounding box center [690, 169] width 31 height 10
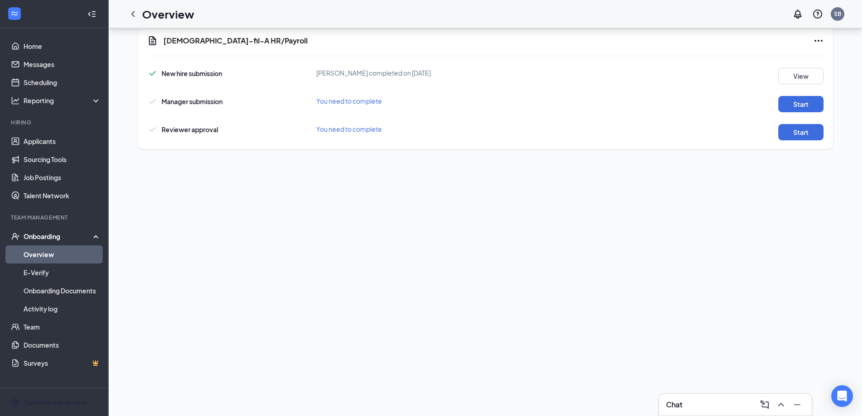
scroll to position [166, 0]
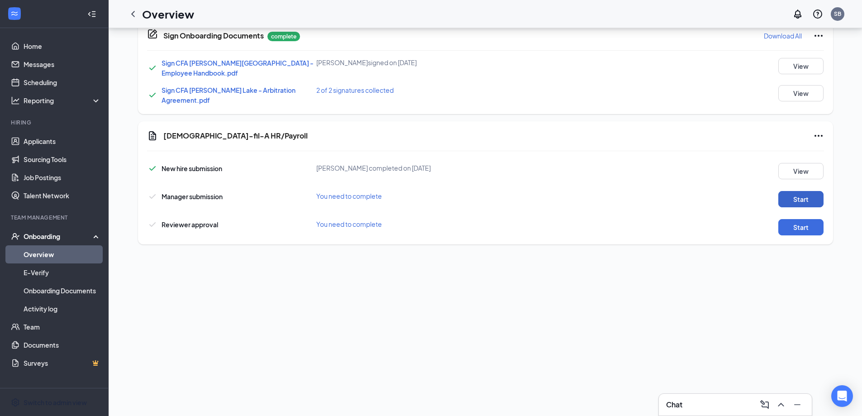
click at [800, 192] on button "Start" at bounding box center [801, 199] width 45 height 16
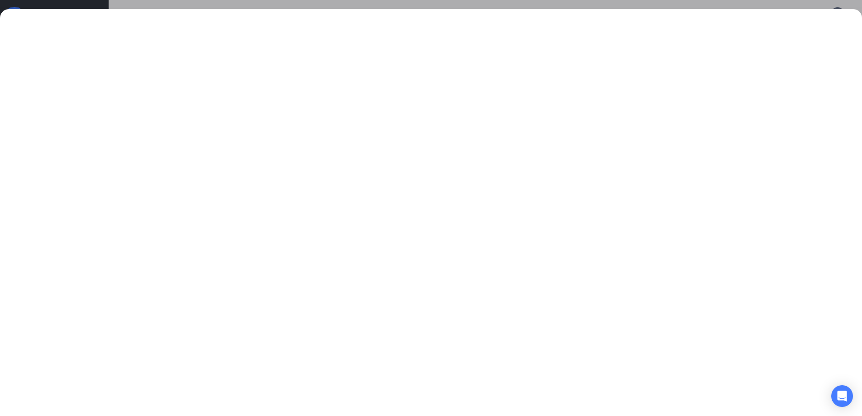
scroll to position [317, 0]
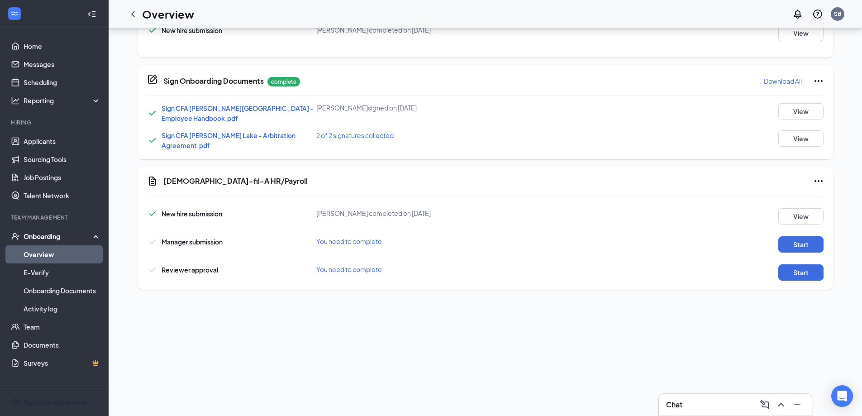
click at [60, 257] on link "Overview" at bounding box center [62, 254] width 77 height 18
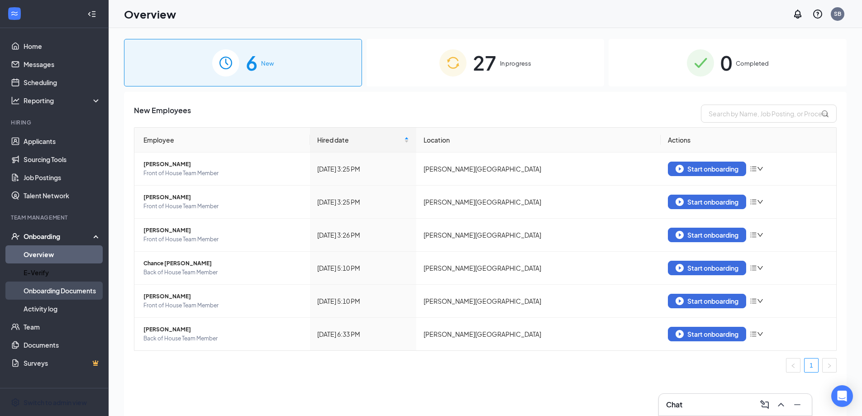
click at [61, 287] on link "Onboarding Documents" at bounding box center [62, 291] width 77 height 18
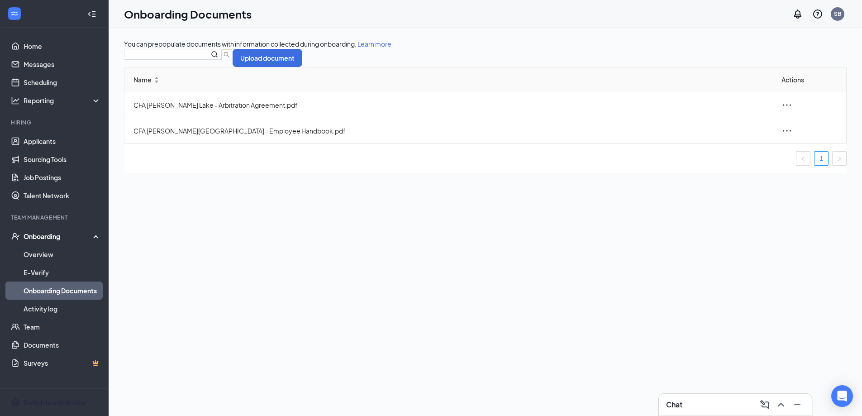
click at [61, 294] on link "Onboarding Documents" at bounding box center [62, 291] width 77 height 18
click at [59, 310] on link "Activity log" at bounding box center [62, 309] width 77 height 18
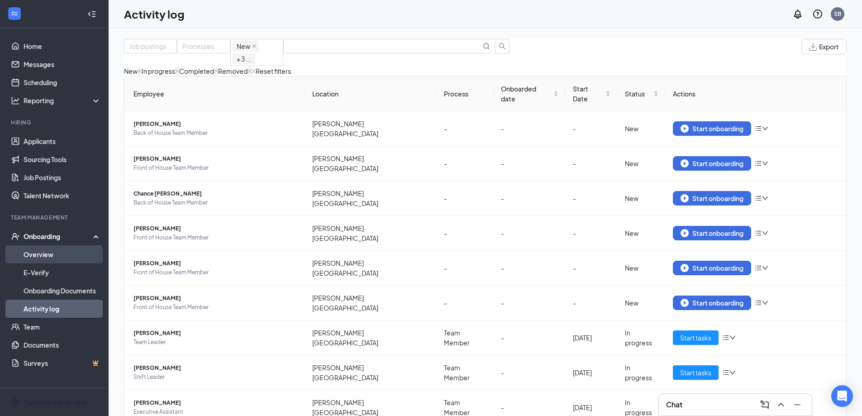
click at [45, 258] on link "Overview" at bounding box center [62, 254] width 77 height 18
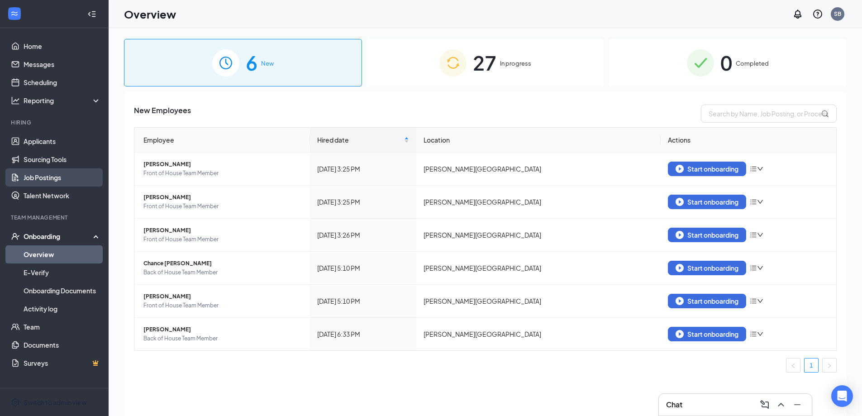
click at [65, 179] on link "Job Postings" at bounding box center [62, 177] width 77 height 18
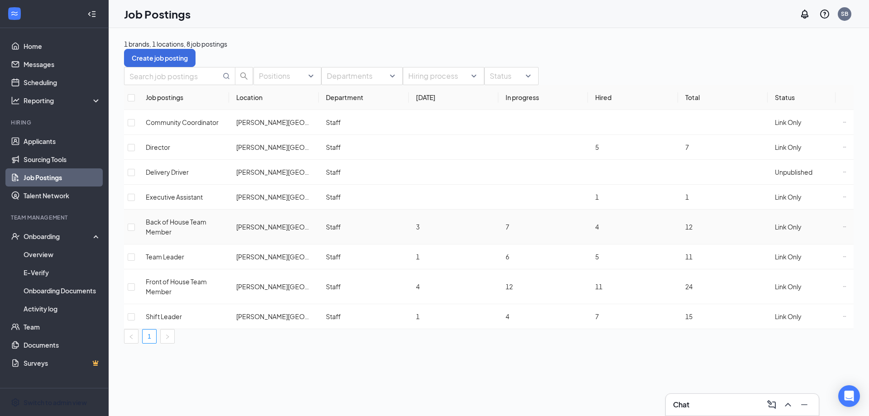
click at [202, 218] on span "Back of House Team Member" at bounding box center [176, 227] width 61 height 18
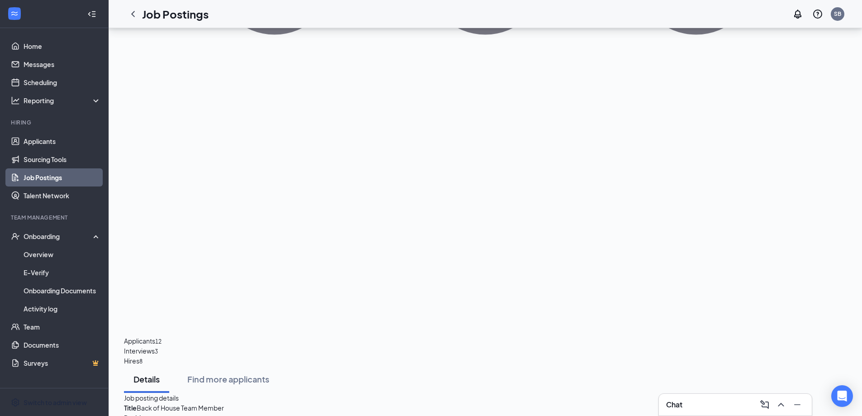
scroll to position [362, 0]
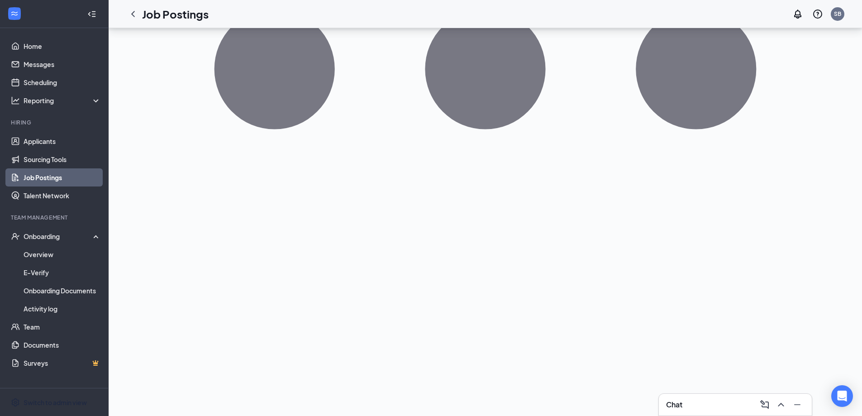
drag, startPoint x: 276, startPoint y: 234, endPoint x: 340, endPoint y: 233, distance: 64.3
drag, startPoint x: 292, startPoint y: 231, endPoint x: 339, endPoint y: 231, distance: 47.5
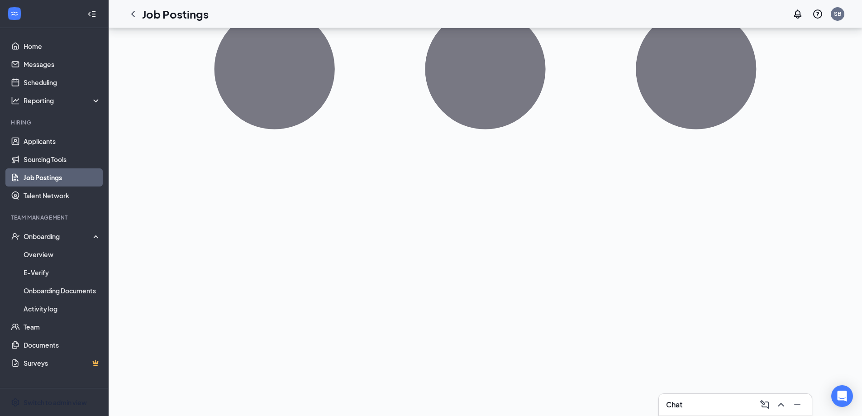
drag, startPoint x: 280, startPoint y: 244, endPoint x: 373, endPoint y: 244, distance: 92.8
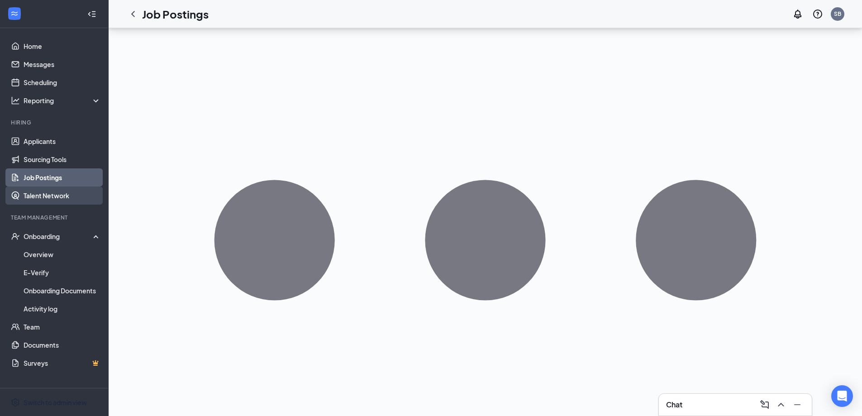
scroll to position [76, 0]
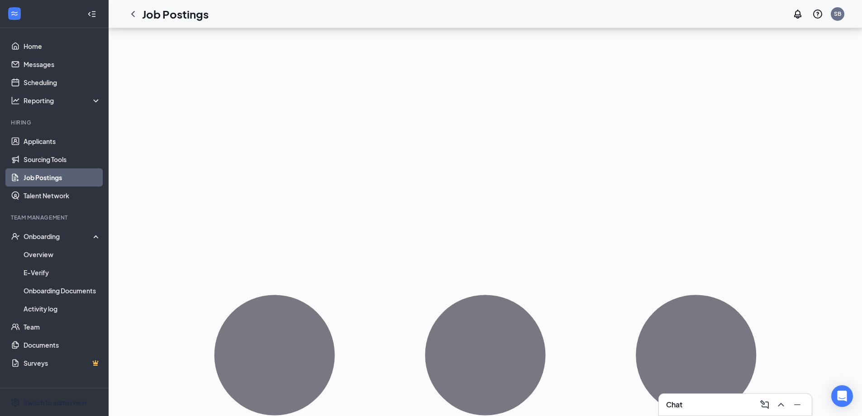
click at [71, 175] on link "Job Postings" at bounding box center [62, 177] width 77 height 18
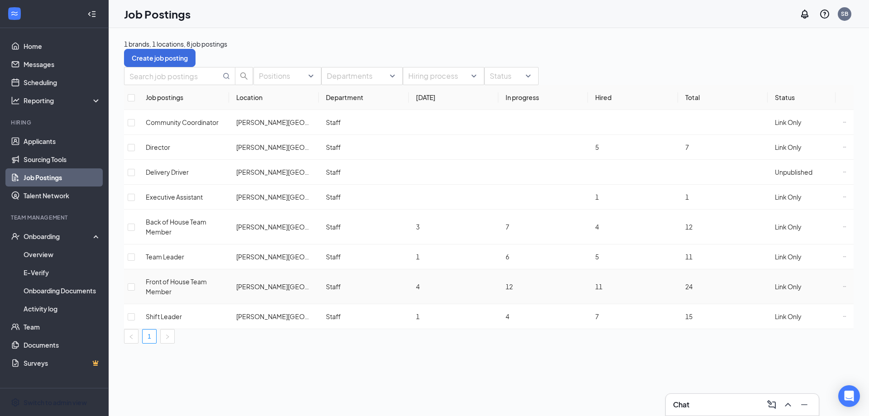
click at [180, 278] on span "Front of House Team Member" at bounding box center [176, 287] width 61 height 18
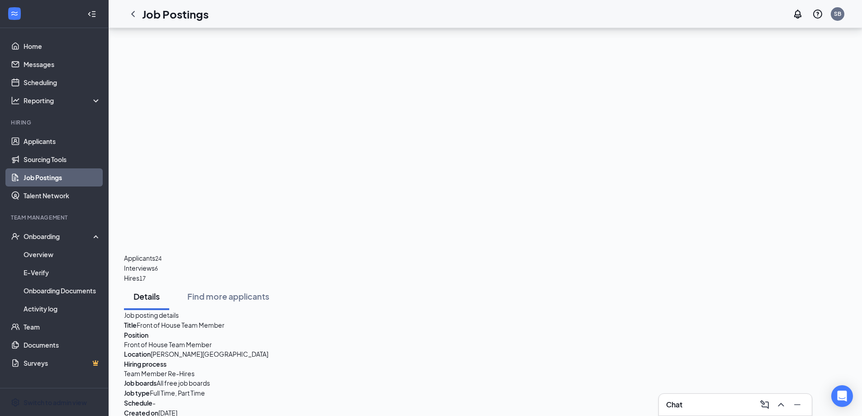
scroll to position [543, 0]
drag, startPoint x: 218, startPoint y: 182, endPoint x: 332, endPoint y: 179, distance: 113.7
drag, startPoint x: 332, startPoint y: 179, endPoint x: 333, endPoint y: 194, distance: 15.0
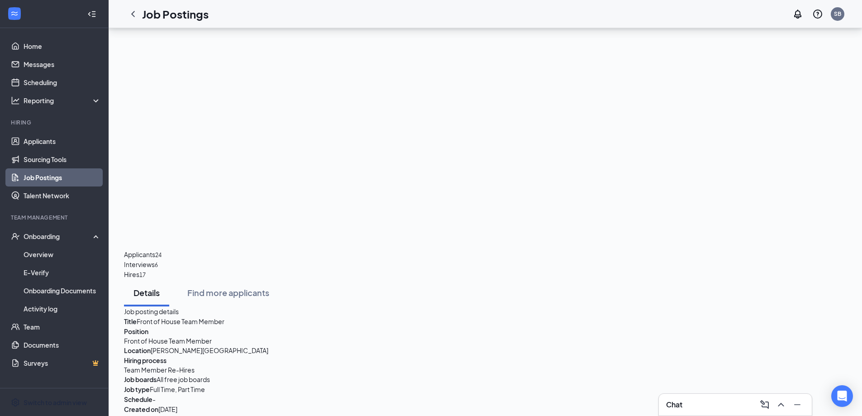
drag, startPoint x: 333, startPoint y: 204, endPoint x: 331, endPoint y: 213, distance: 9.3
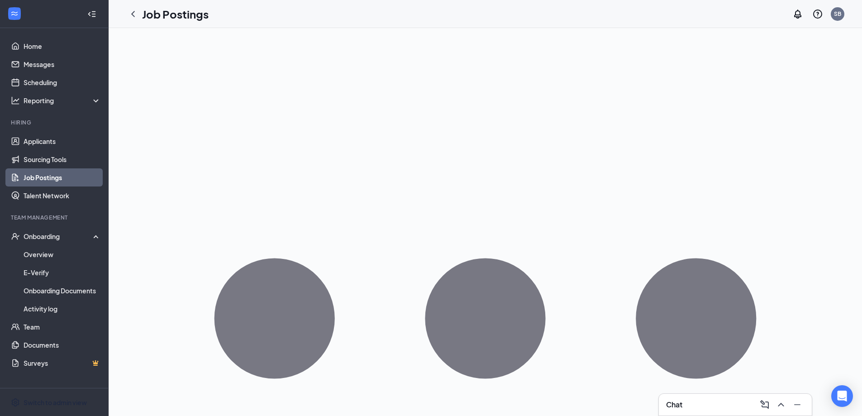
scroll to position [0, 0]
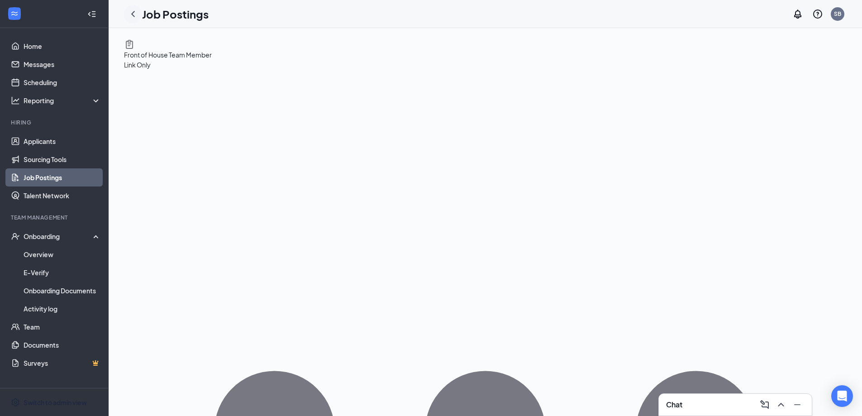
click at [134, 15] on icon "ChevronLeft" at bounding box center [133, 14] width 11 height 11
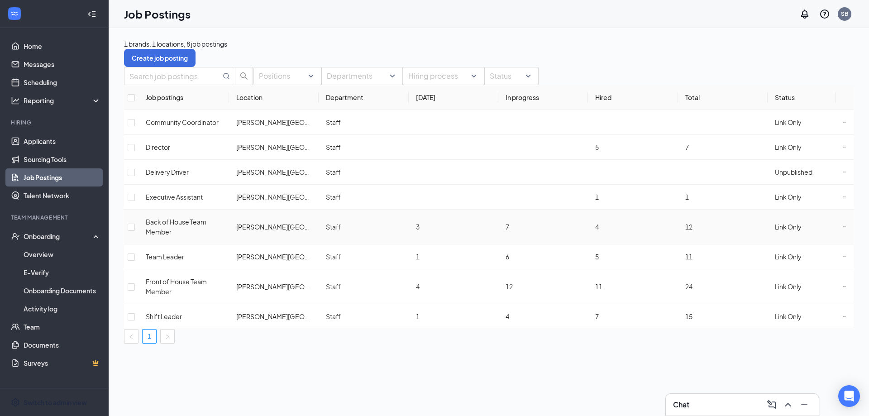
click at [192, 222] on span "Back of House Team Member" at bounding box center [176, 227] width 61 height 18
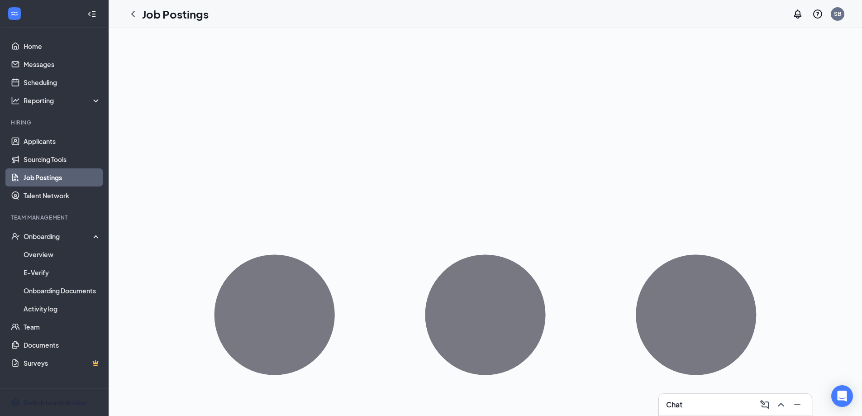
scroll to position [317, 0]
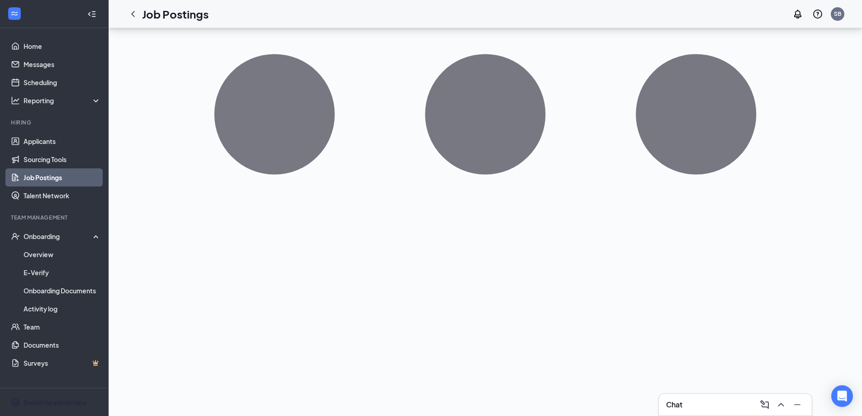
drag, startPoint x: 275, startPoint y: 278, endPoint x: 339, endPoint y: 278, distance: 64.3
drag, startPoint x: 278, startPoint y: 276, endPoint x: 328, endPoint y: 276, distance: 50.7
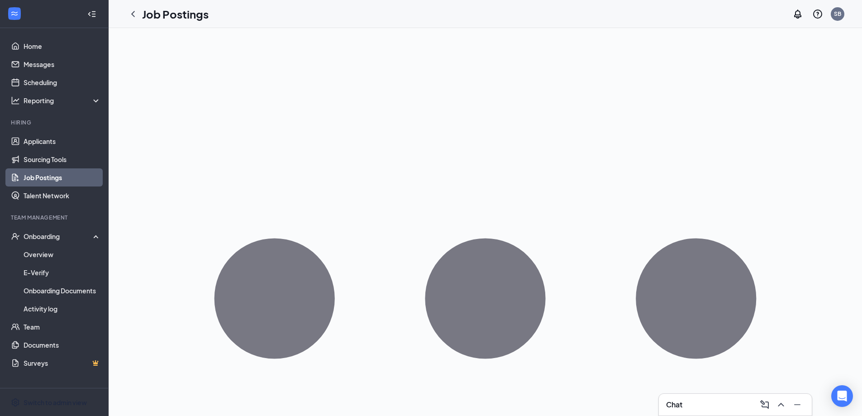
scroll to position [0, 0]
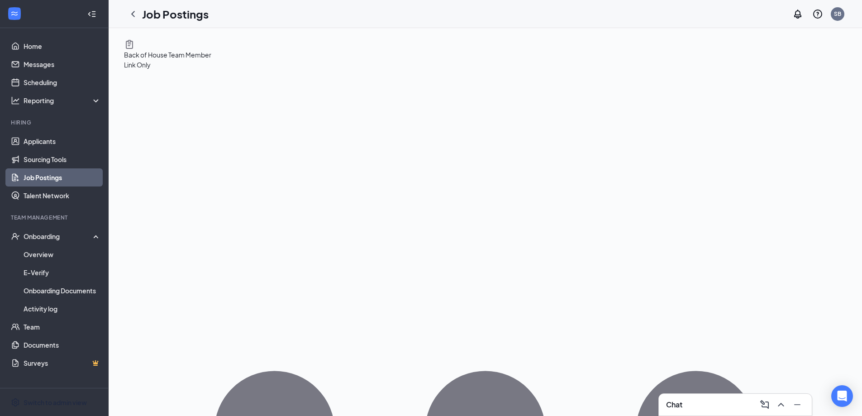
click at [142, 13] on h1 "Job Postings" at bounding box center [175, 13] width 67 height 15
click at [134, 13] on icon "ChevronLeft" at bounding box center [133, 14] width 11 height 11
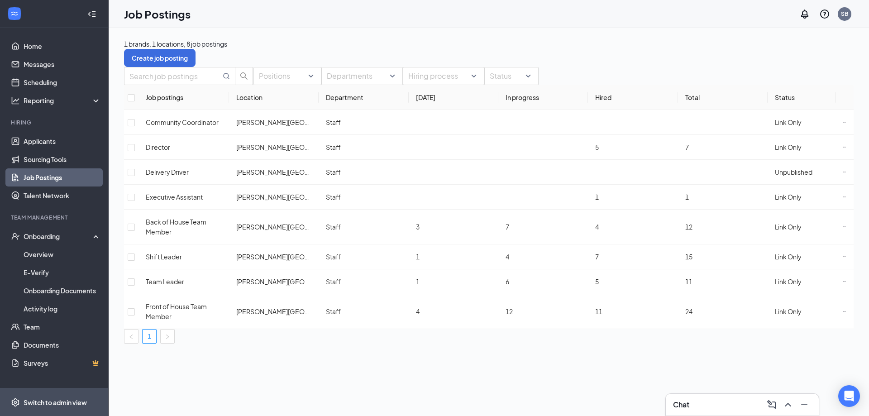
click at [73, 402] on div "Switch to admin view" at bounding box center [55, 402] width 63 height 9
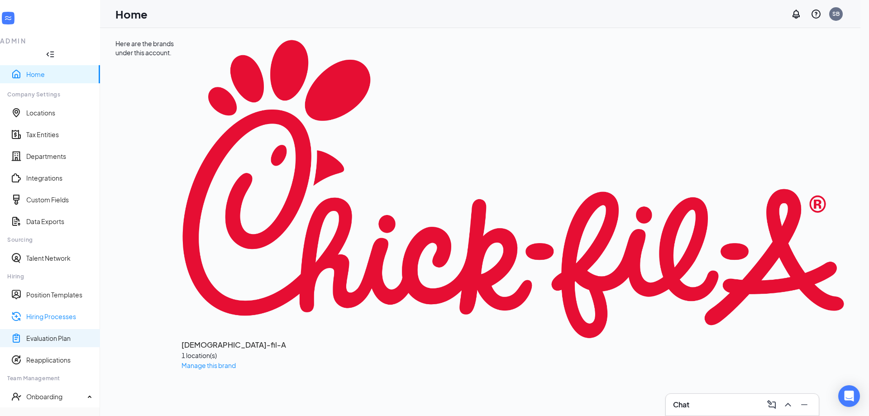
click at [59, 312] on link "Hiring Processes" at bounding box center [59, 316] width 67 height 9
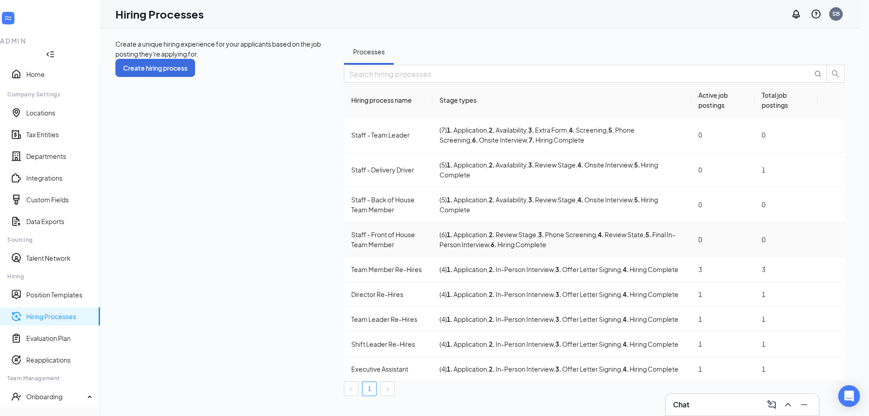
click at [351, 230] on div "Staff - Front of House Team Member" at bounding box center [388, 240] width 74 height 20
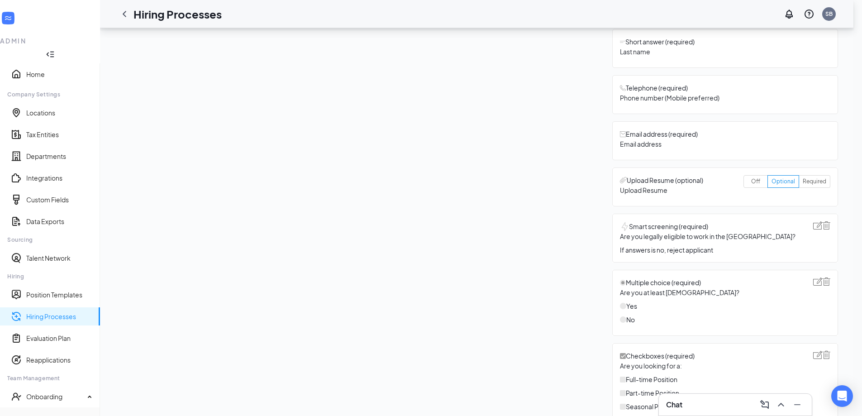
scroll to position [634, 0]
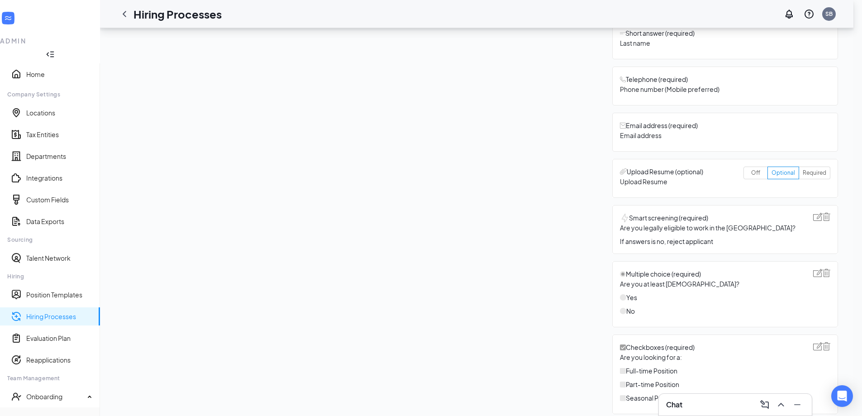
drag, startPoint x: 380, startPoint y: 136, endPoint x: 440, endPoint y: 136, distance: 59.8
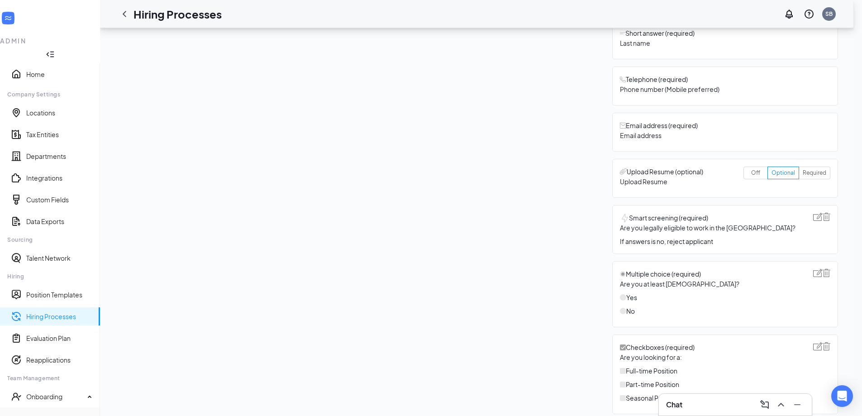
type input "a"
type input "Afternoon shift"
drag, startPoint x: 331, startPoint y: 290, endPoint x: 333, endPoint y: 235, distance: 54.8
type input "Afternoon shift"
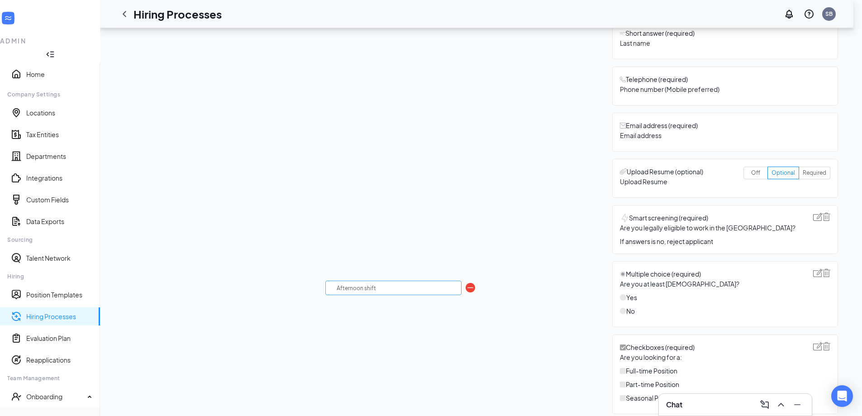
type input "Day shift"
type input "Night shift"
type input "Closing shift (11:00p)"
drag, startPoint x: 333, startPoint y: 244, endPoint x: 333, endPoint y: 219, distance: 24.9
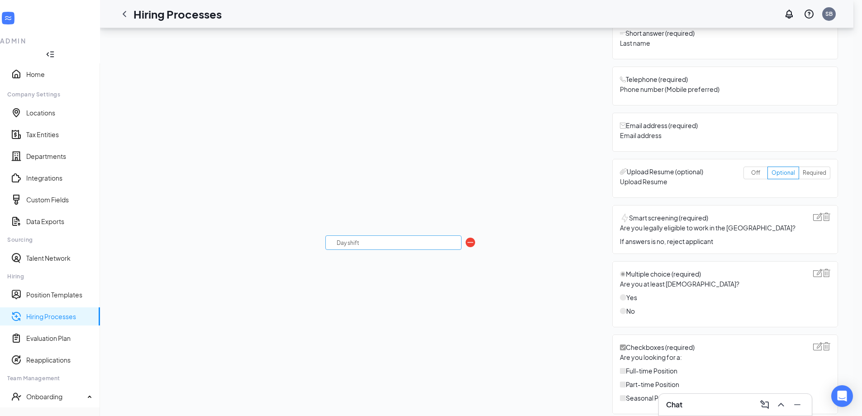
type input "Day shift"
type input "Afternoon shift"
type input "Morning shift"
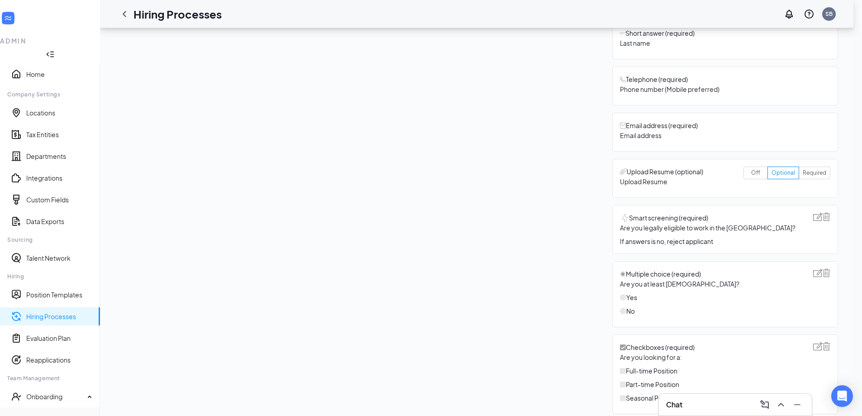
type input "Evening shift"
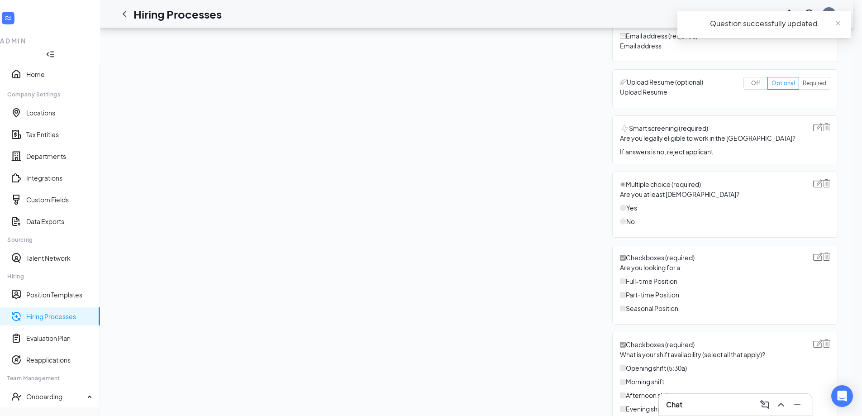
scroll to position [724, 0]
drag, startPoint x: 334, startPoint y: 174, endPoint x: 380, endPoint y: 174, distance: 45.7
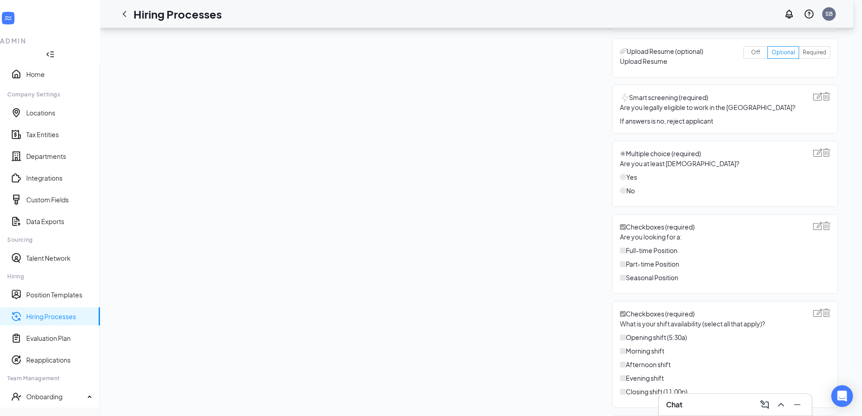
scroll to position [755, 0]
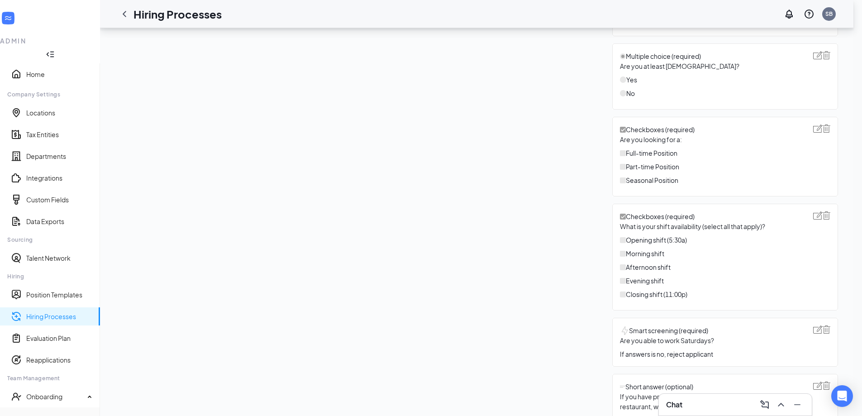
scroll to position [0, 56]
drag, startPoint x: 450, startPoint y: 248, endPoint x: 522, endPoint y: 243, distance: 71.7
click at [613, 243] on div "Short answer (required) First name Short answer (required) Last name Telephone …" at bounding box center [726, 233] width 226 height 954
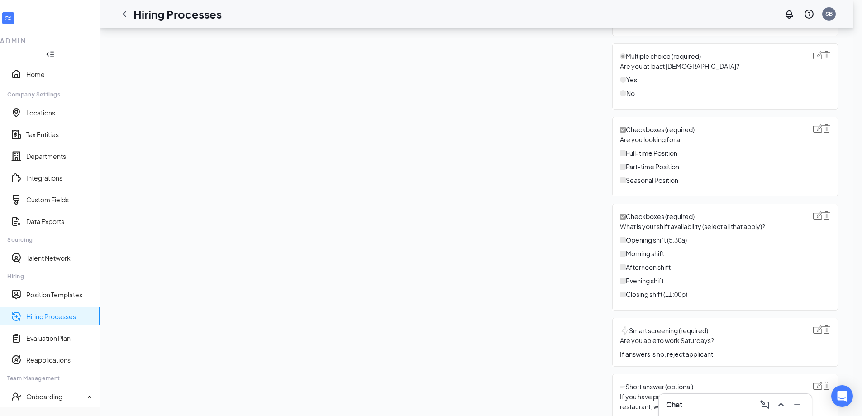
type input "What do you know about [DEMOGRAPHIC_DATA]-fil-A and why do you want to work her…"
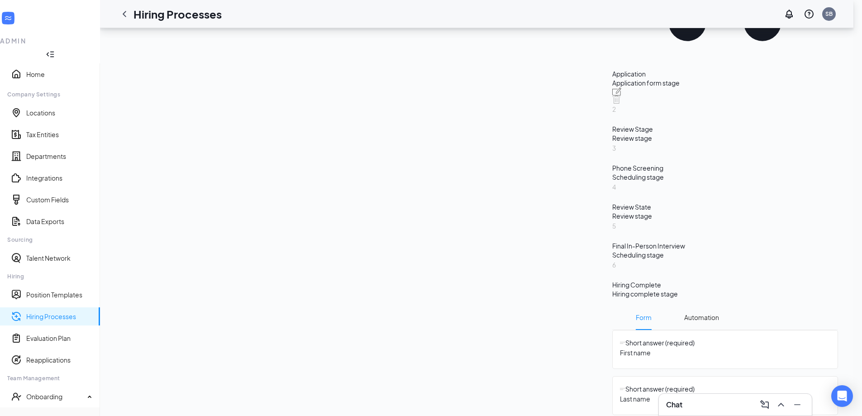
scroll to position [121, 0]
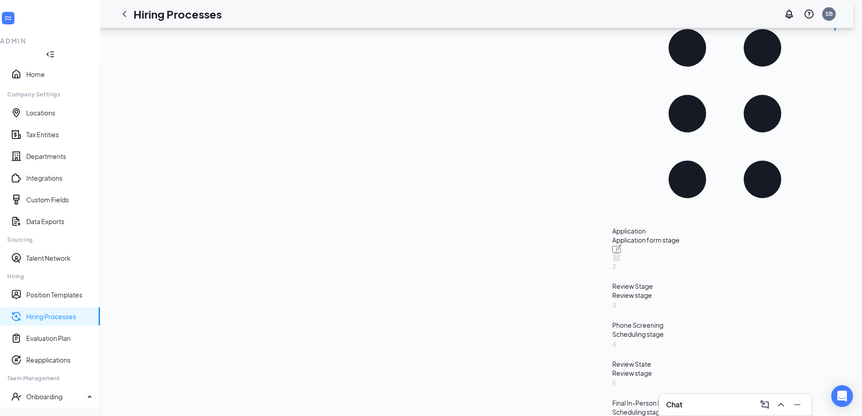
click at [613, 291] on div "Review stage" at bounding box center [726, 295] width 226 height 9
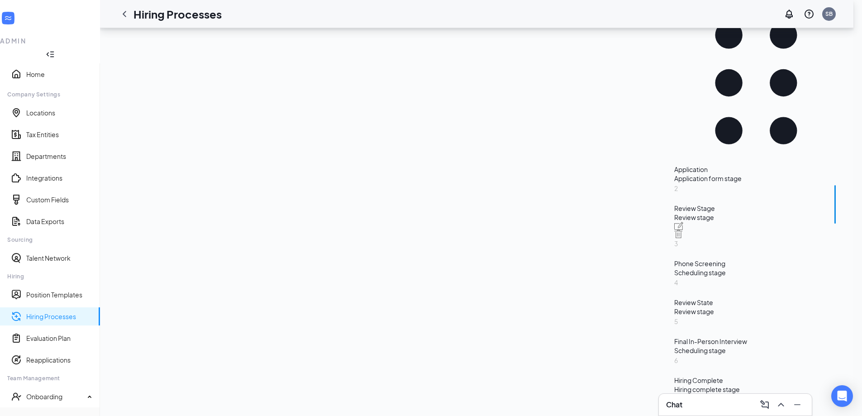
click at [675, 174] on div "Application" at bounding box center [757, 169] width 164 height 9
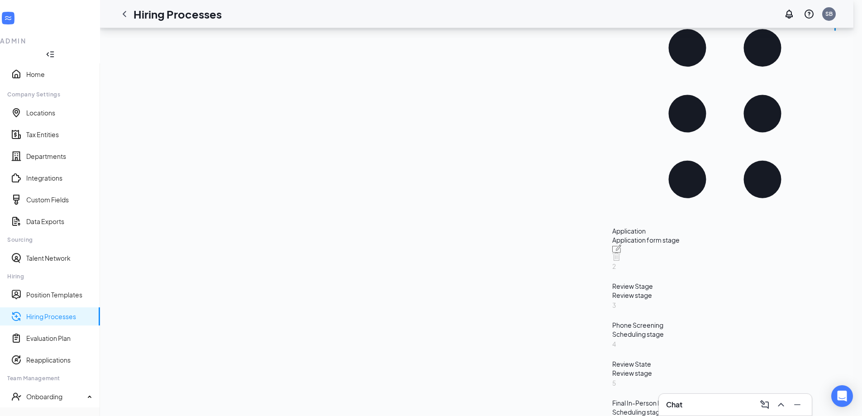
click at [613, 291] on div "Review stage" at bounding box center [726, 295] width 226 height 9
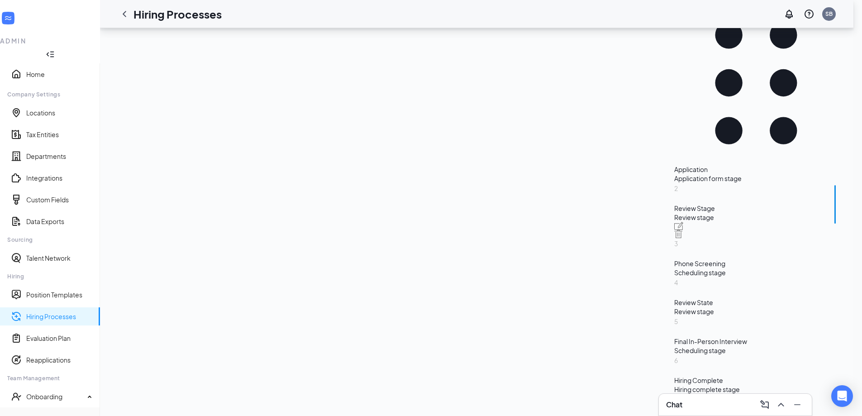
click at [751, 400] on span "Automation" at bounding box center [768, 412] width 35 height 25
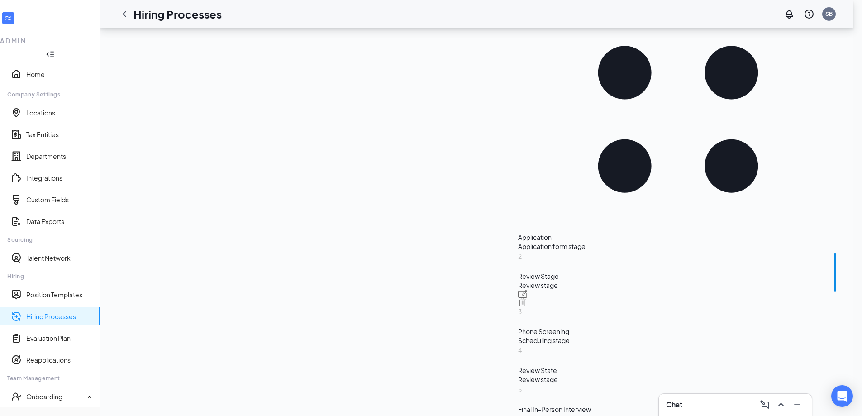
scroll to position [210, 0]
click at [518, 232] on div "Application" at bounding box center [678, 236] width 320 height 9
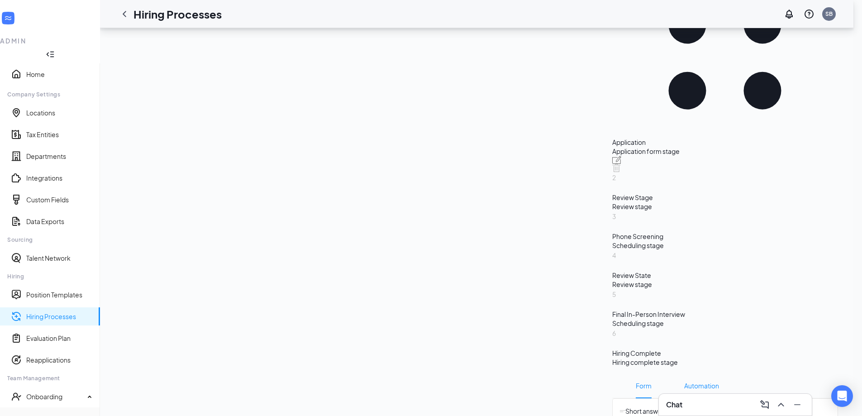
click at [685, 373] on span "Automation" at bounding box center [702, 385] width 35 height 25
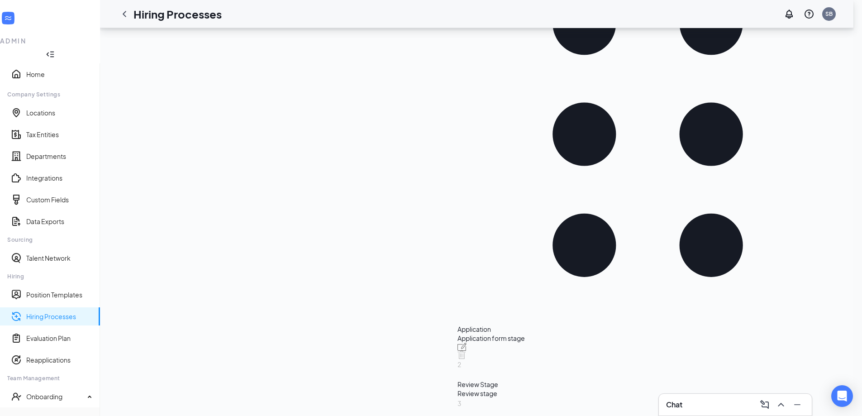
click at [458, 389] on div "Review stage" at bounding box center [648, 393] width 381 height 9
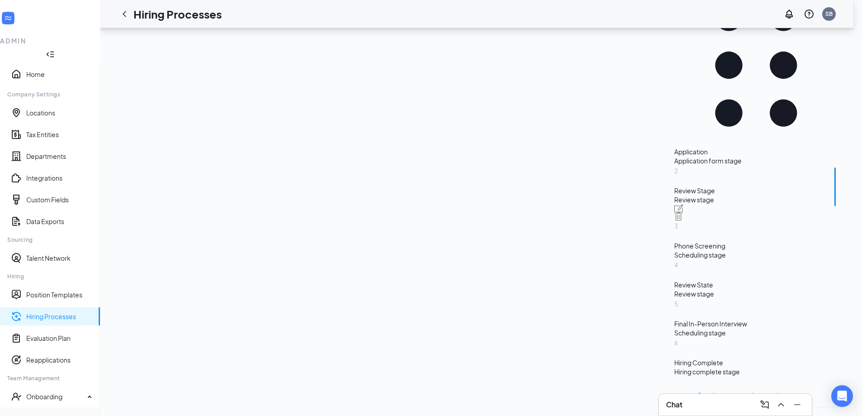
click at [751, 383] on span "Automation" at bounding box center [768, 395] width 35 height 25
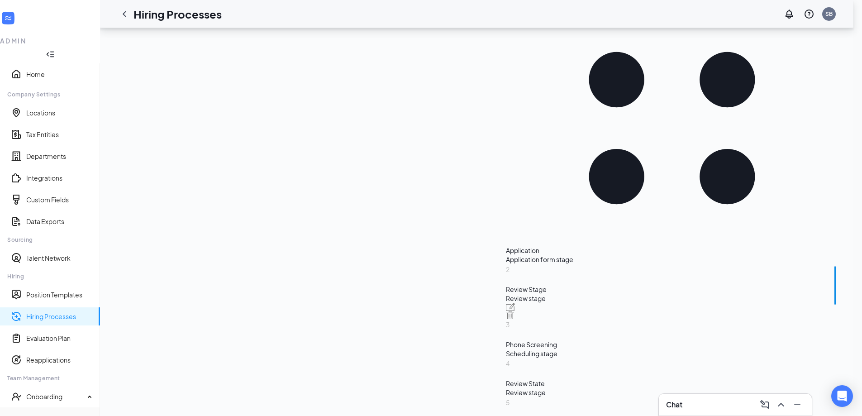
scroll to position [210, 0]
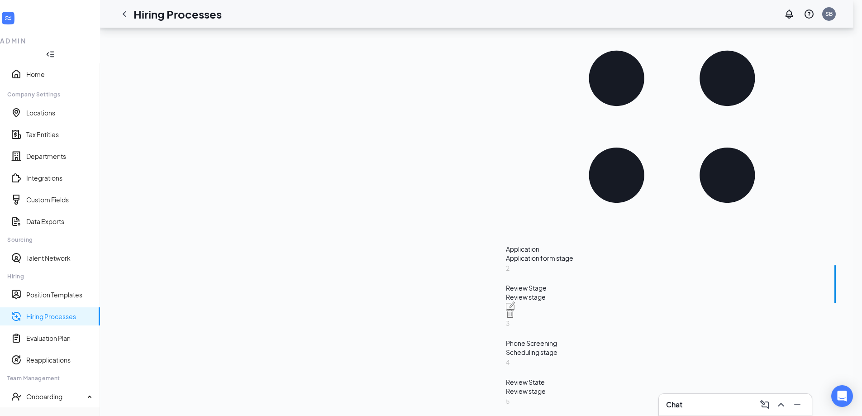
click at [506, 339] on div "Phone Screening" at bounding box center [672, 343] width 332 height 9
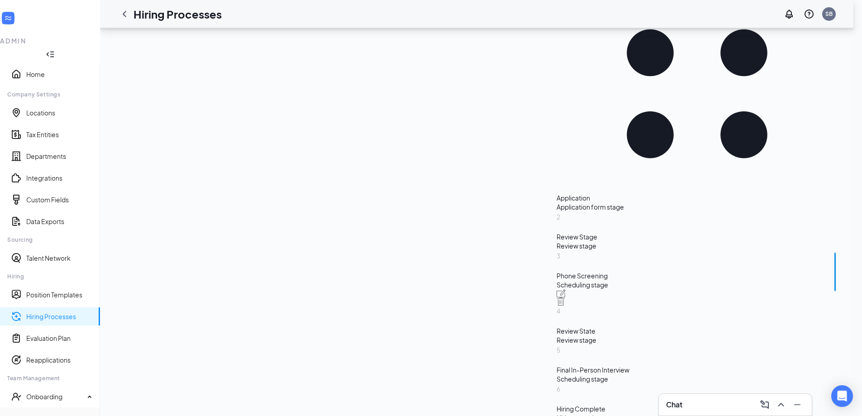
scroll to position [139, 0]
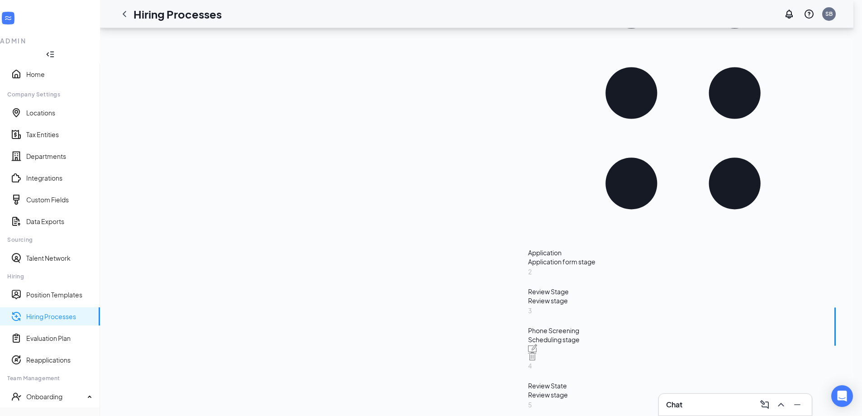
click at [528, 287] on div "Review Stage" at bounding box center [683, 291] width 310 height 9
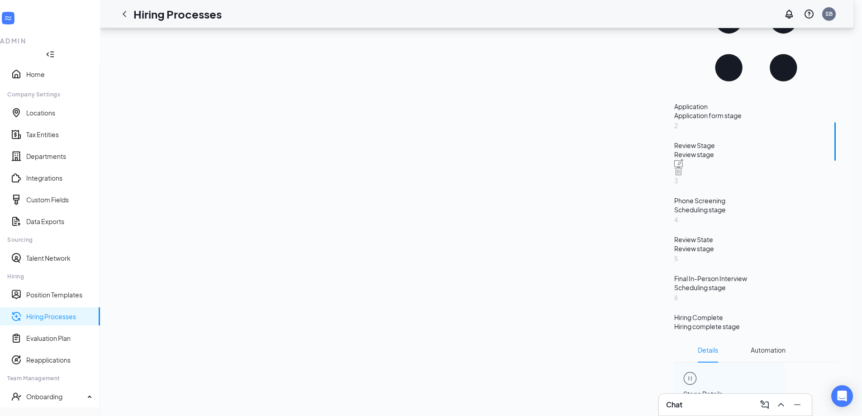
scroll to position [139, 0]
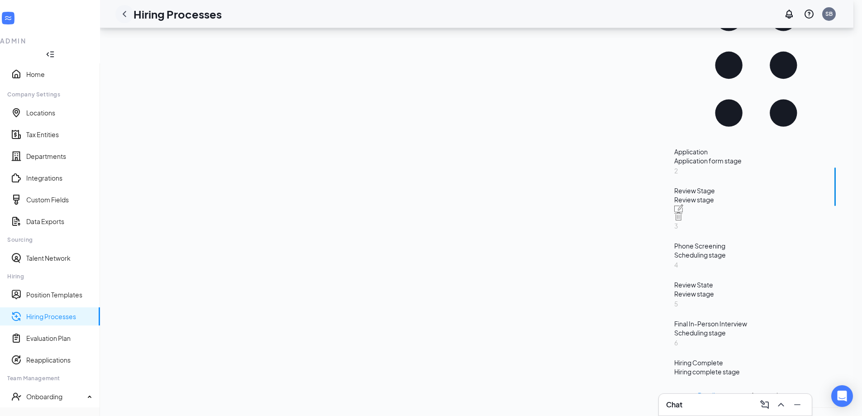
click at [130, 15] on icon "ChevronLeft" at bounding box center [124, 14] width 11 height 11
